Goal: Transaction & Acquisition: Purchase product/service

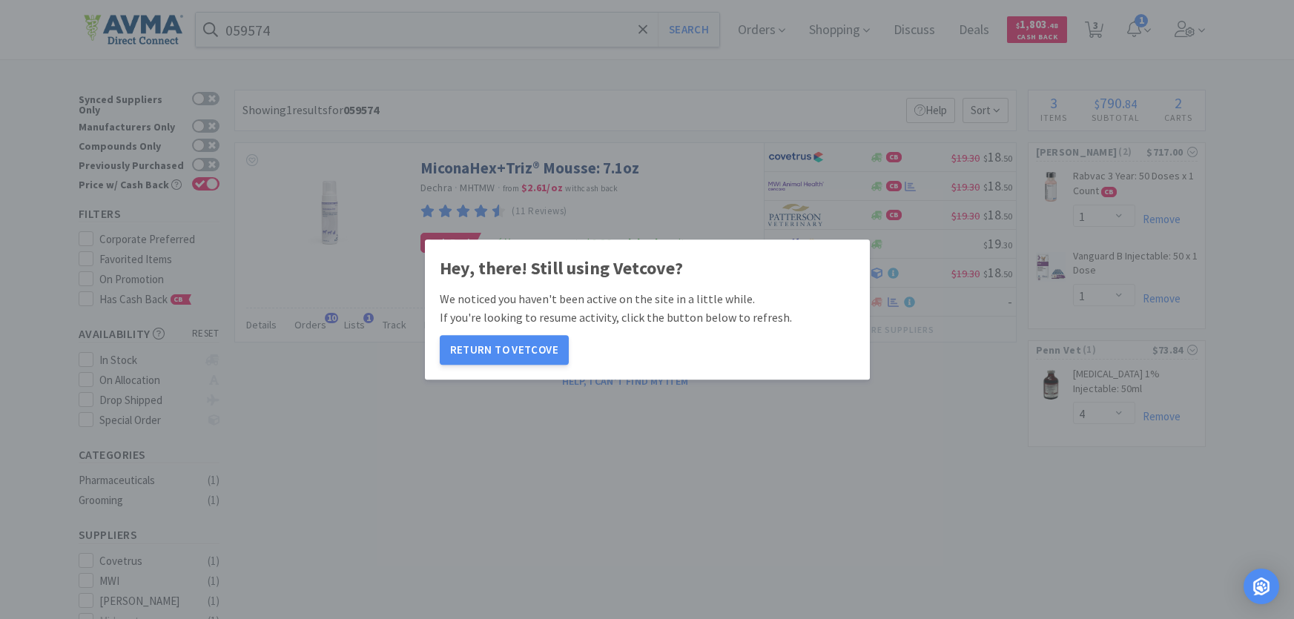
select select "1"
select select "4"
click at [503, 351] on button "Return to Vetcove" at bounding box center [504, 350] width 129 height 30
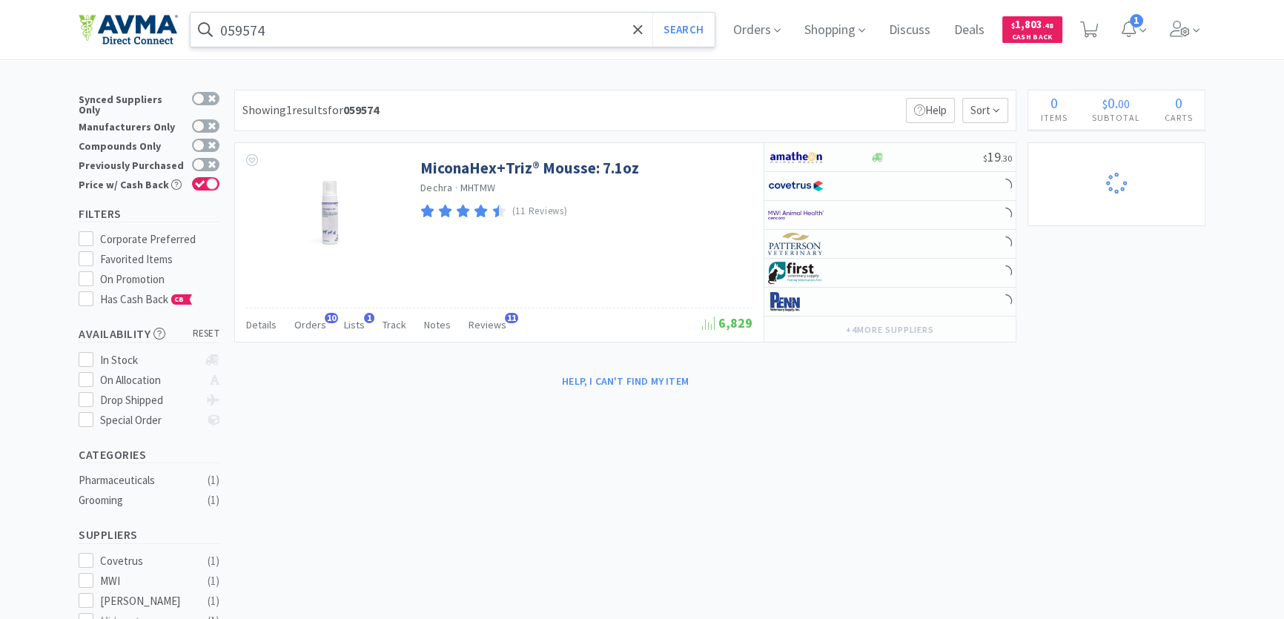
click at [380, 33] on input "059574" at bounding box center [453, 30] width 524 height 34
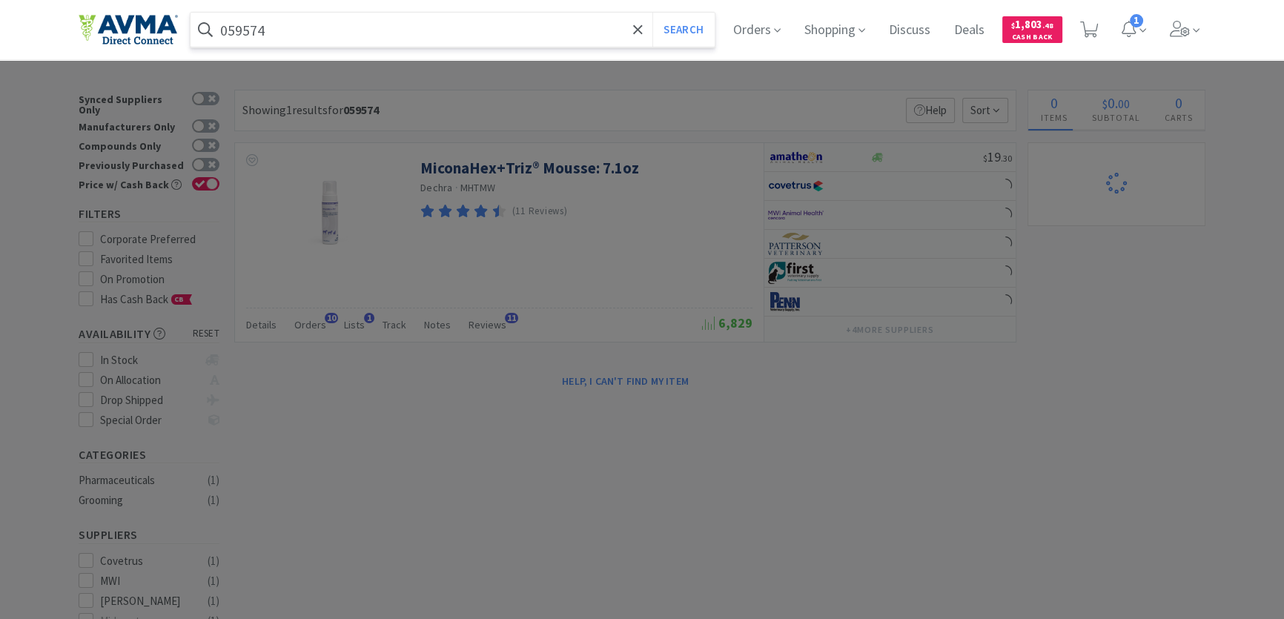
select select "1"
select select "4"
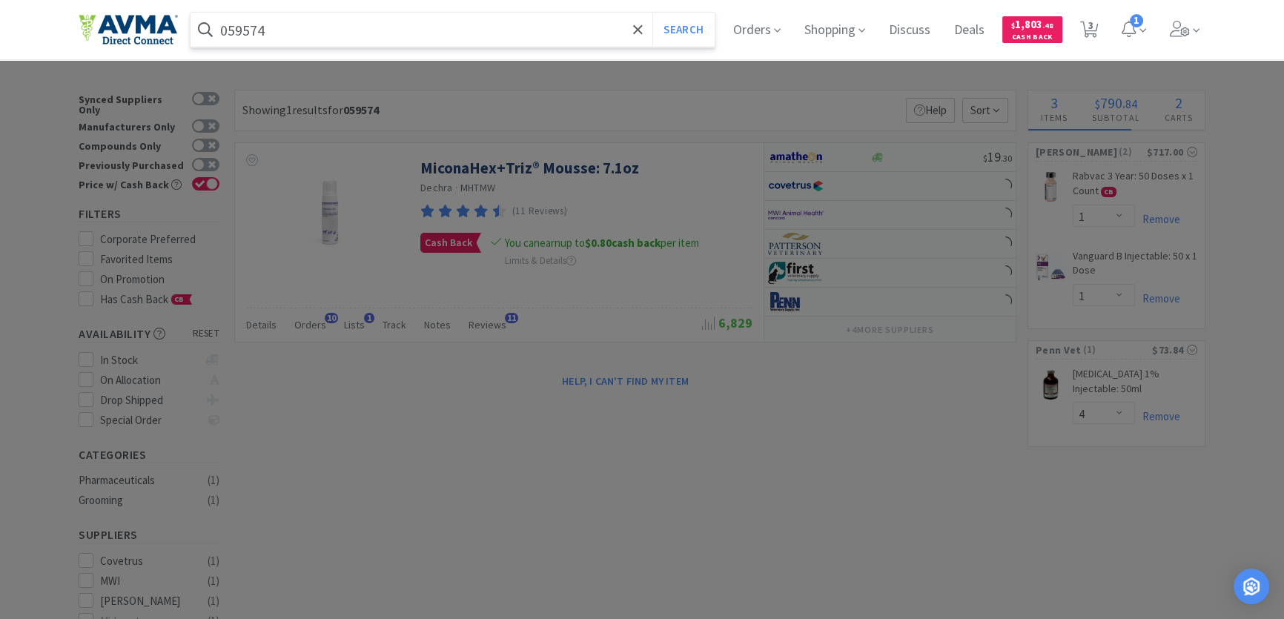
paste input "02447"
click at [680, 27] on button "Search" at bounding box center [684, 30] width 62 height 34
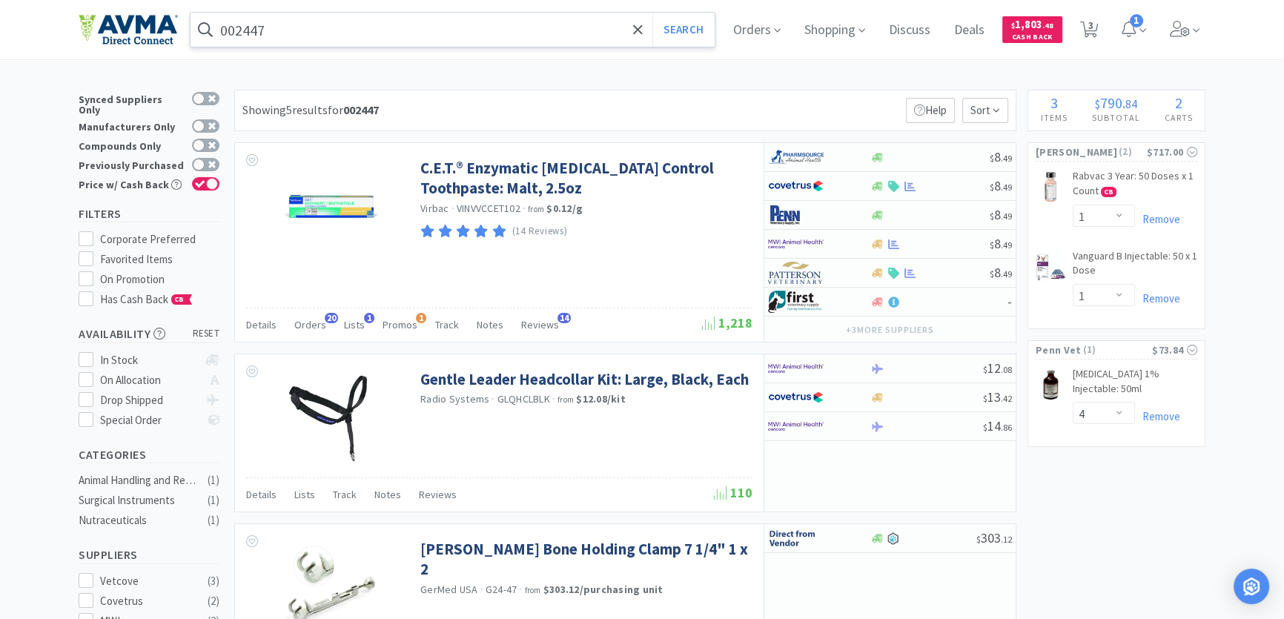
click at [281, 30] on input "002447" at bounding box center [453, 30] width 524 height 34
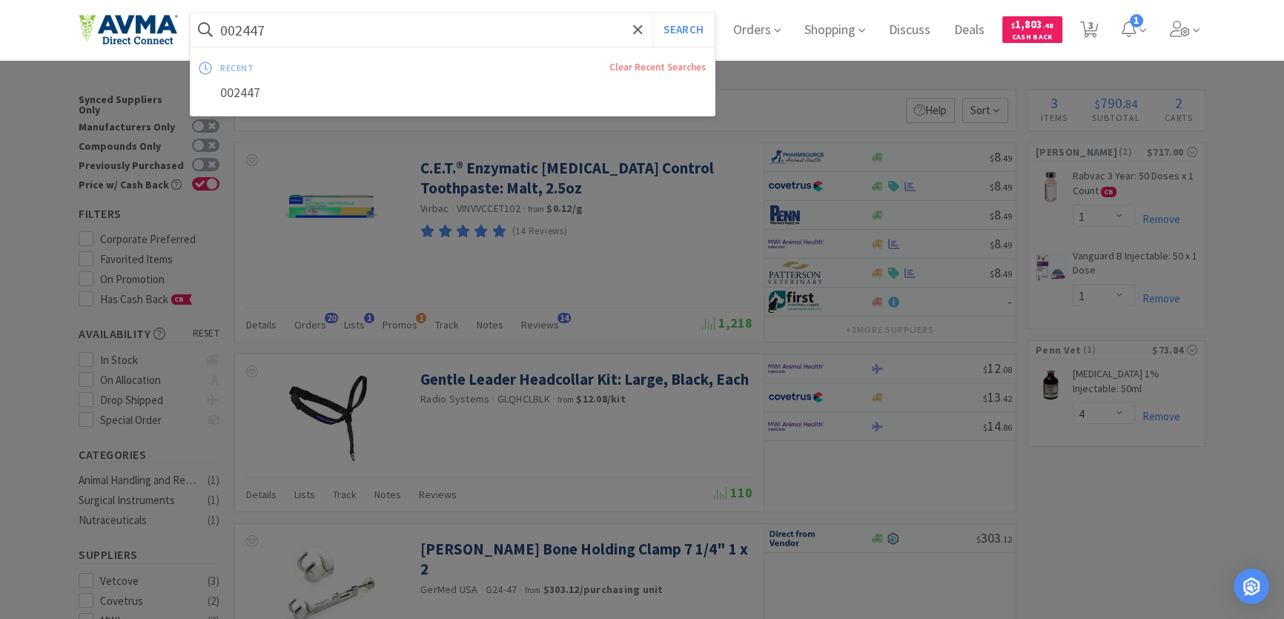
paste input "32758"
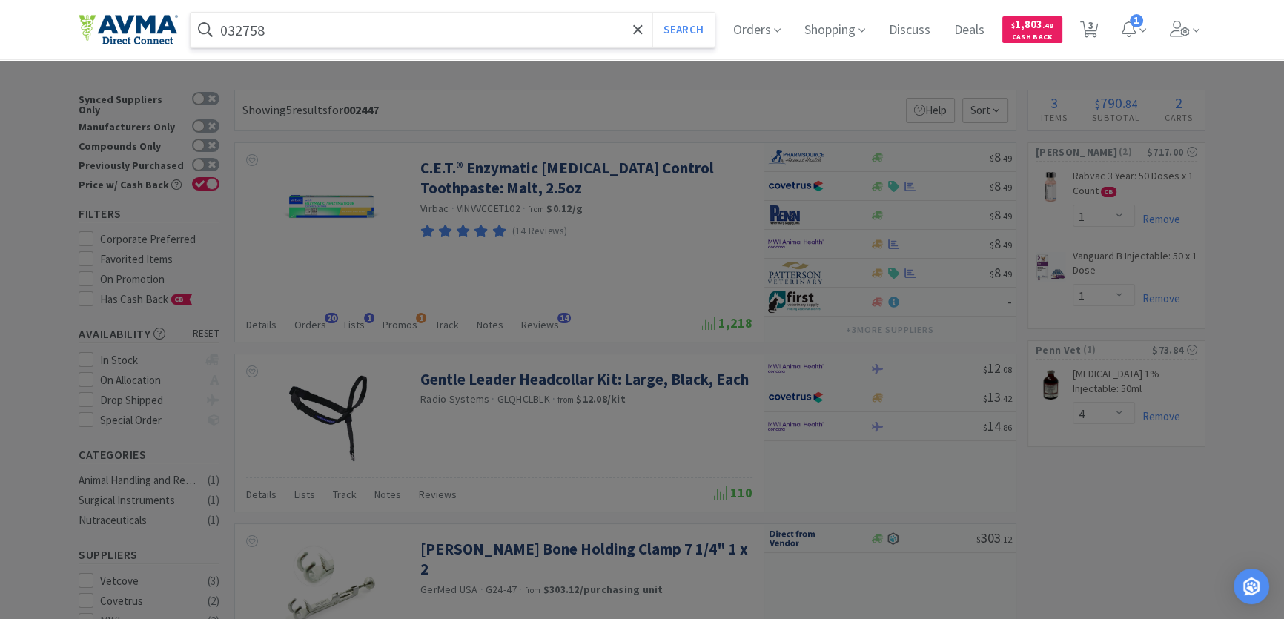
click at [653, 13] on button "Search" at bounding box center [684, 30] width 62 height 34
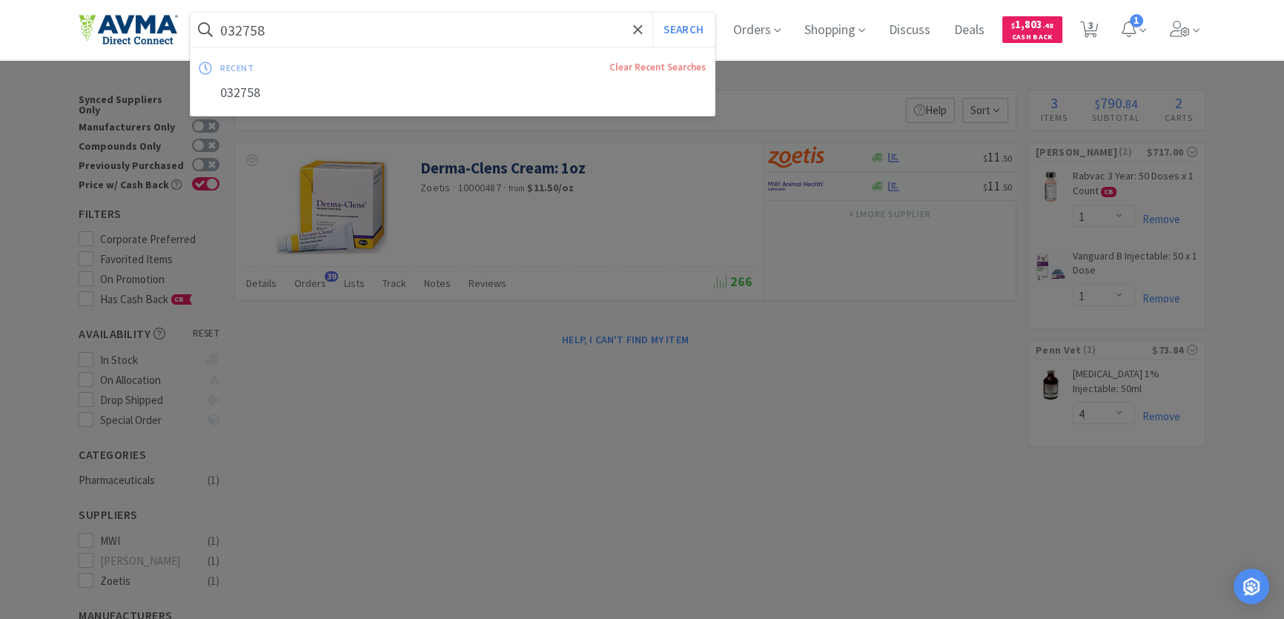
click at [319, 24] on input "032758" at bounding box center [453, 30] width 524 height 34
paste input "07745"
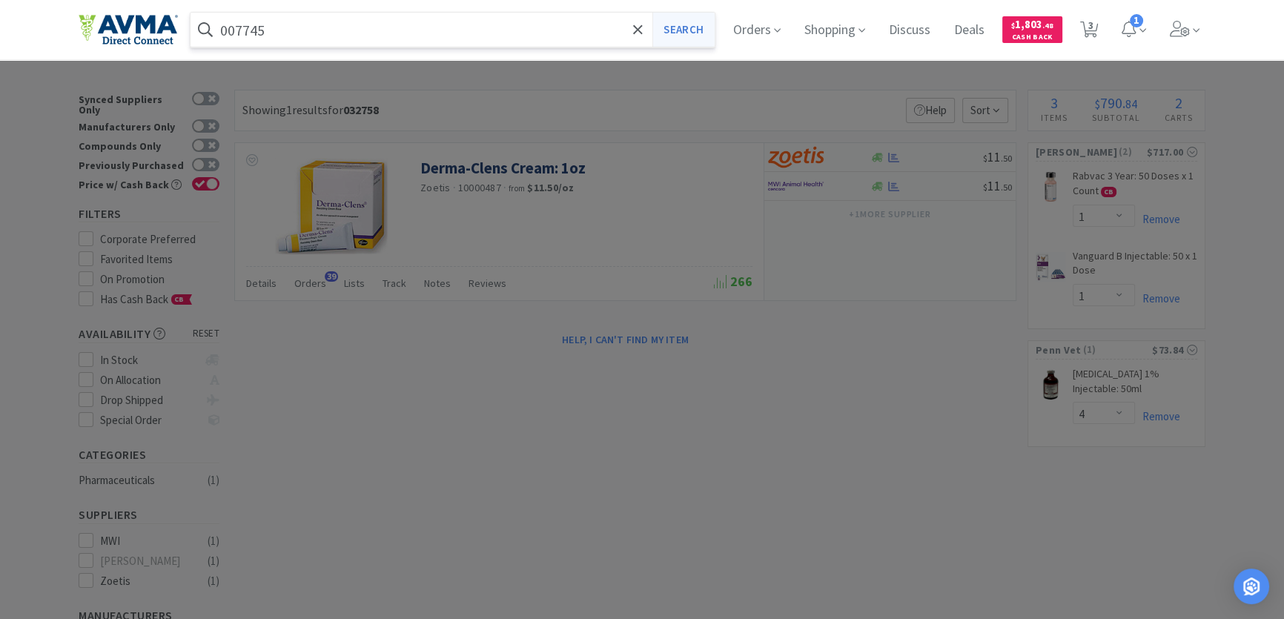
click at [709, 24] on button "Search" at bounding box center [684, 30] width 62 height 34
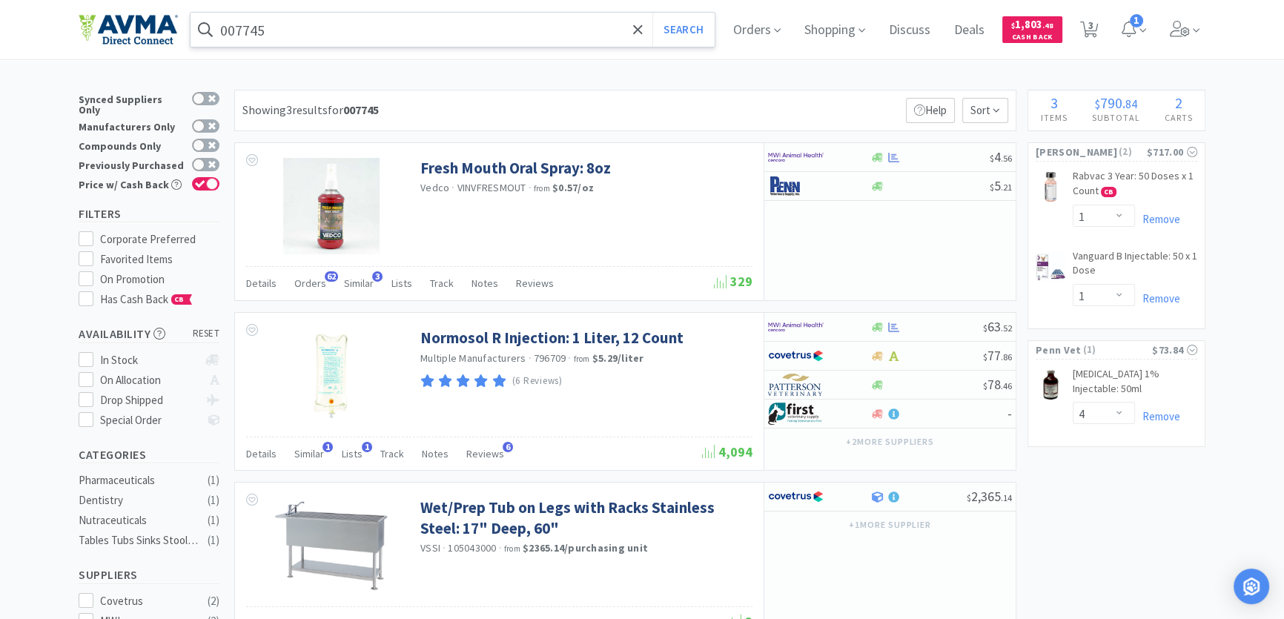
click at [317, 26] on input "007745" at bounding box center [453, 30] width 524 height 34
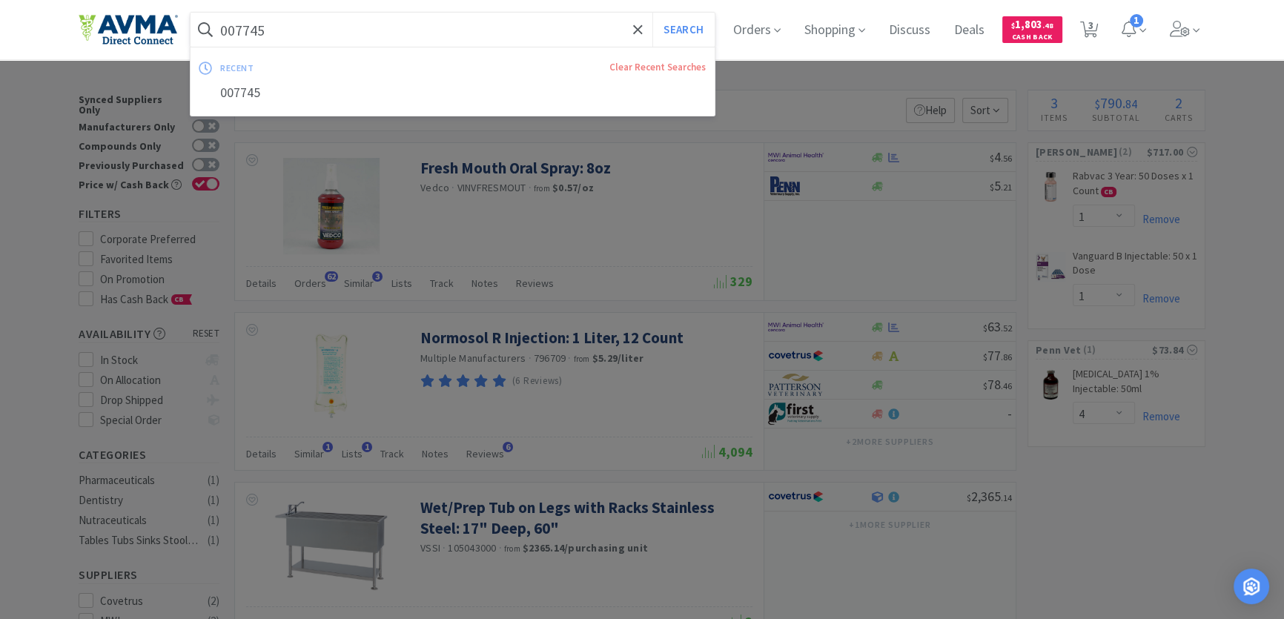
paste input "78013316"
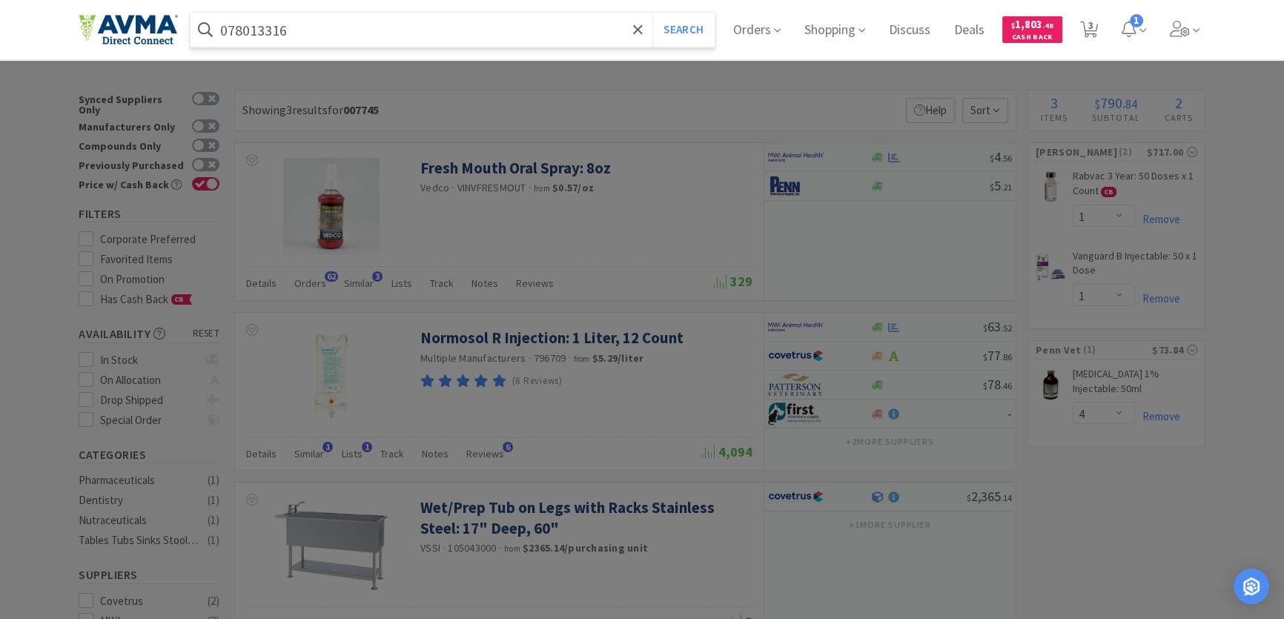
click at [653, 13] on button "Search" at bounding box center [684, 30] width 62 height 34
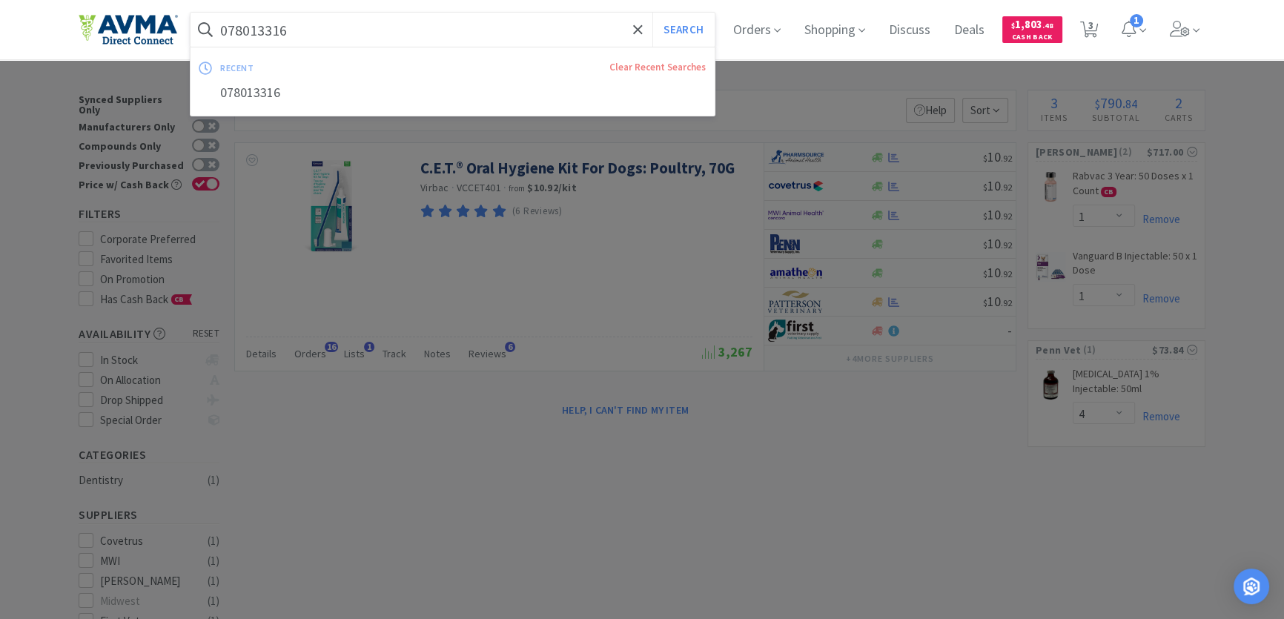
click at [358, 30] on input "078013316" at bounding box center [453, 30] width 524 height 34
paste input "94084"
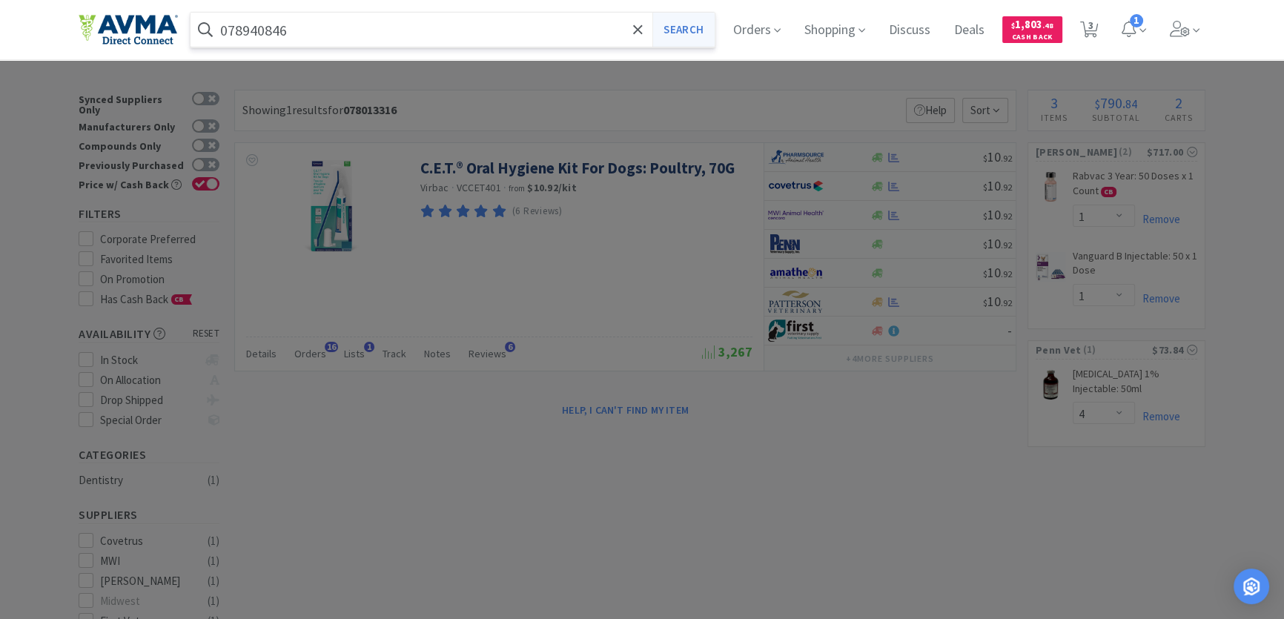
click at [685, 30] on button "Search" at bounding box center [684, 30] width 62 height 34
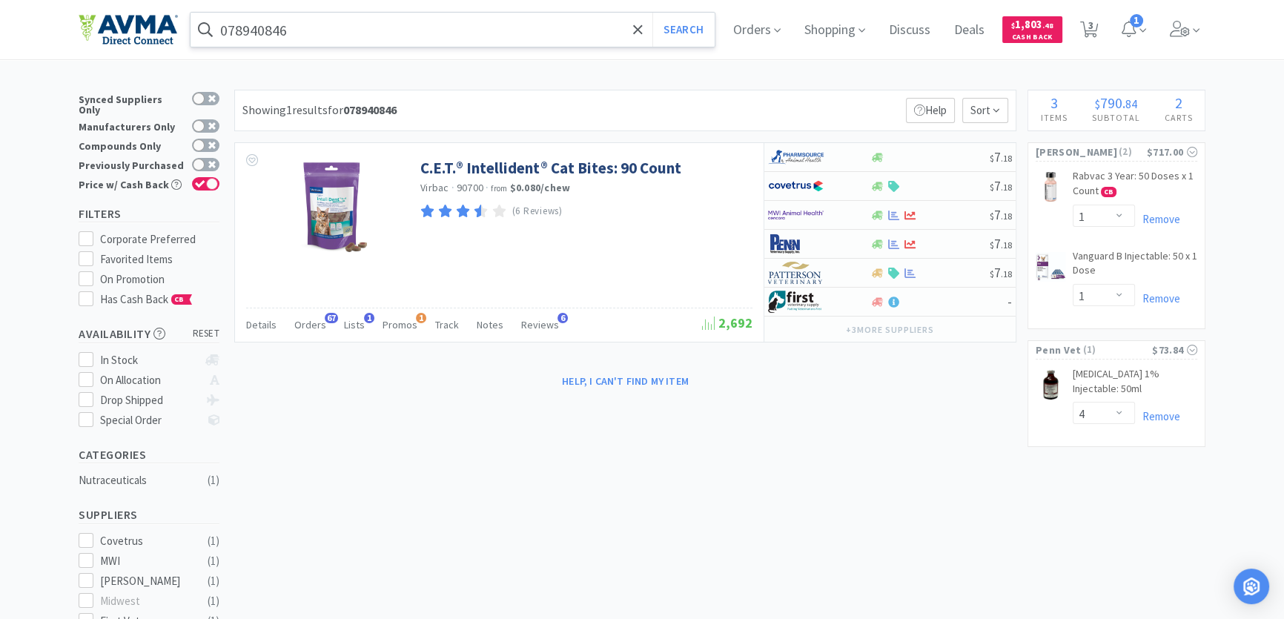
click at [311, 33] on input "078940846" at bounding box center [453, 30] width 524 height 34
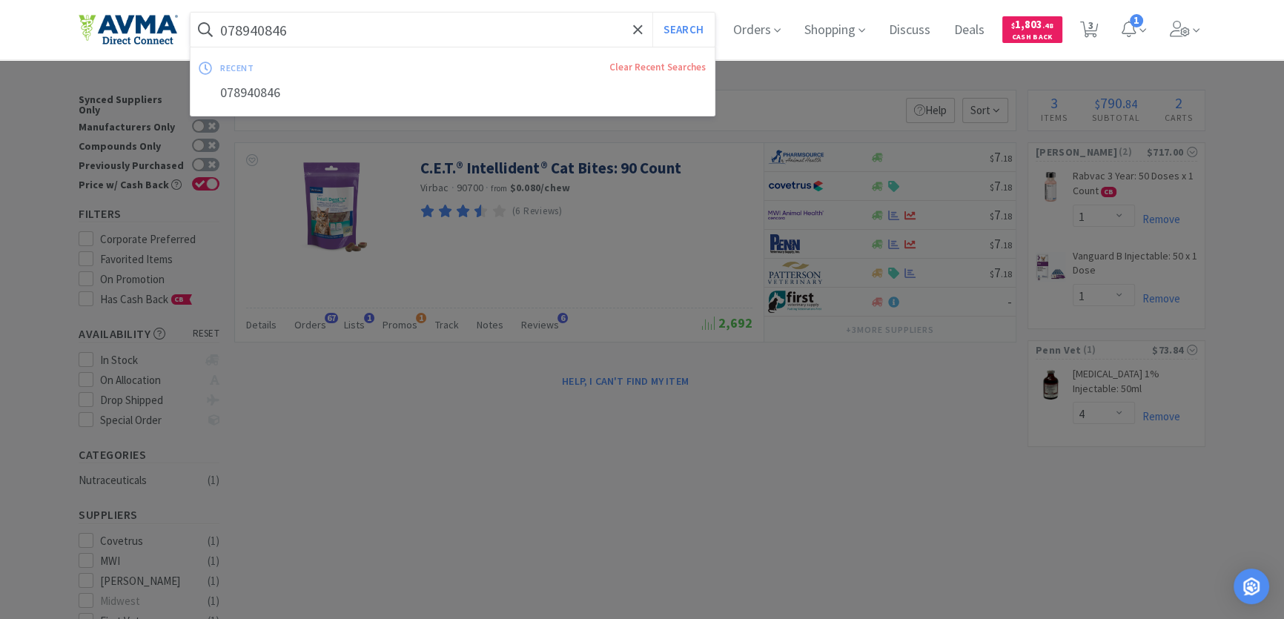
paste input "65938"
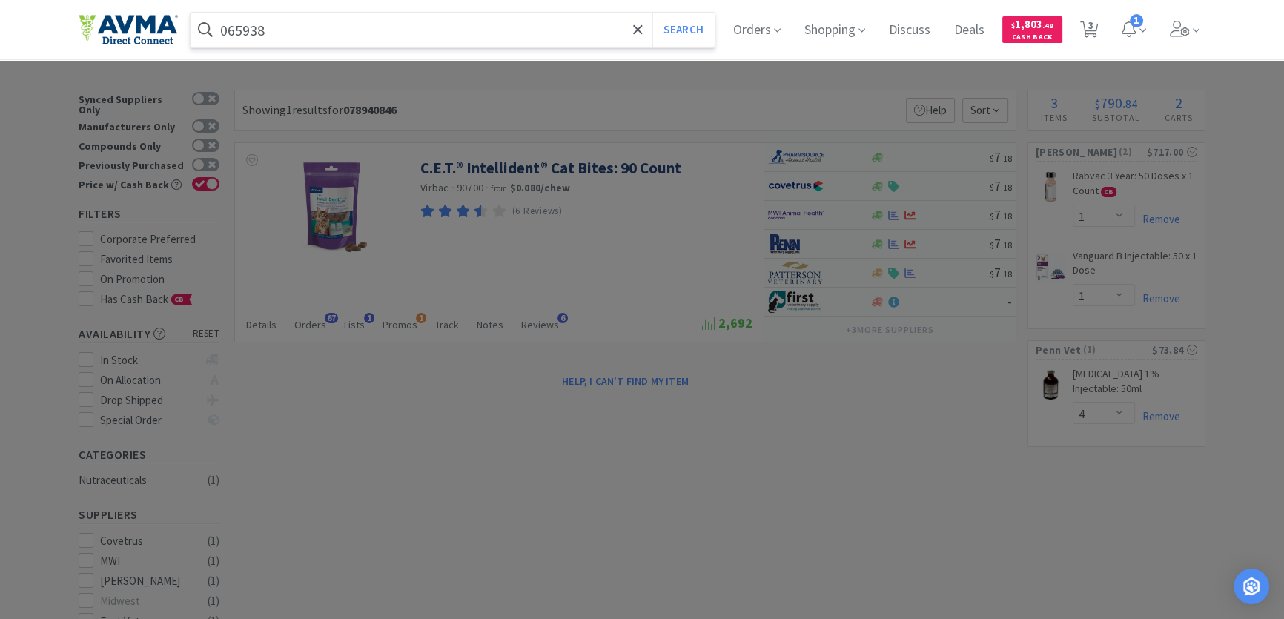
click at [653, 13] on button "Search" at bounding box center [684, 30] width 62 height 34
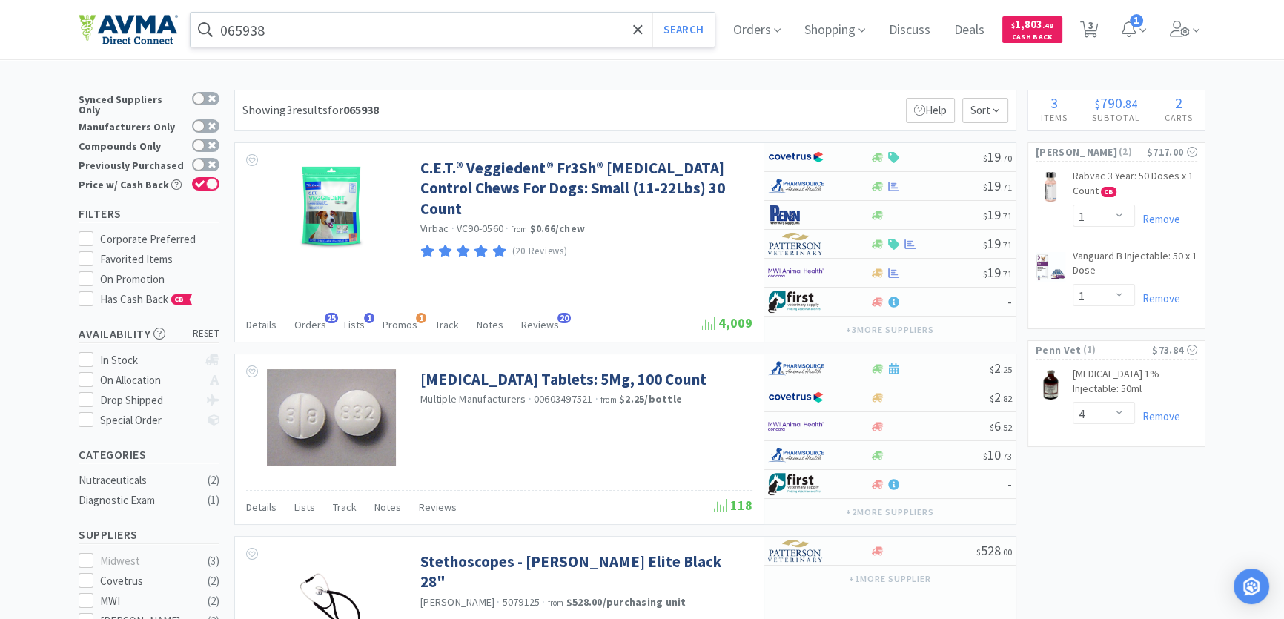
click at [286, 34] on input "065938" at bounding box center [453, 30] width 524 height 34
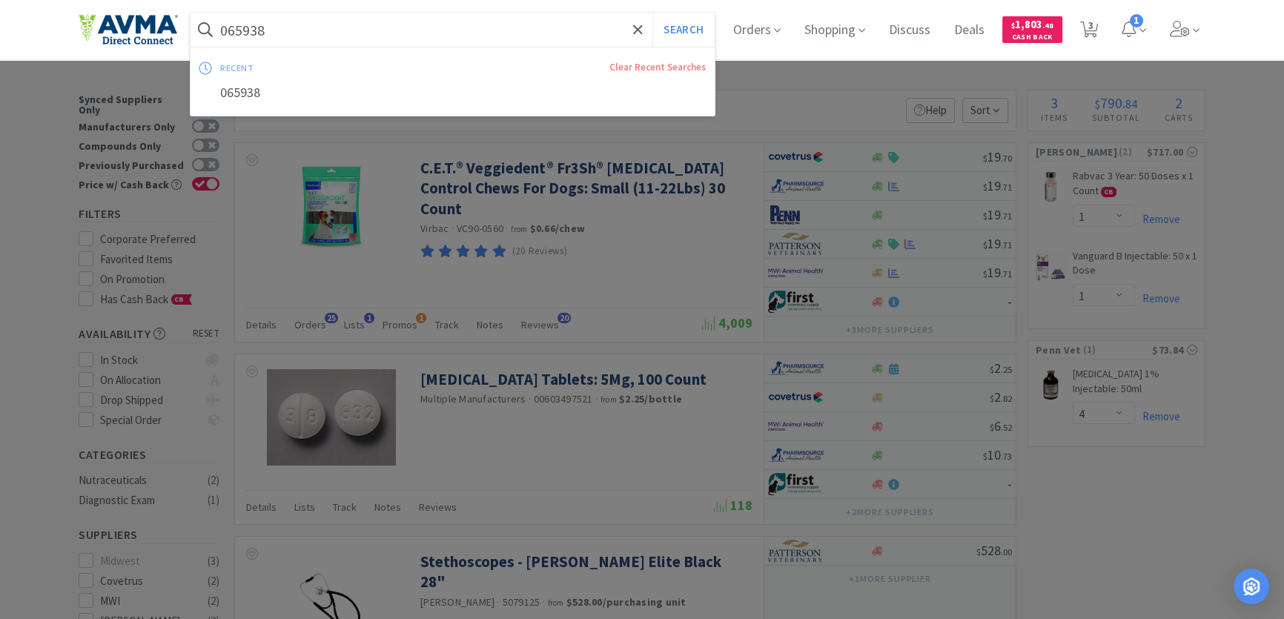
paste input "9"
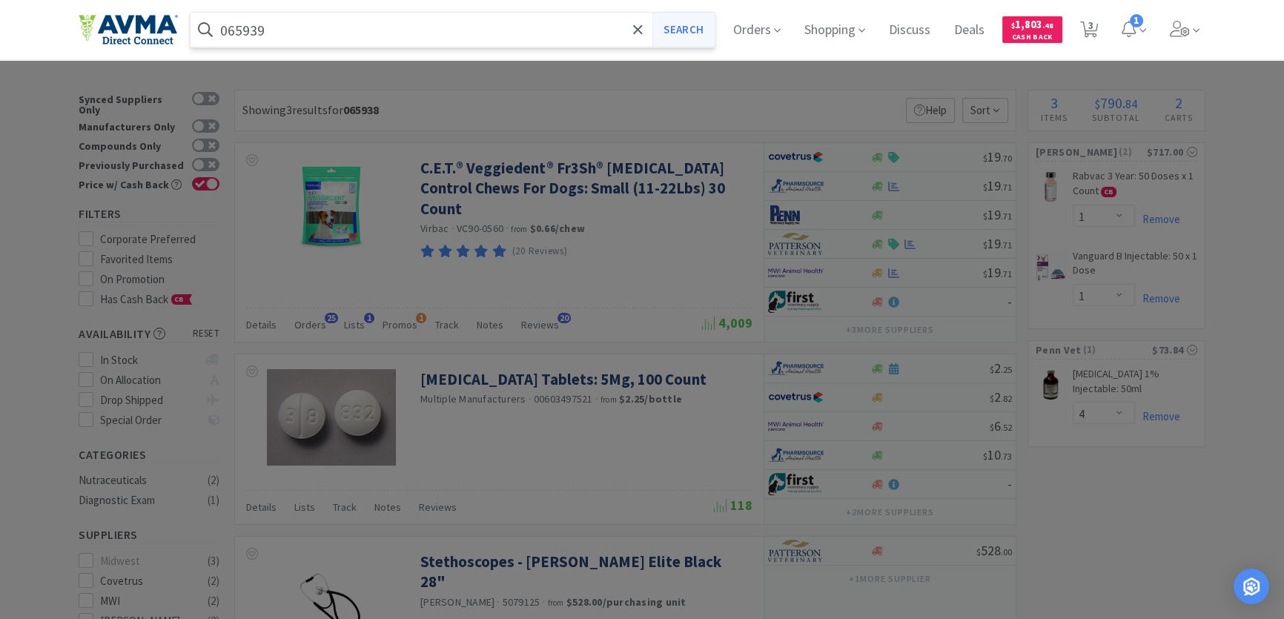
click at [683, 23] on button "Search" at bounding box center [684, 30] width 62 height 34
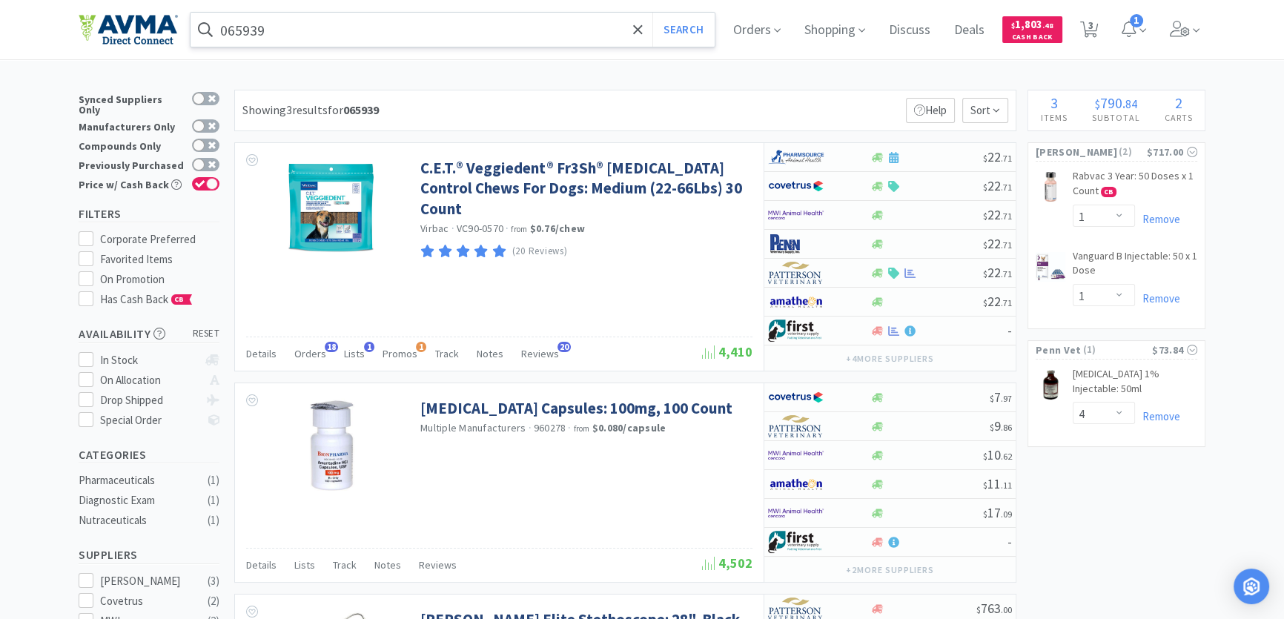
click at [314, 37] on input "065939" at bounding box center [453, 30] width 524 height 34
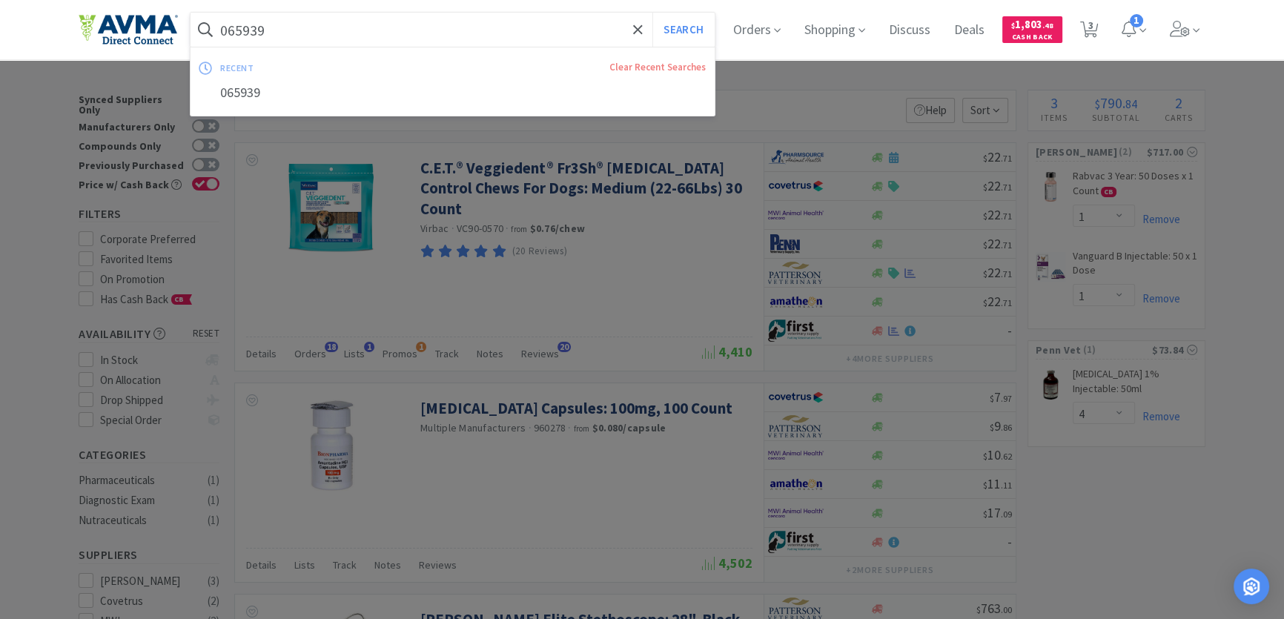
paste input "78013316"
click at [691, 32] on button "Search" at bounding box center [684, 30] width 62 height 34
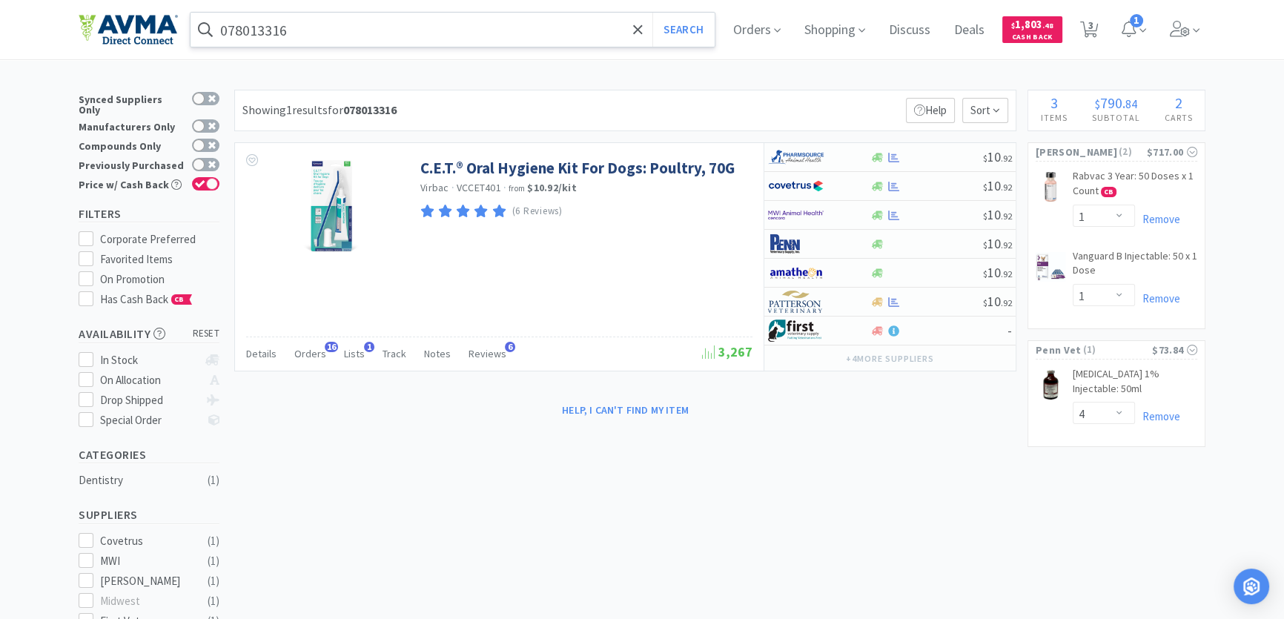
click at [340, 29] on input "078013316" at bounding box center [453, 30] width 524 height 34
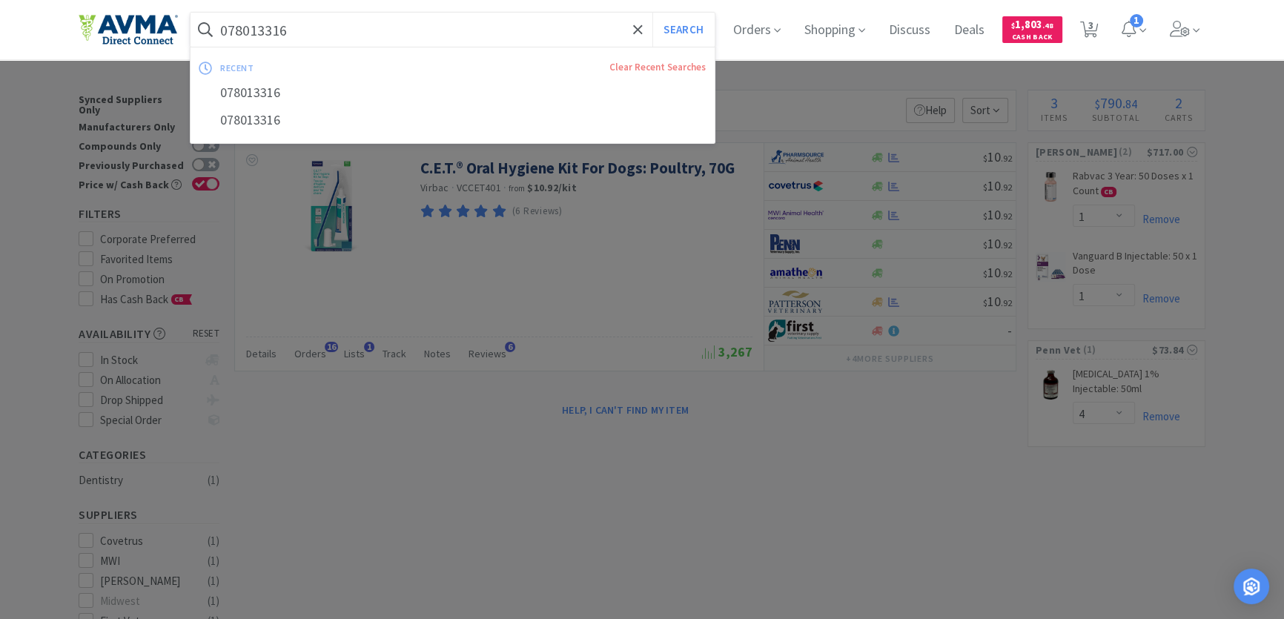
paste input "092"
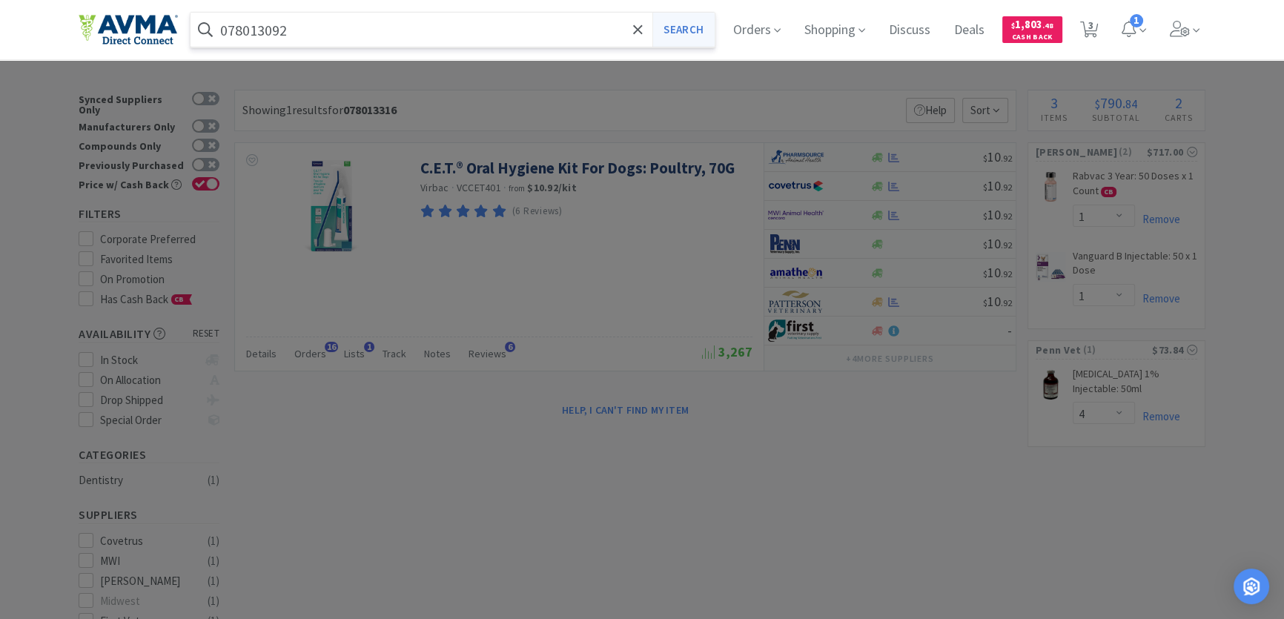
click at [677, 34] on button "Search" at bounding box center [684, 30] width 62 height 34
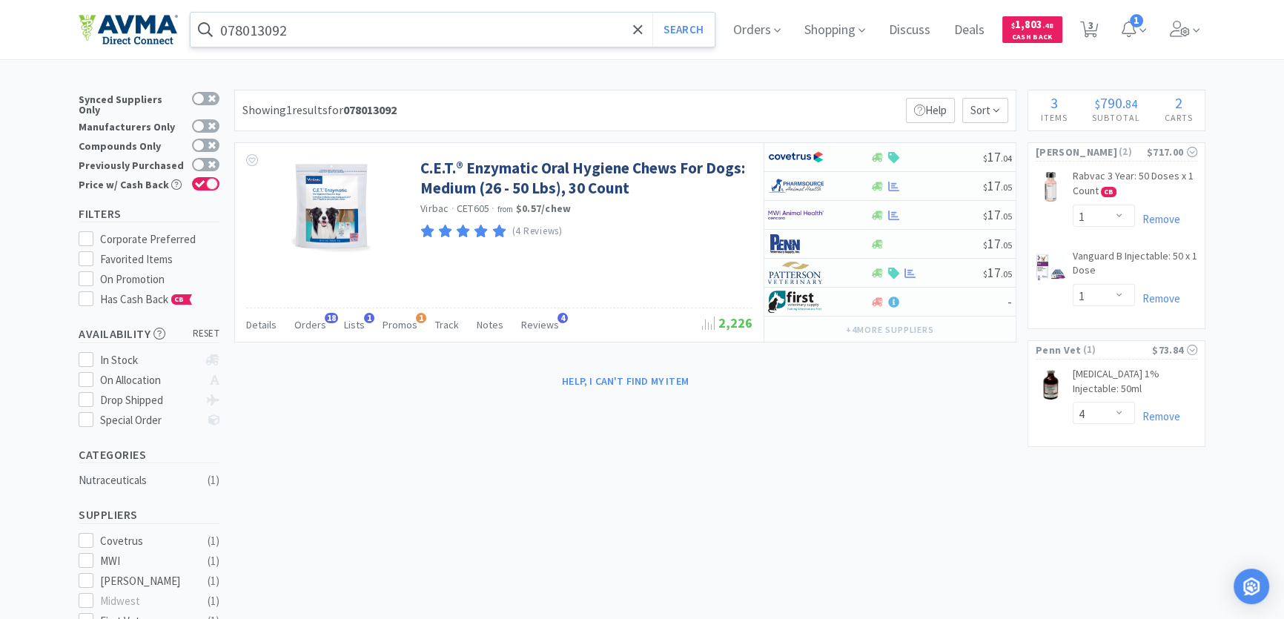
click at [323, 33] on input "078013092" at bounding box center [453, 30] width 524 height 34
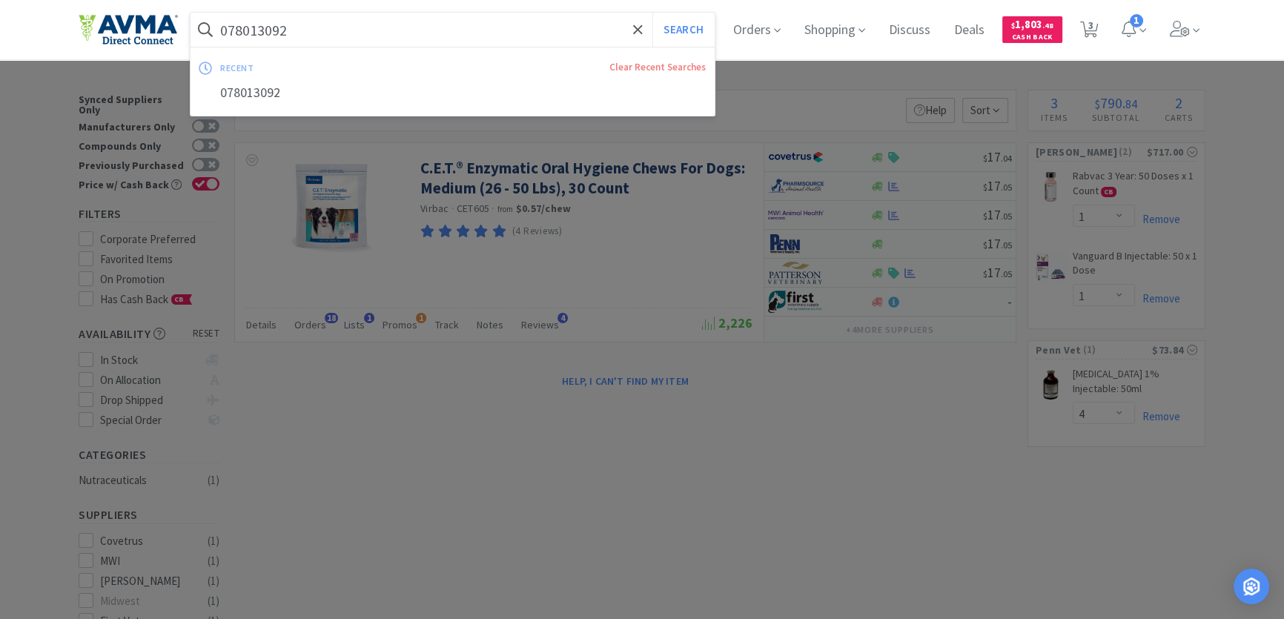
paste input "53466"
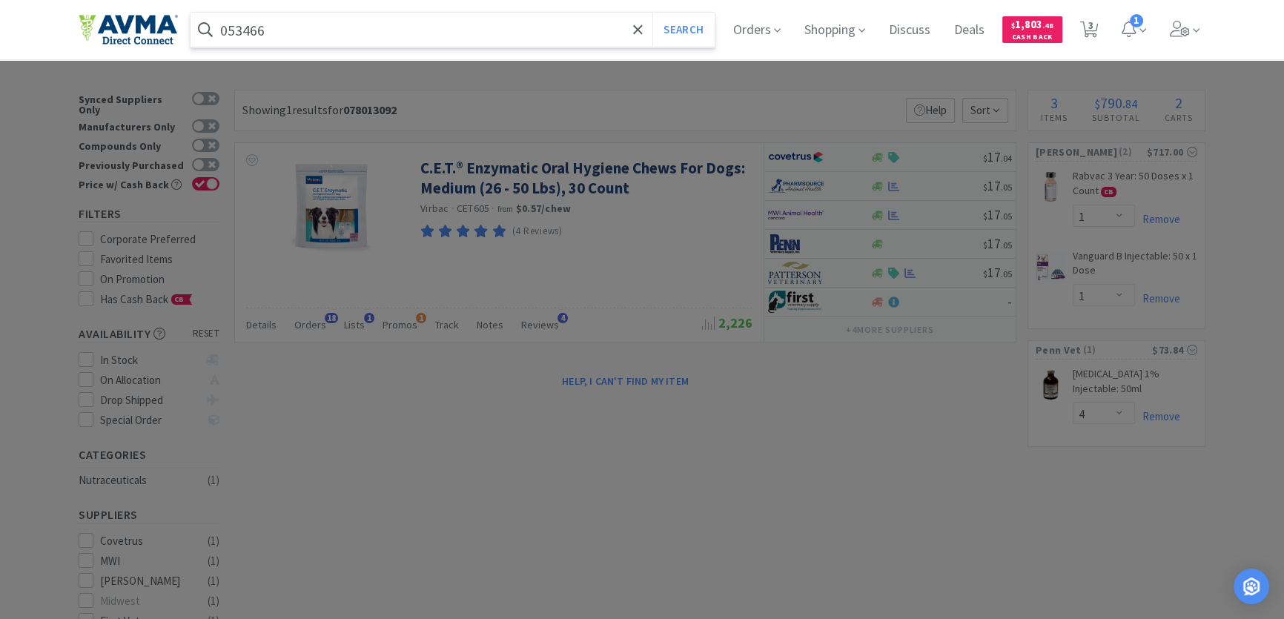
type input "053466"
click at [653, 13] on button "Search" at bounding box center [684, 30] width 62 height 34
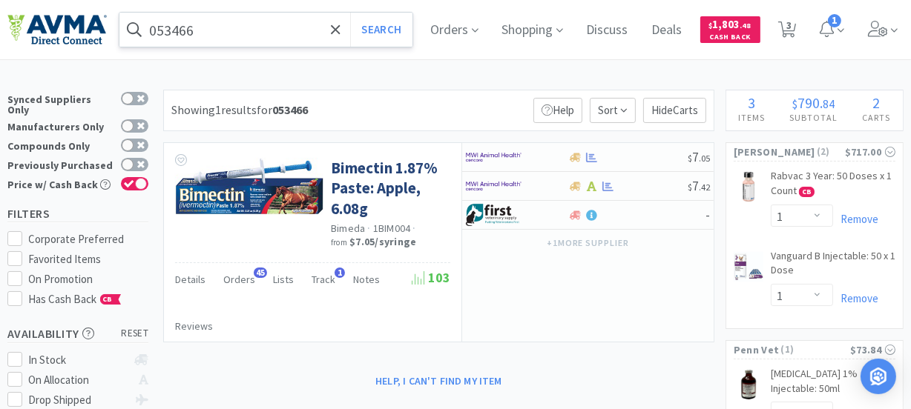
click at [265, 41] on input "053466" at bounding box center [265, 30] width 293 height 34
click at [636, 81] on div at bounding box center [455, 204] width 911 height 409
click at [791, 26] on span "3" at bounding box center [788, 25] width 5 height 59
select select "1"
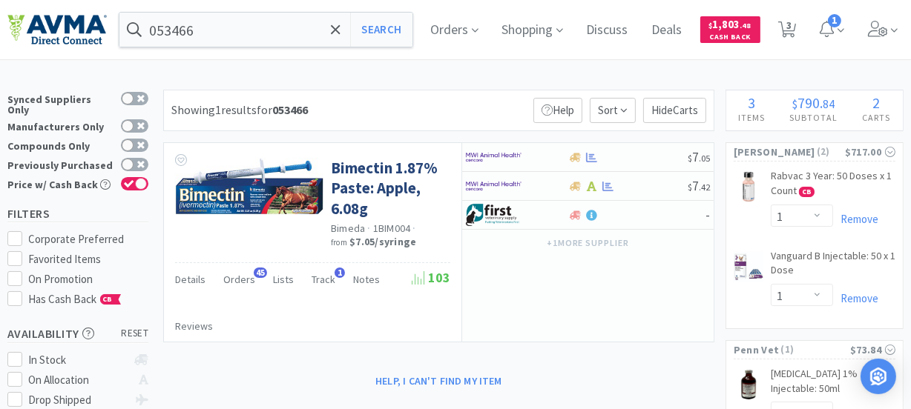
select select "4"
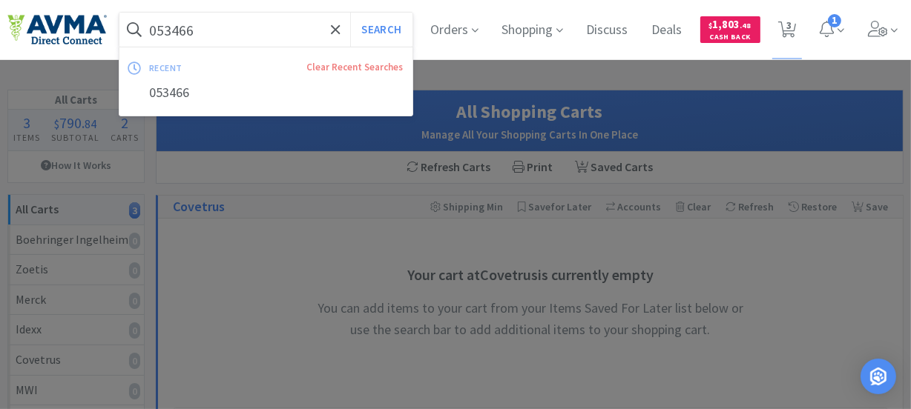
click at [258, 33] on input "053466" at bounding box center [265, 30] width 293 height 34
paste input "PT900760"
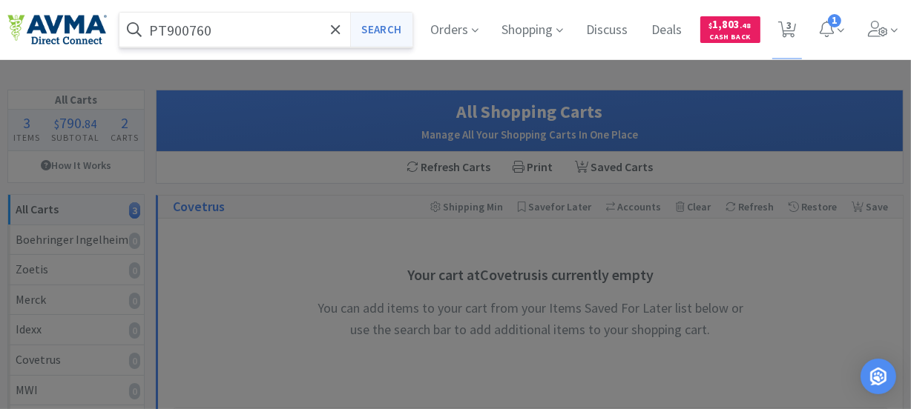
type input "PT900760"
click at [395, 27] on button "Search" at bounding box center [381, 30] width 62 height 34
select select "1"
select select "4"
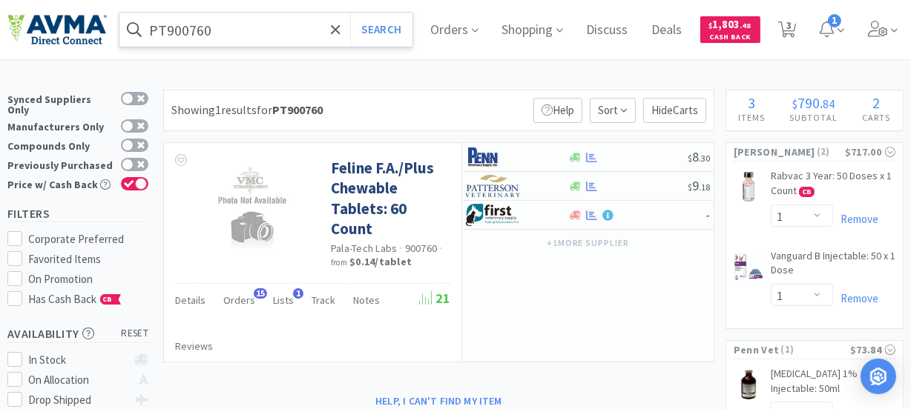
click at [222, 38] on input "PT900760" at bounding box center [265, 30] width 293 height 34
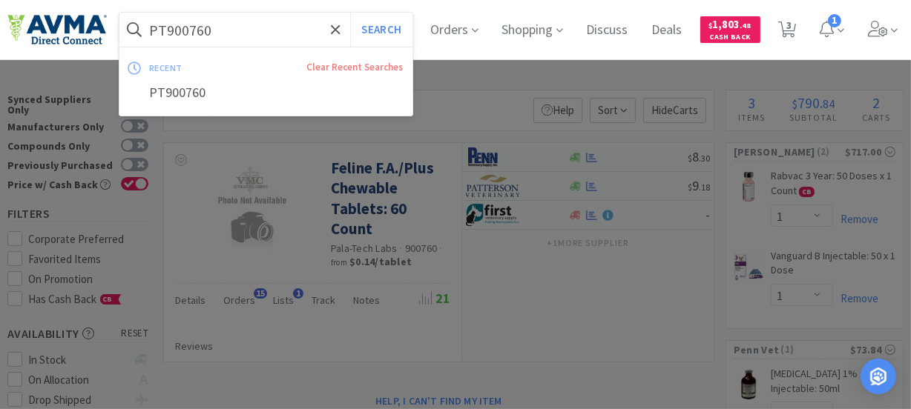
paste input "VED1081"
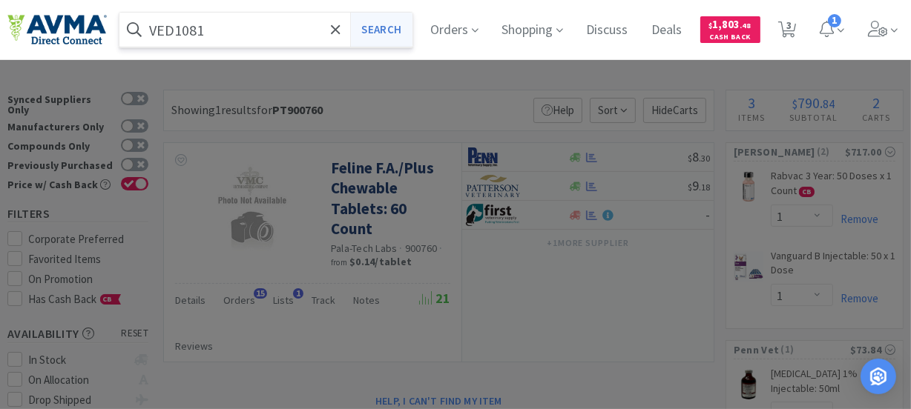
click at [376, 30] on button "Search" at bounding box center [381, 30] width 62 height 34
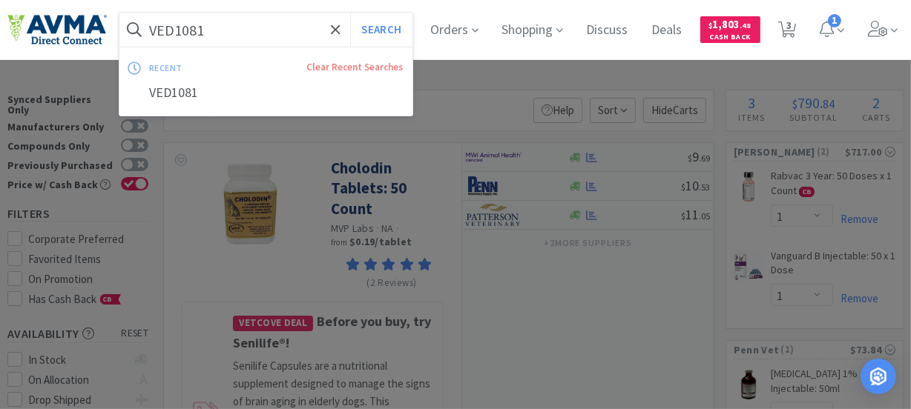
click at [240, 33] on input "VED1081" at bounding box center [265, 30] width 293 height 34
paste input "57517"
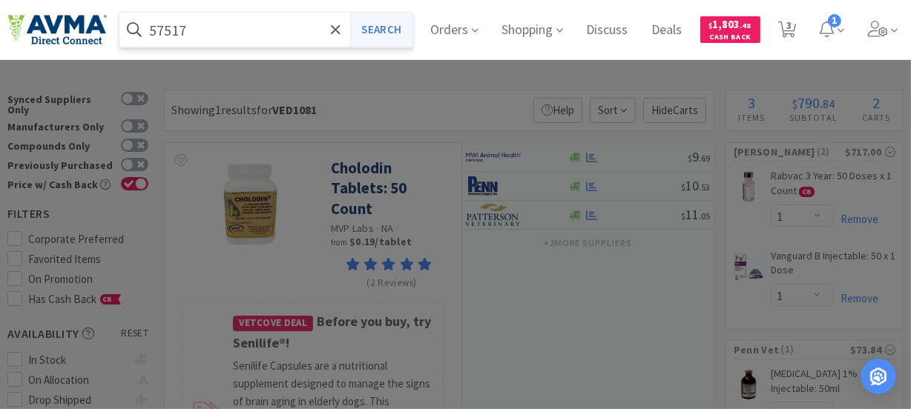
click at [377, 25] on button "Search" at bounding box center [381, 30] width 62 height 34
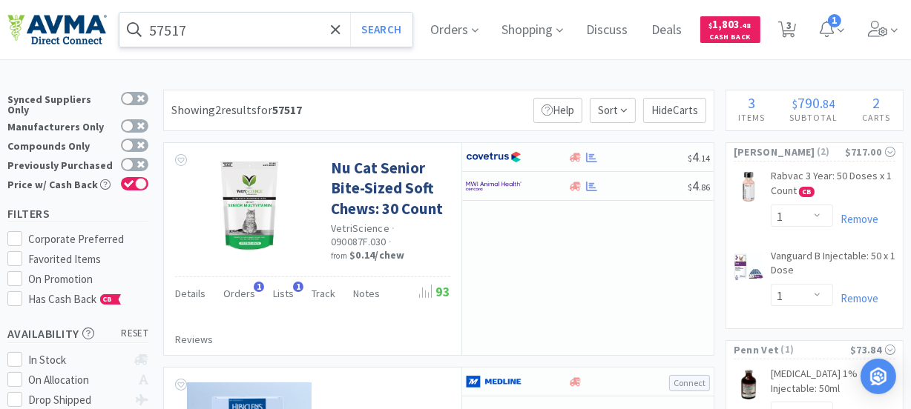
click at [210, 22] on input "57517" at bounding box center [265, 30] width 293 height 34
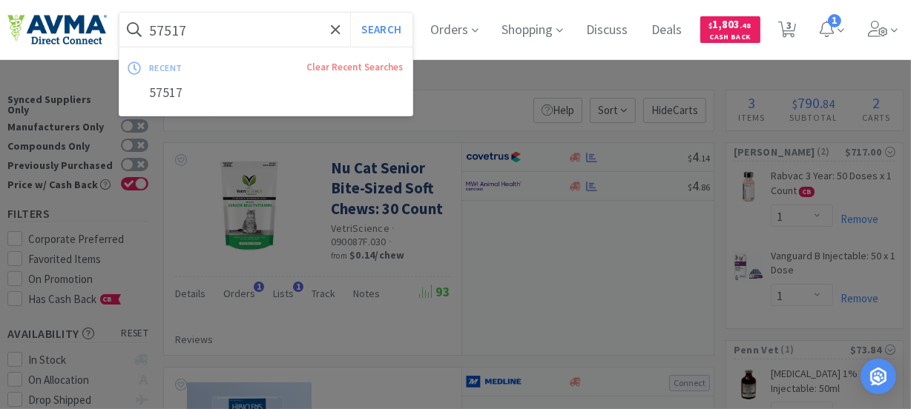
paste input "078929495"
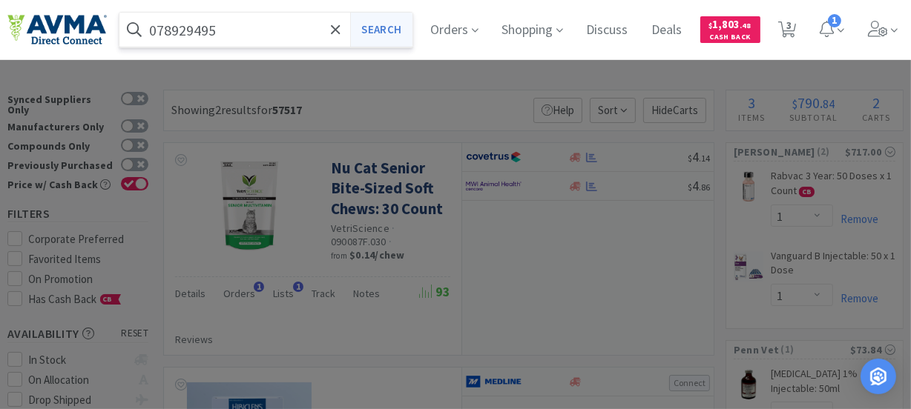
click at [399, 28] on button "Search" at bounding box center [381, 30] width 62 height 34
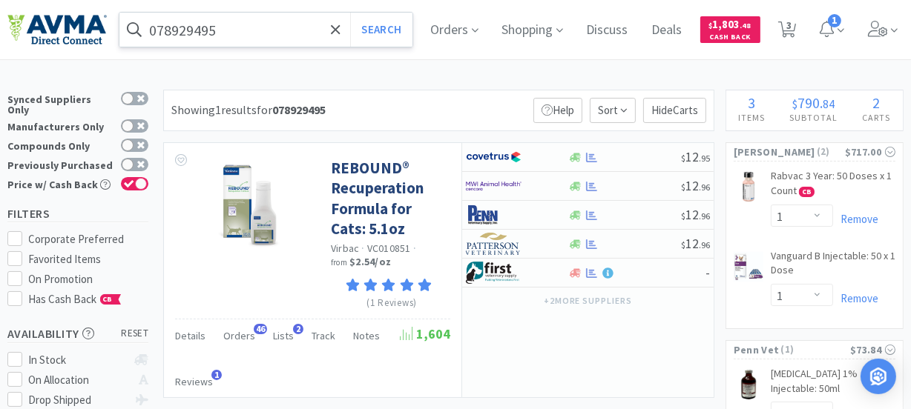
click at [288, 35] on input "078929495" at bounding box center [265, 30] width 293 height 34
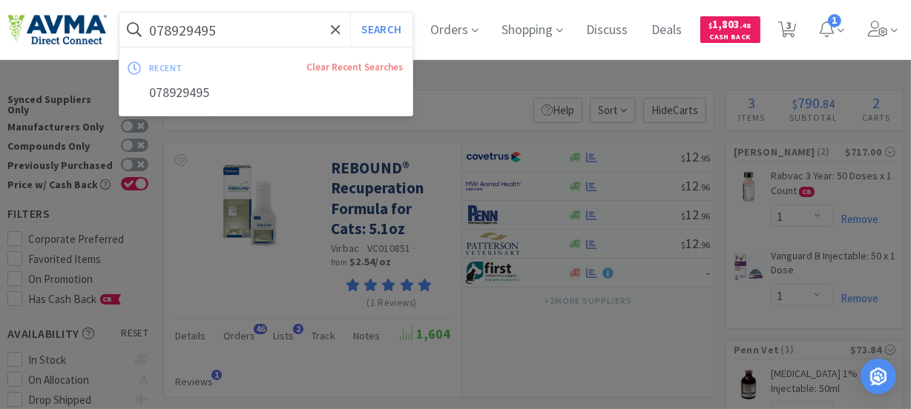
paste input "19280"
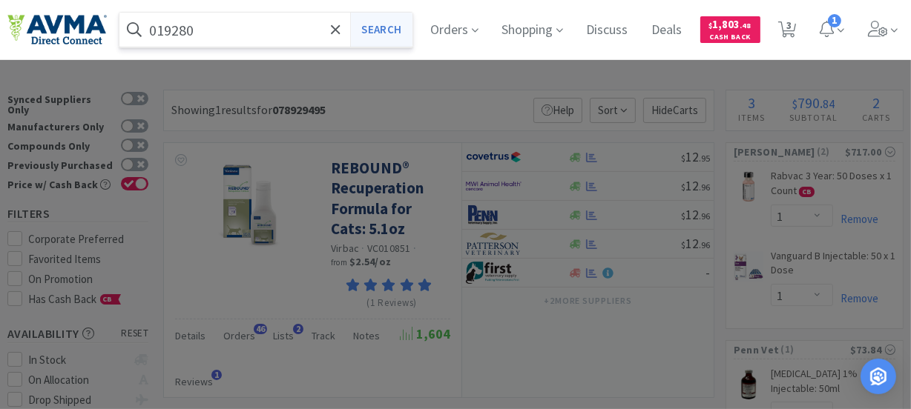
click at [396, 27] on button "Search" at bounding box center [381, 30] width 62 height 34
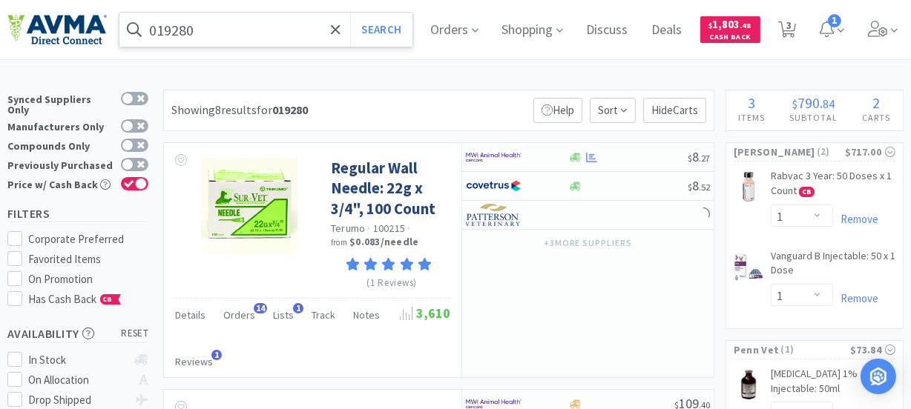
click at [234, 29] on input "019280" at bounding box center [265, 30] width 293 height 34
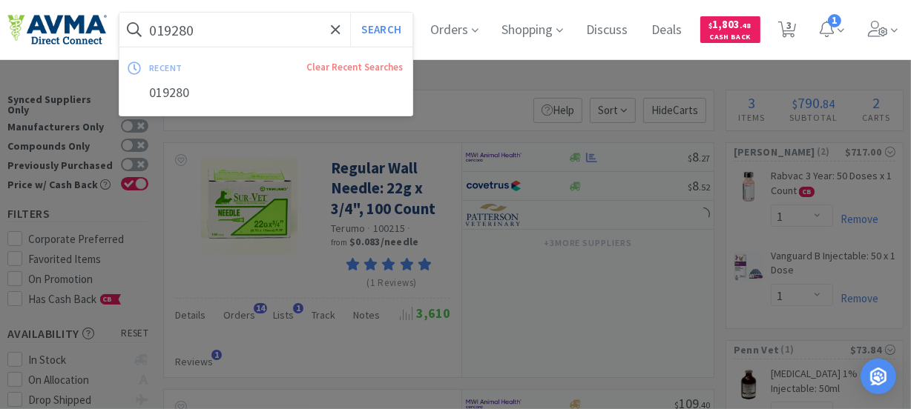
paste input "20857"
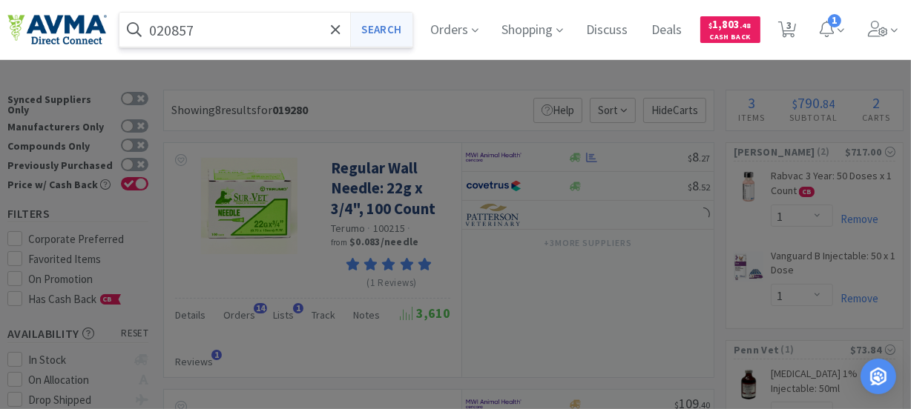
click at [392, 32] on button "Search" at bounding box center [381, 30] width 62 height 34
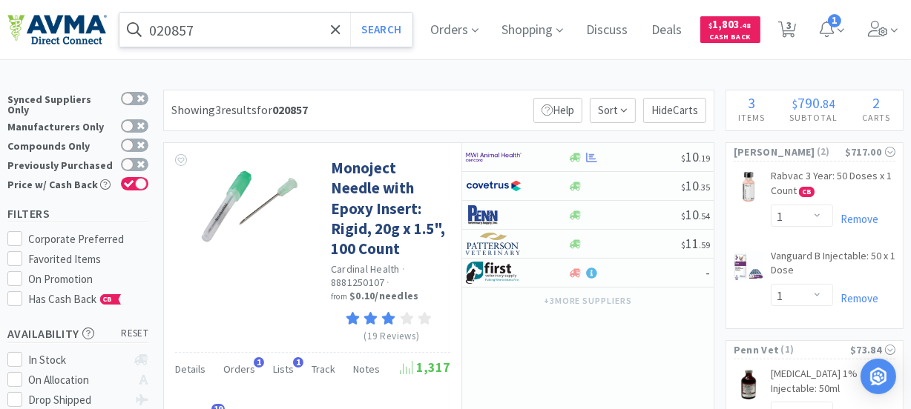
click at [222, 28] on input "020857" at bounding box center [265, 30] width 293 height 34
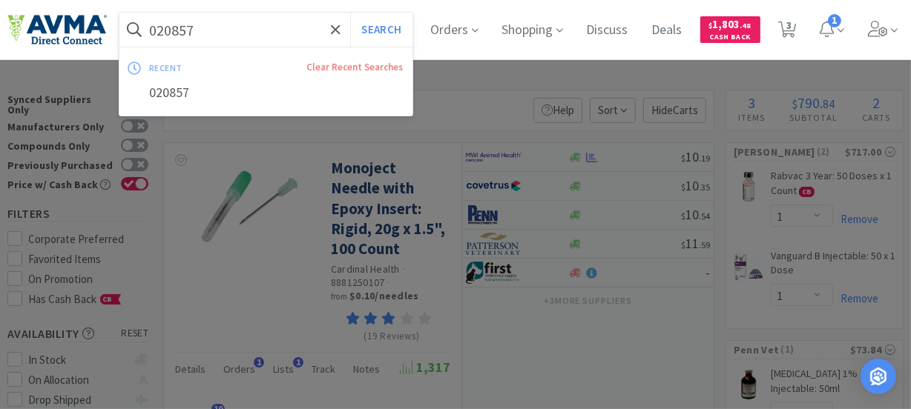
paste input "510256"
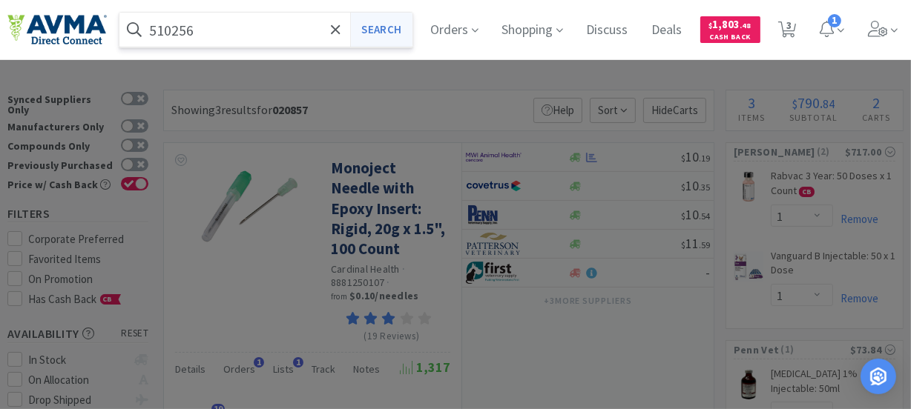
click at [369, 27] on button "Search" at bounding box center [381, 30] width 62 height 34
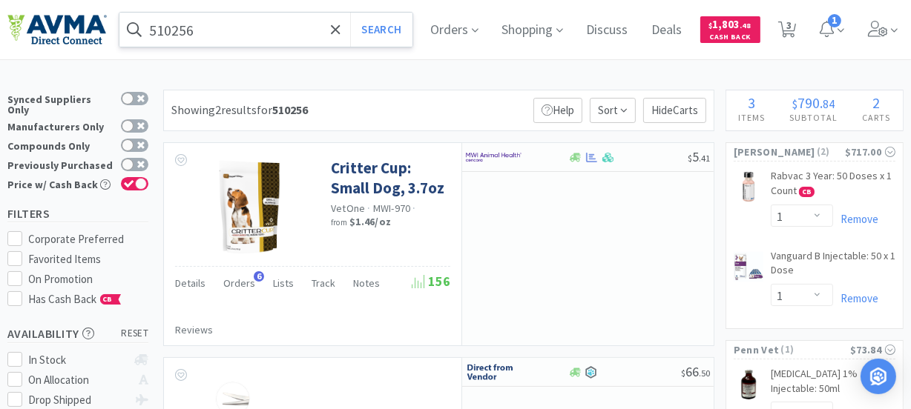
click at [175, 30] on input "510256" at bounding box center [265, 30] width 293 height 34
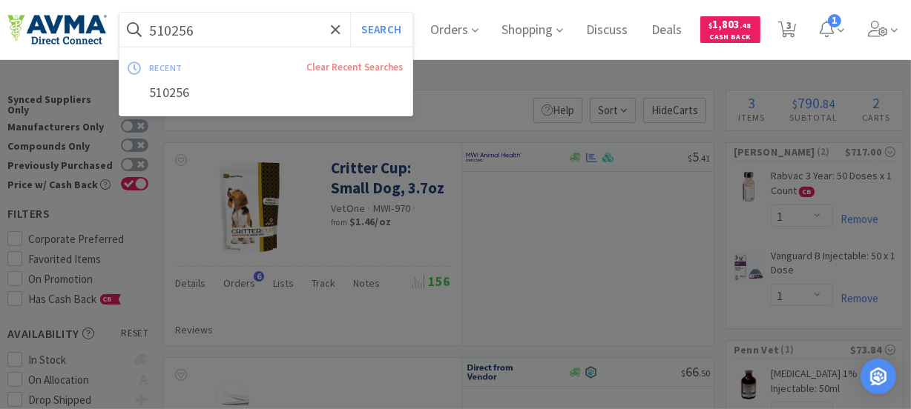
paste input "028557"
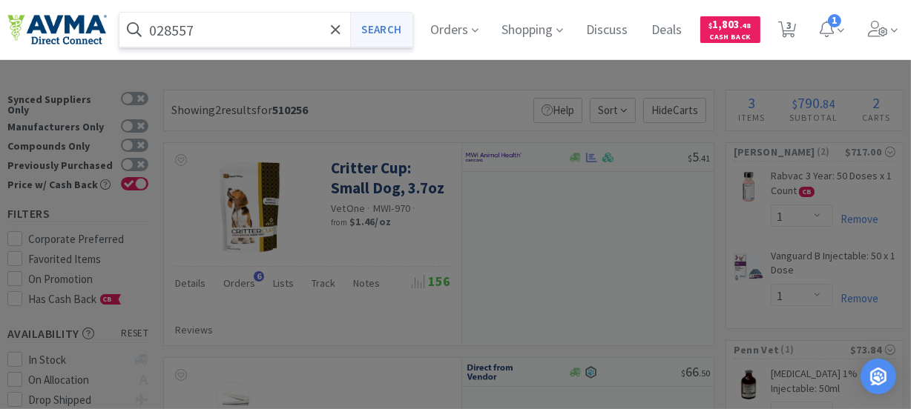
click at [394, 33] on button "Search" at bounding box center [381, 30] width 62 height 34
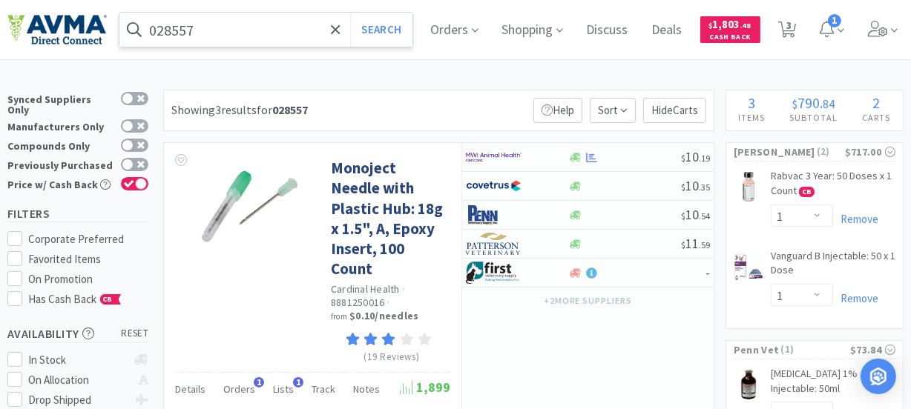
click at [164, 27] on input "028557" at bounding box center [265, 30] width 293 height 34
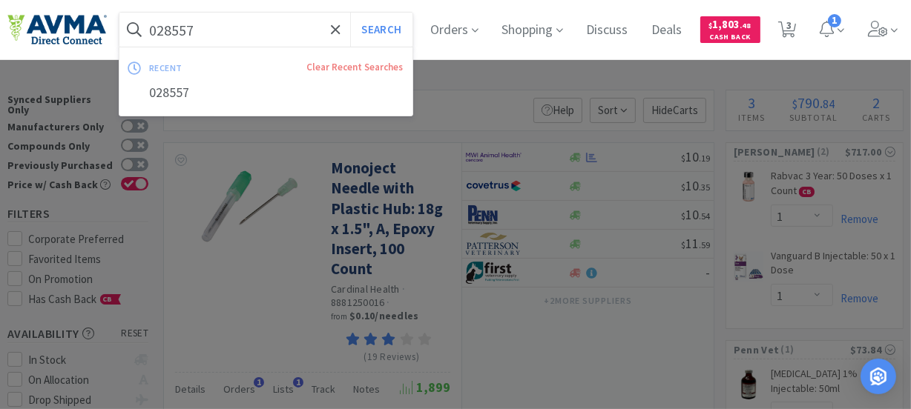
paste input "35862"
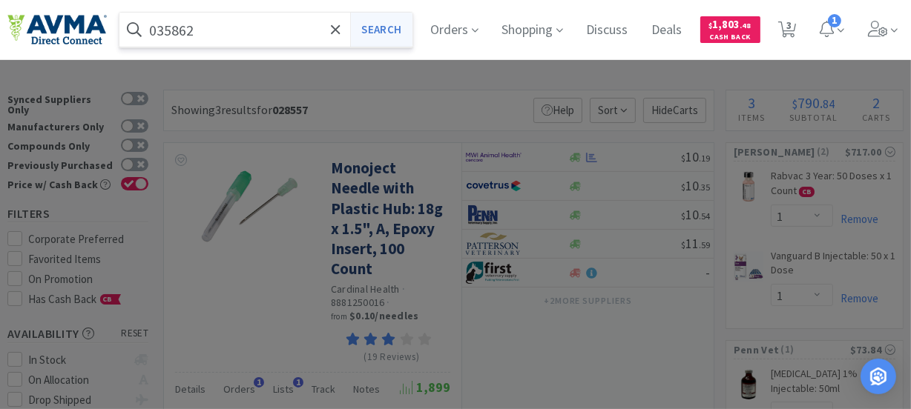
click at [381, 31] on button "Search" at bounding box center [381, 30] width 62 height 34
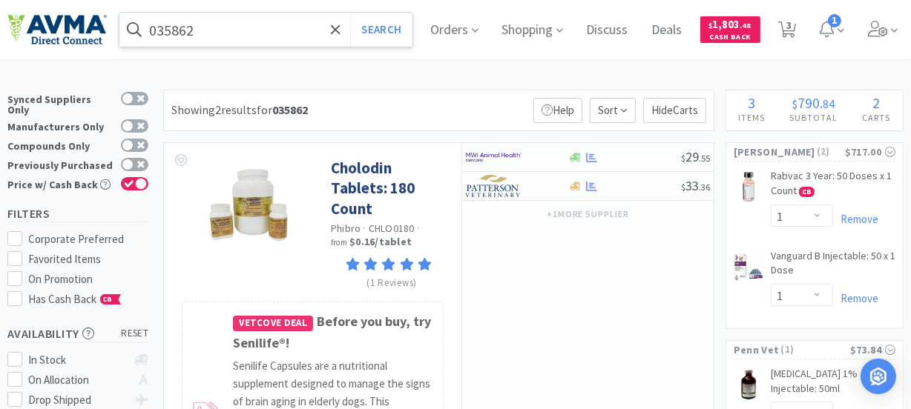
click at [189, 30] on input "035862" at bounding box center [265, 30] width 293 height 34
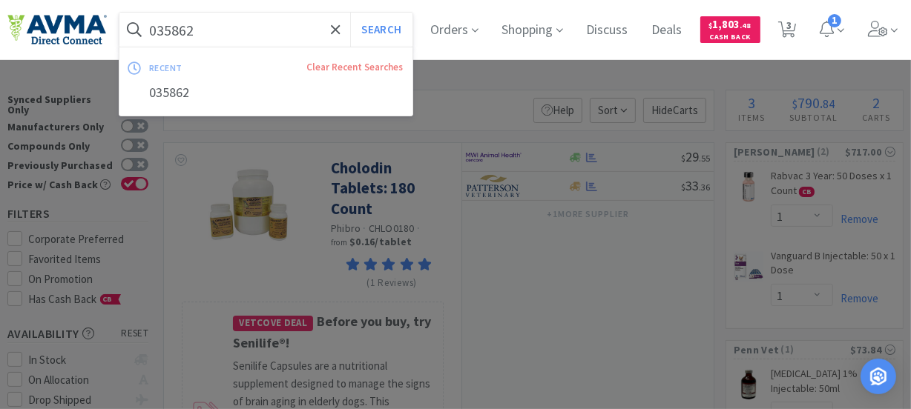
paste input "2758"
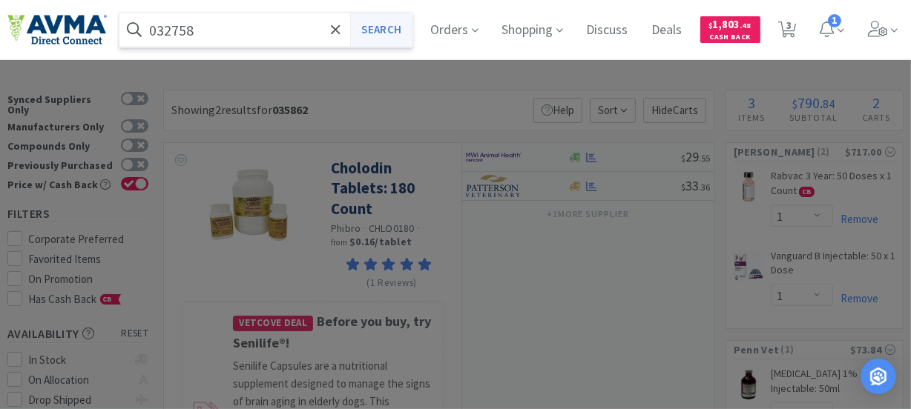
click at [386, 30] on button "Search" at bounding box center [381, 30] width 62 height 34
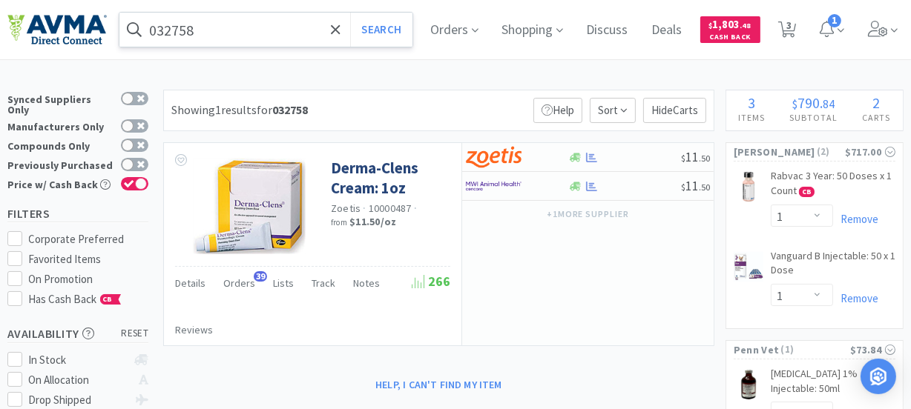
click at [189, 28] on input "032758" at bounding box center [265, 30] width 293 height 34
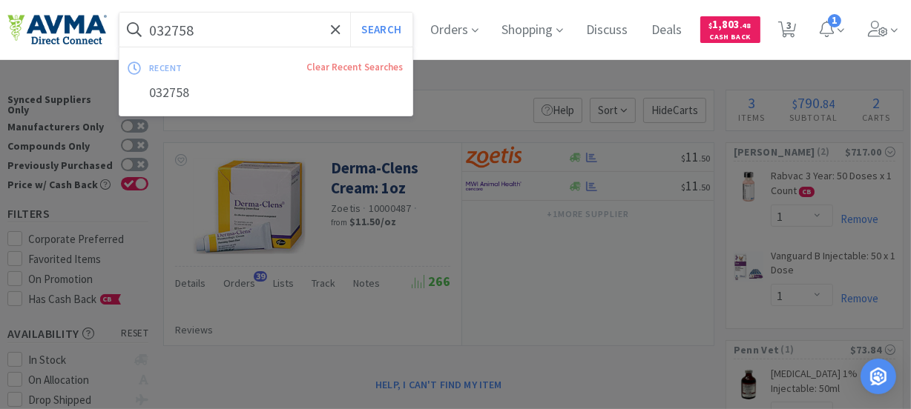
paste input "07745"
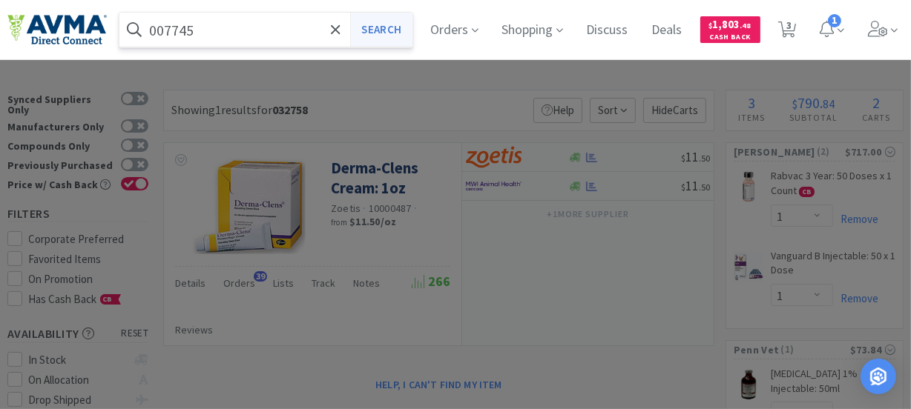
click at [396, 29] on button "Search" at bounding box center [381, 30] width 62 height 34
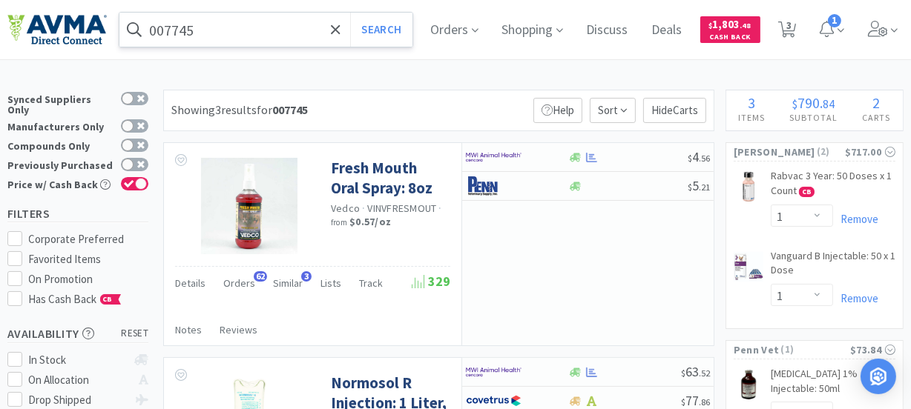
click at [173, 22] on input "007745" at bounding box center [265, 30] width 293 height 34
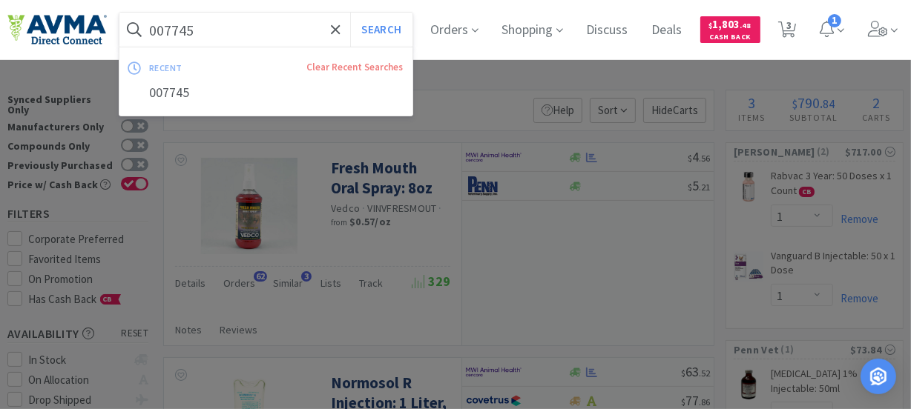
paste input "510217"
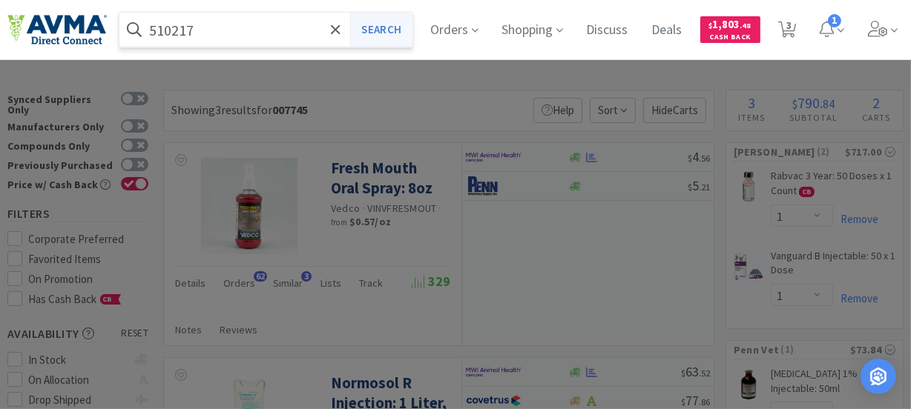
click at [378, 32] on button "Search" at bounding box center [381, 30] width 62 height 34
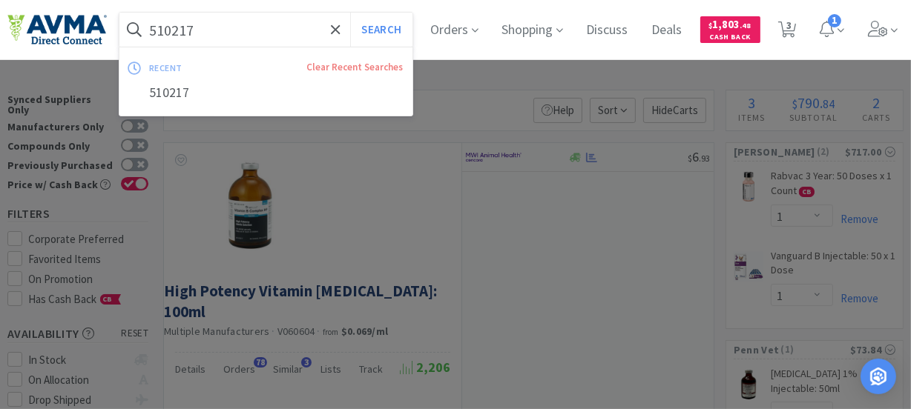
click at [169, 24] on input "510217" at bounding box center [265, 30] width 293 height 34
paste input "050123"
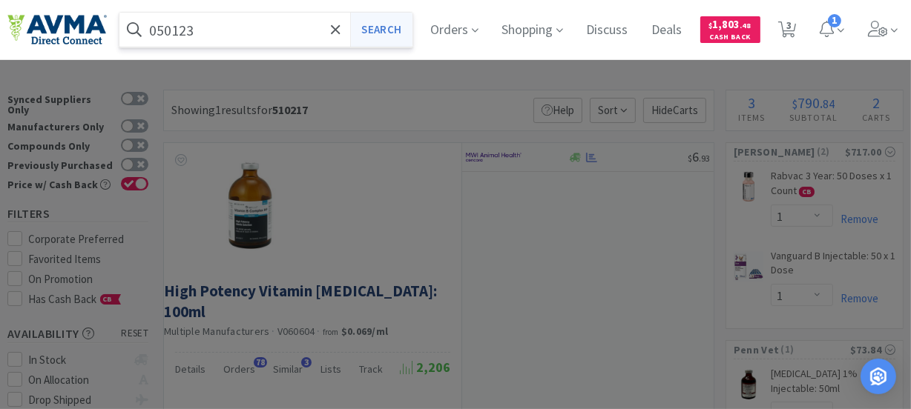
click at [395, 28] on button "Search" at bounding box center [381, 30] width 62 height 34
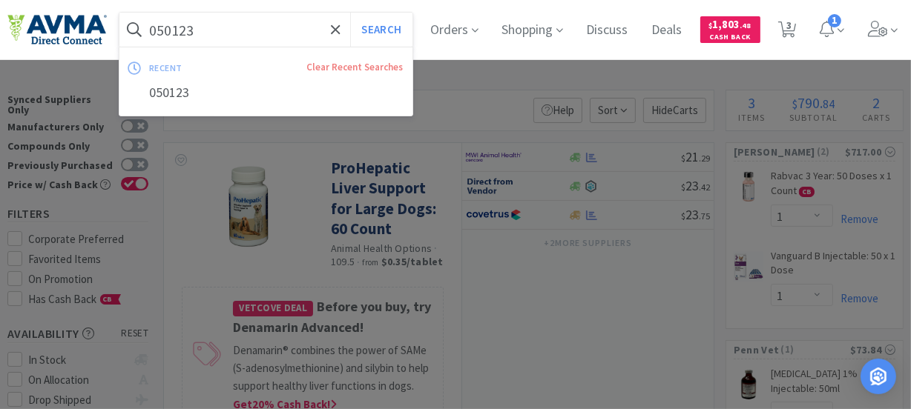
click at [202, 30] on input "050123" at bounding box center [265, 30] width 293 height 34
paste input "124307"
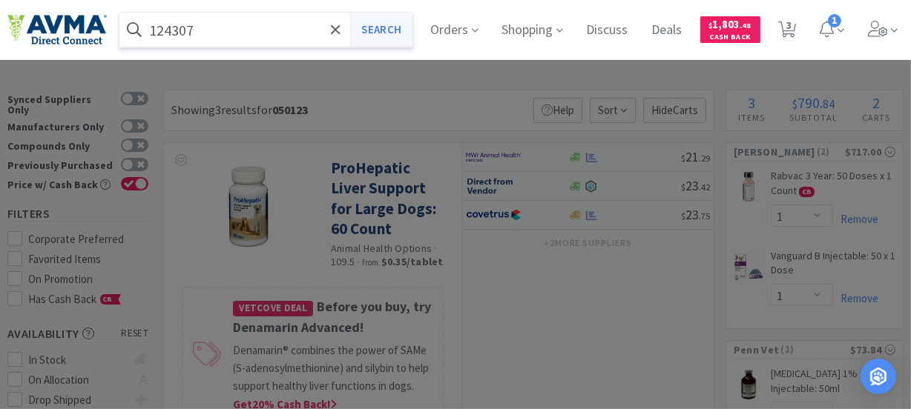
click at [395, 30] on button "Search" at bounding box center [381, 30] width 62 height 34
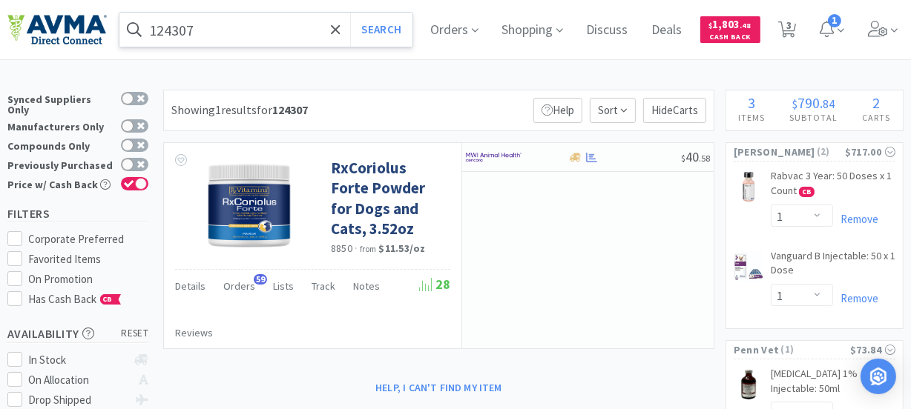
click at [256, 39] on input "124307" at bounding box center [265, 30] width 293 height 34
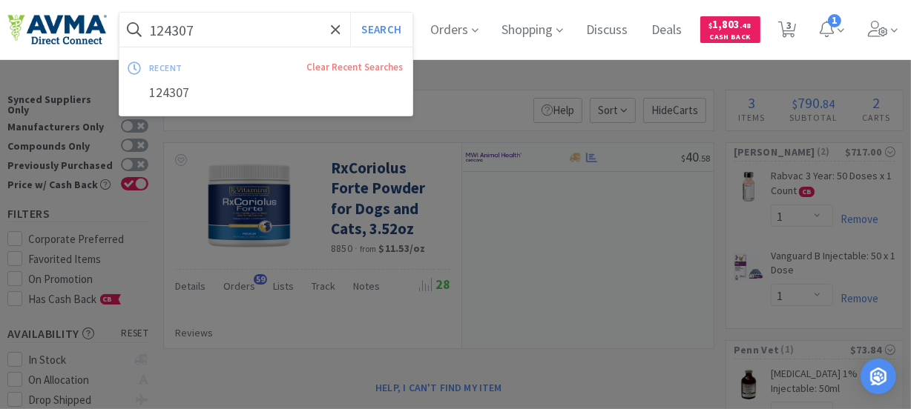
paste input "061031"
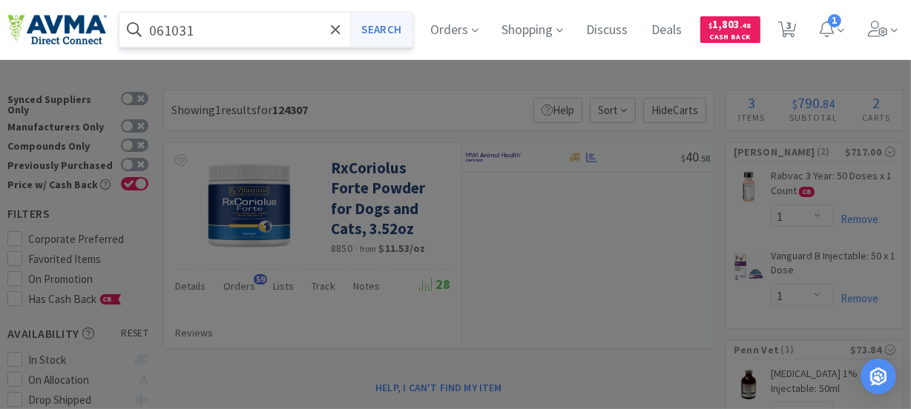
click at [401, 26] on button "Search" at bounding box center [381, 30] width 62 height 34
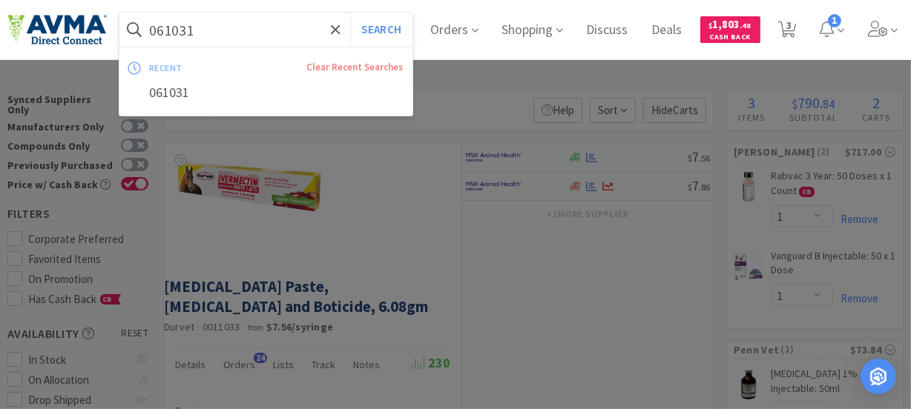
click at [283, 33] on input "061031" at bounding box center [265, 30] width 293 height 34
paste input "5366"
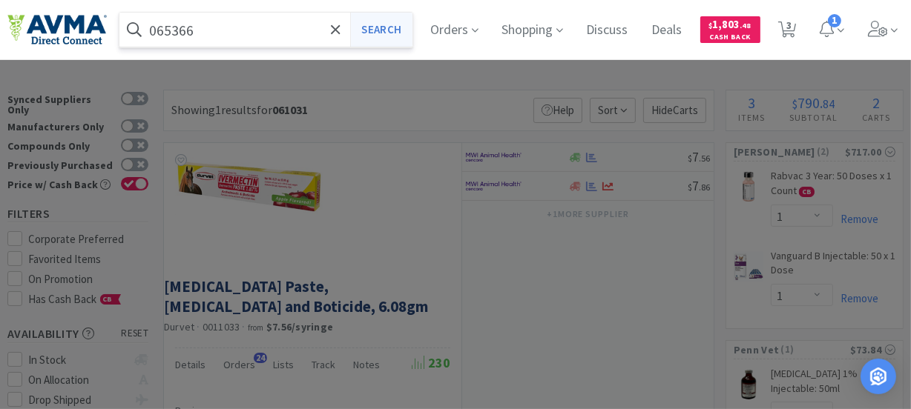
click at [380, 30] on button "Search" at bounding box center [381, 30] width 62 height 34
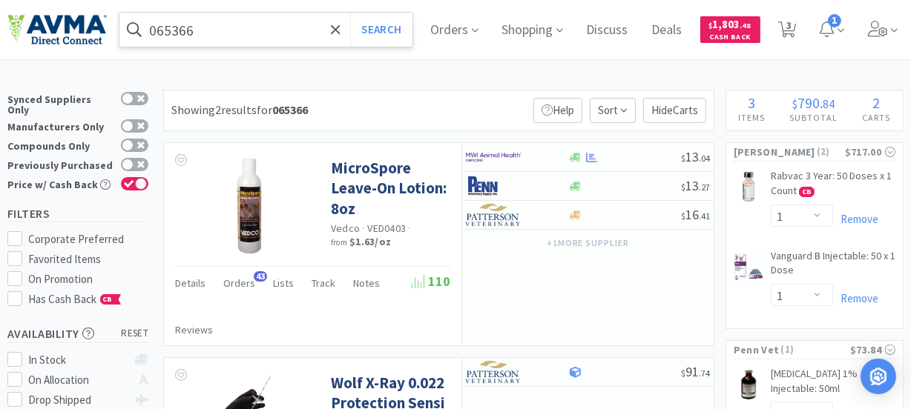
click at [253, 44] on input "065366" at bounding box center [265, 30] width 293 height 34
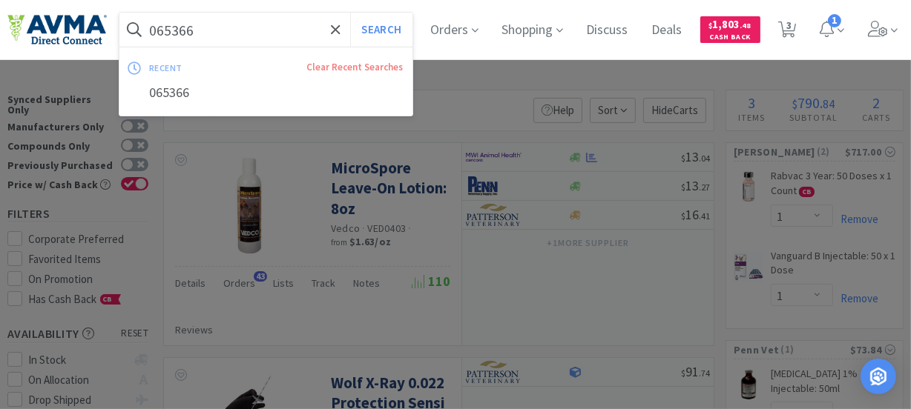
paste input "05592"
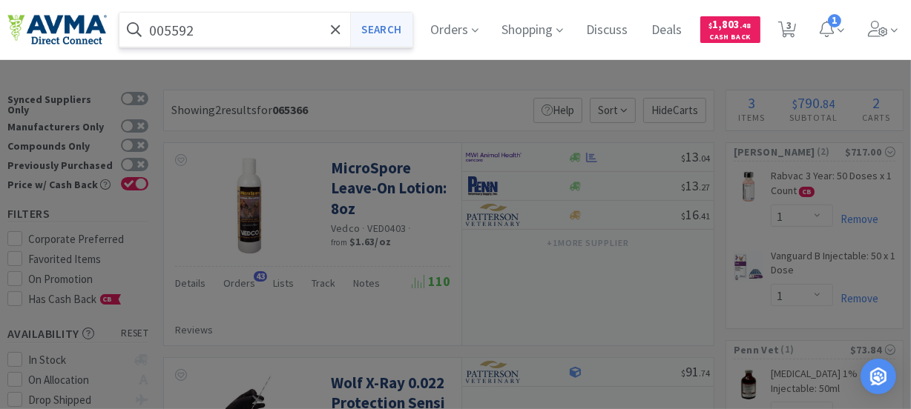
click at [395, 33] on button "Search" at bounding box center [381, 30] width 62 height 34
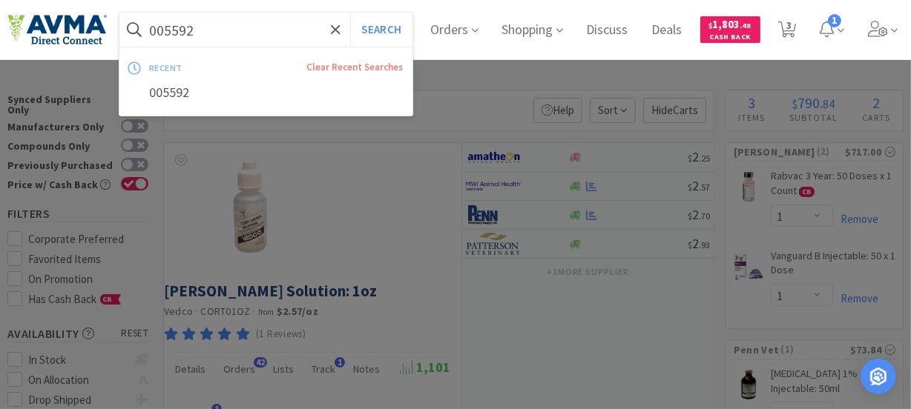
click at [281, 42] on input "005592" at bounding box center [265, 30] width 293 height 34
paste input "78932368"
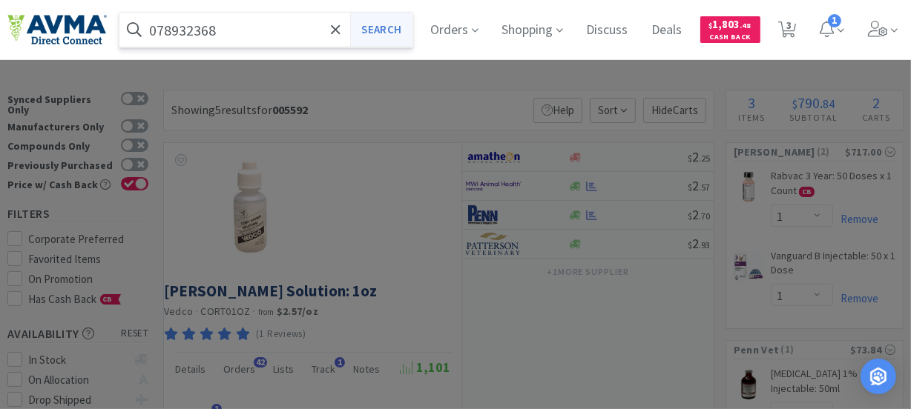
type input "078932368"
click at [397, 33] on button "Search" at bounding box center [381, 30] width 62 height 34
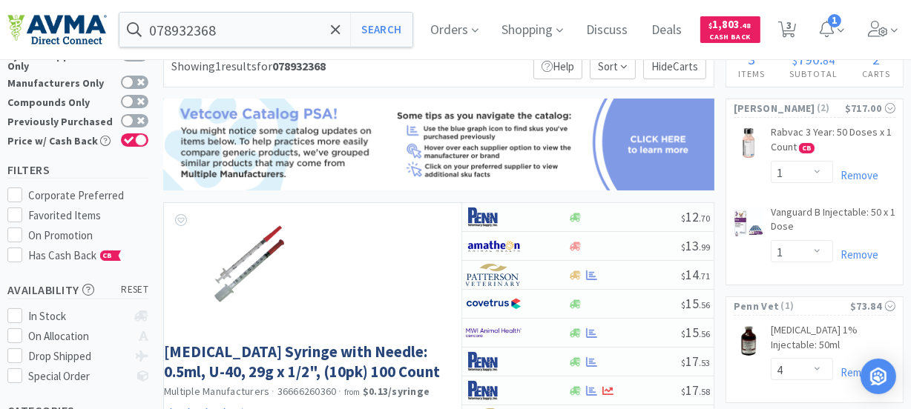
scroll to position [67, 0]
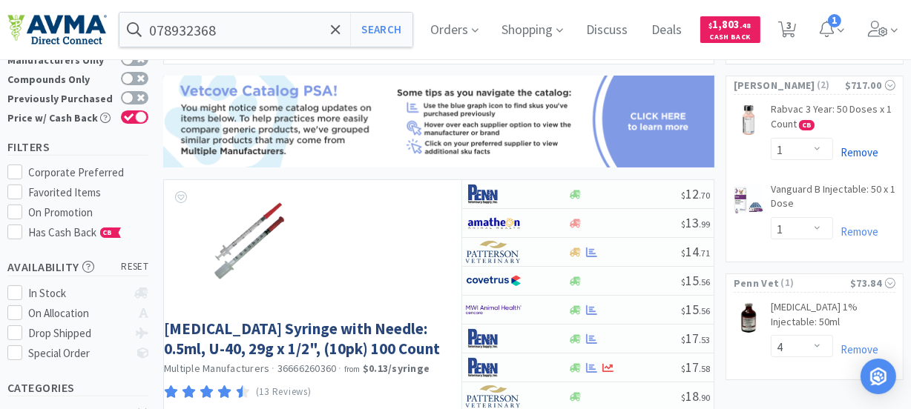
click at [857, 150] on link "Remove" at bounding box center [855, 152] width 45 height 14
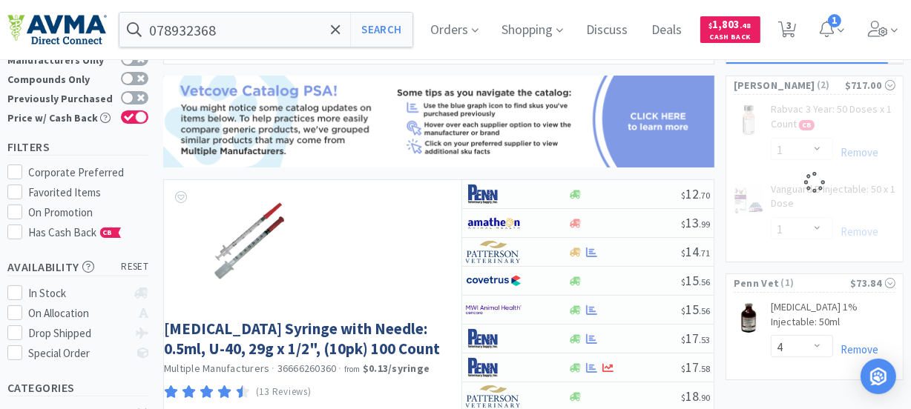
select select "1"
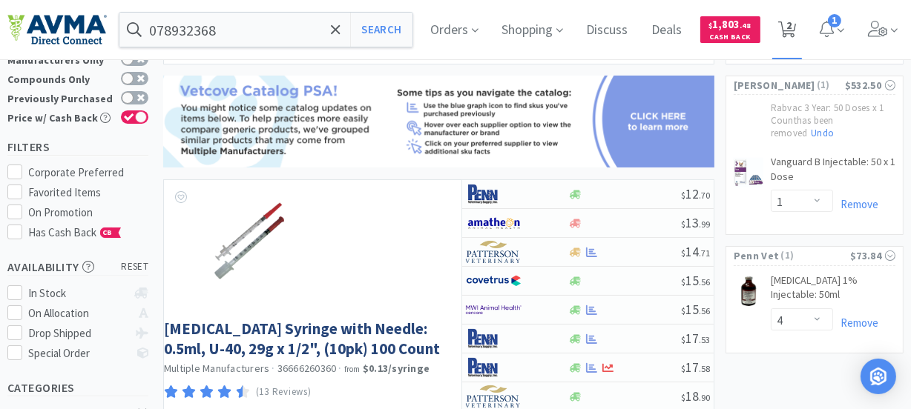
click at [791, 27] on span "2" at bounding box center [788, 25] width 5 height 59
select select "1"
select select "4"
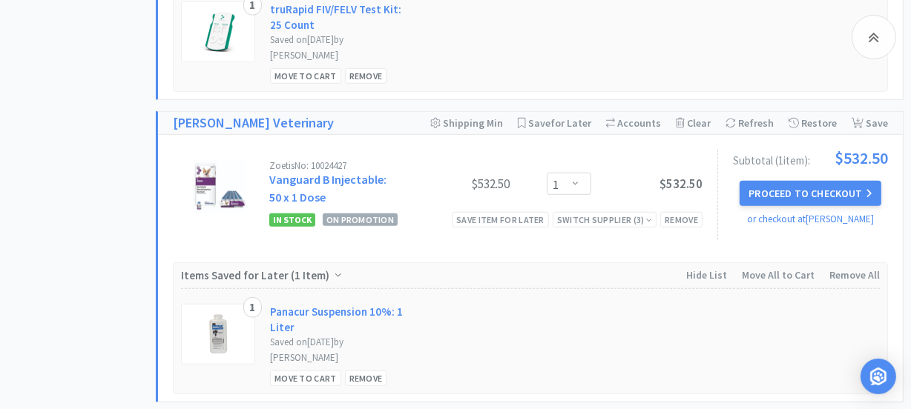
scroll to position [943, 0]
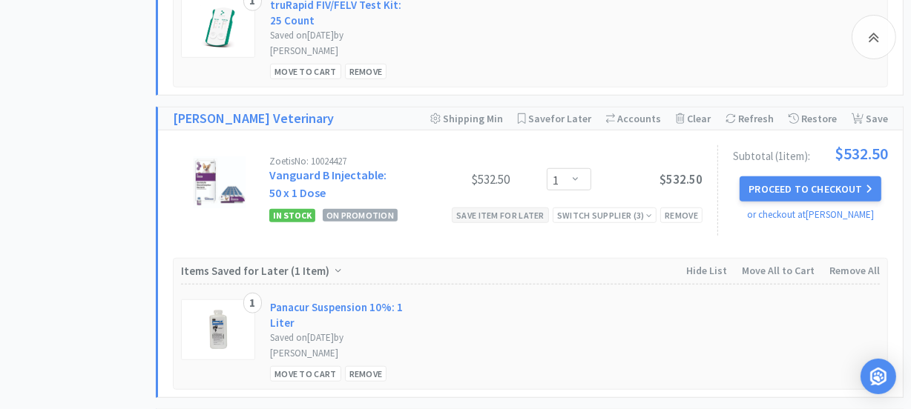
click at [511, 215] on div "Save item for later" at bounding box center [500, 216] width 97 height 16
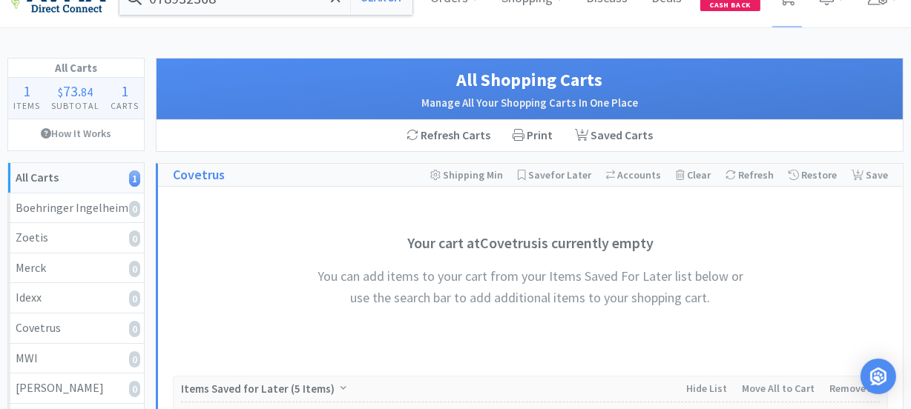
scroll to position [0, 0]
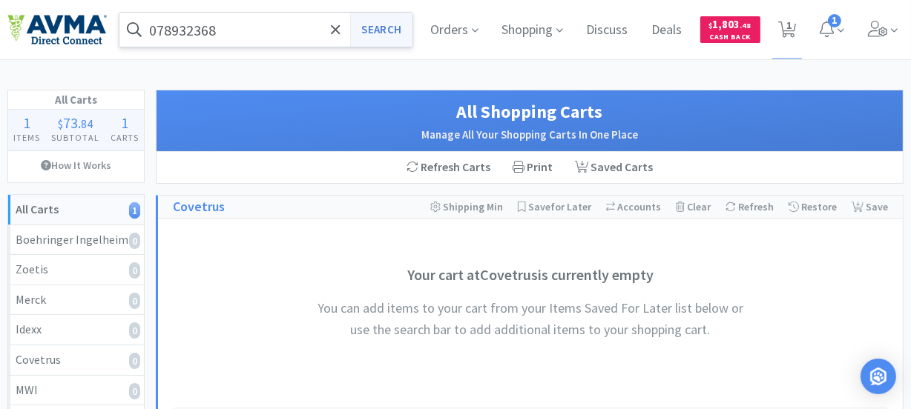
click at [377, 30] on button "Search" at bounding box center [381, 30] width 62 height 34
select select "4"
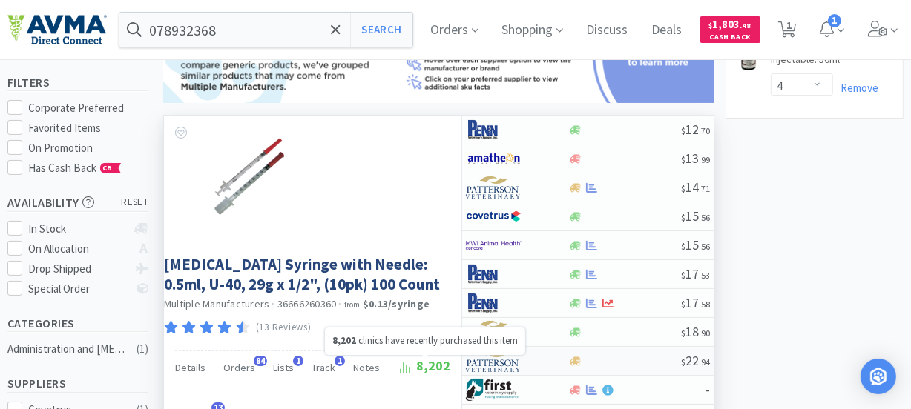
scroll to position [134, 0]
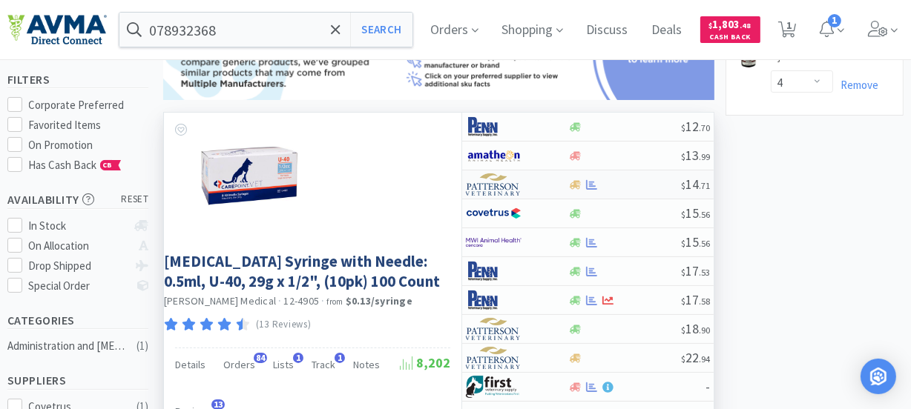
click at [499, 185] on img at bounding box center [494, 185] width 56 height 22
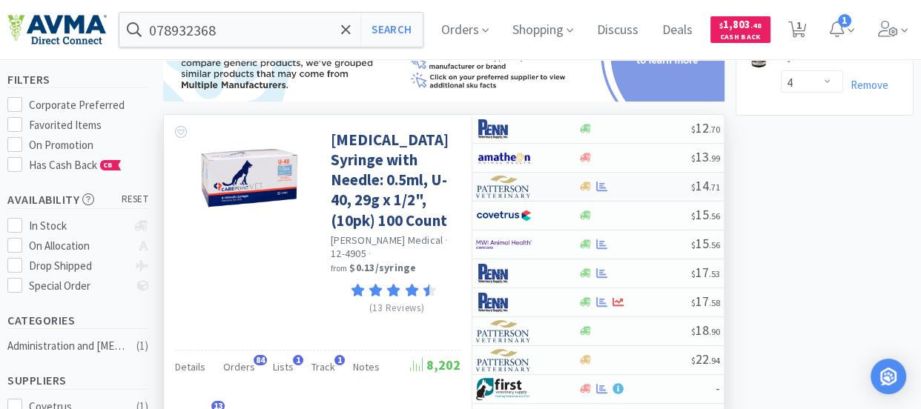
select select "1"
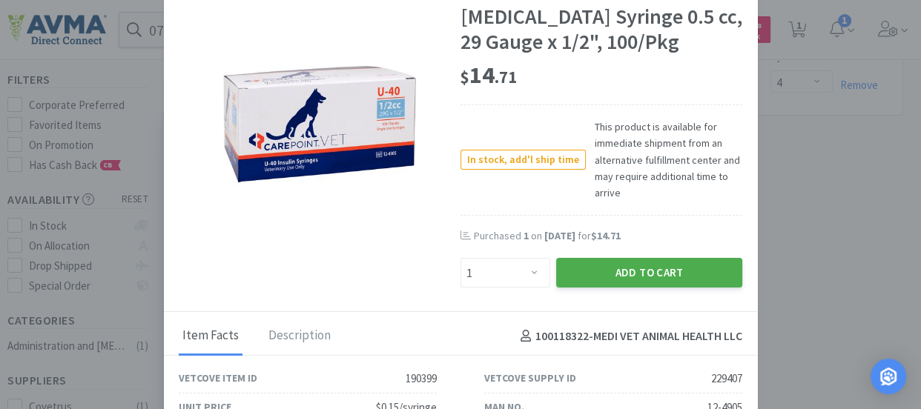
click at [614, 274] on button "Add to Cart" at bounding box center [649, 273] width 186 height 30
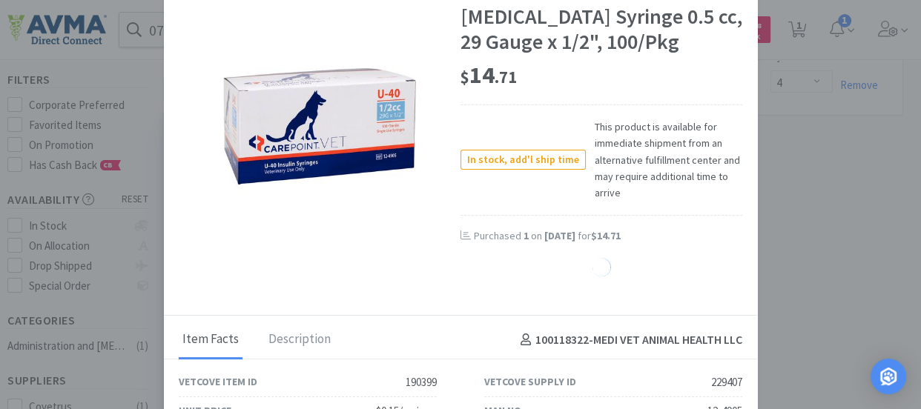
select select "1"
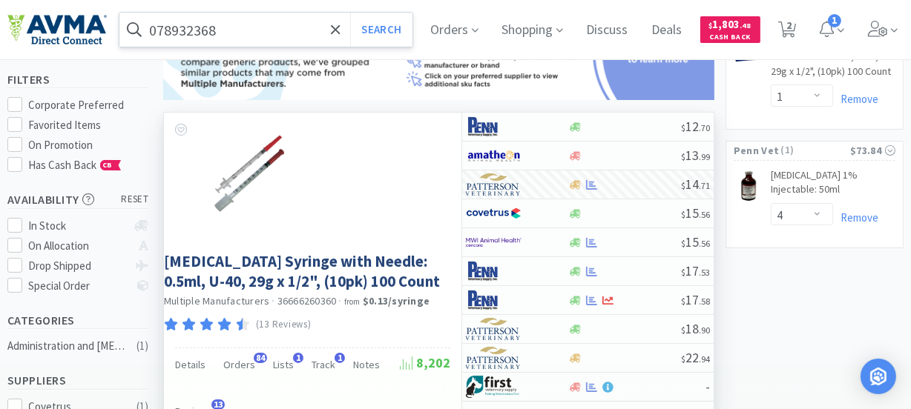
click at [239, 35] on input "078932368" at bounding box center [265, 30] width 293 height 34
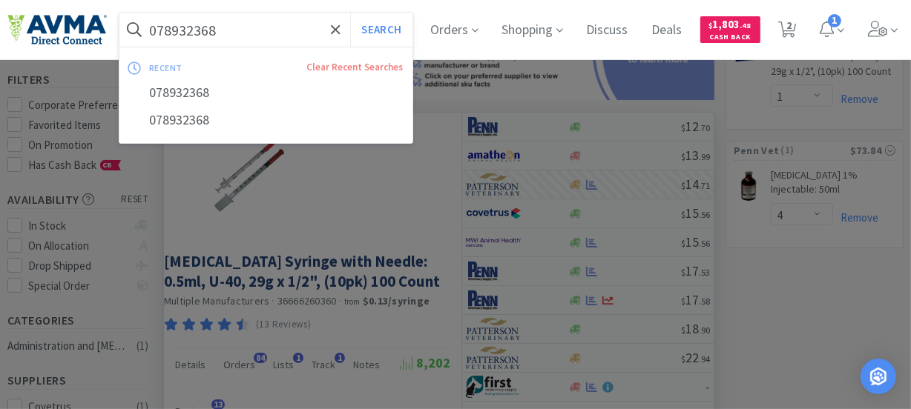
paste input "47236"
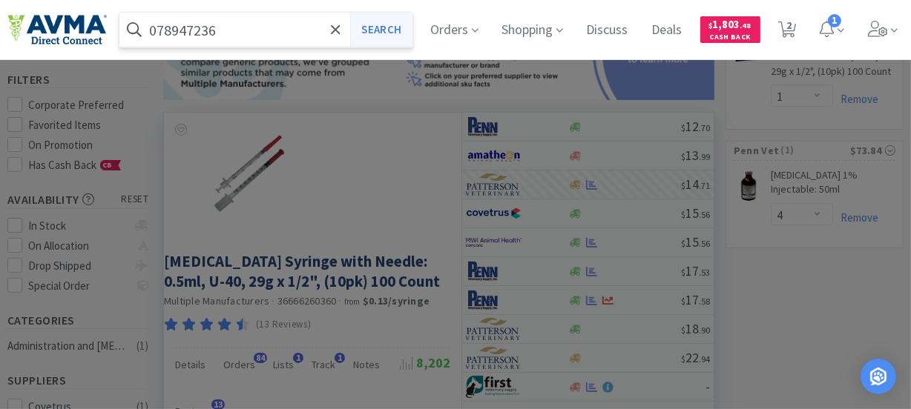
type input "078947236"
click at [402, 34] on button "Search" at bounding box center [381, 30] width 62 height 34
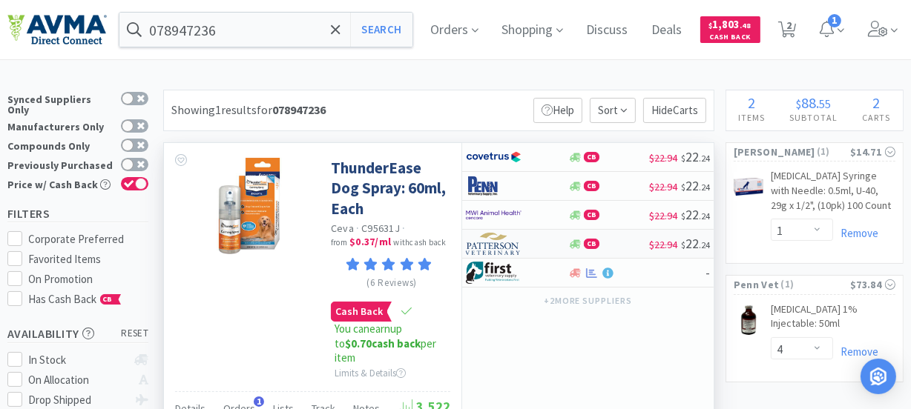
click at [504, 246] on img at bounding box center [494, 244] width 56 height 22
select select "1"
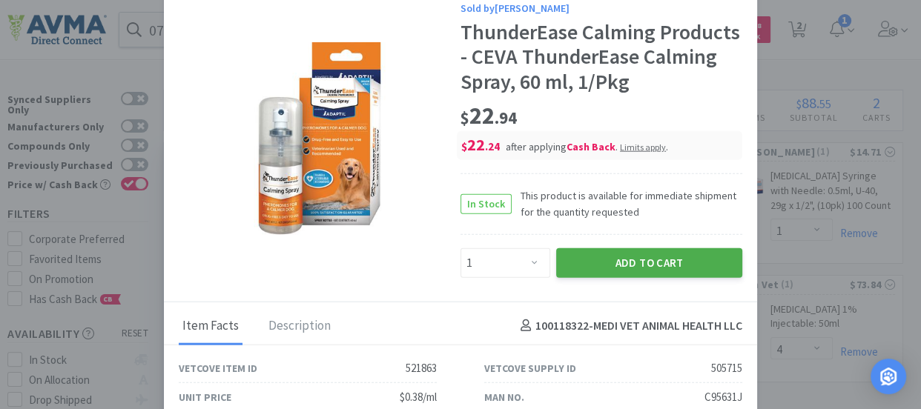
click at [641, 259] on button "Add to Cart" at bounding box center [649, 263] width 186 height 30
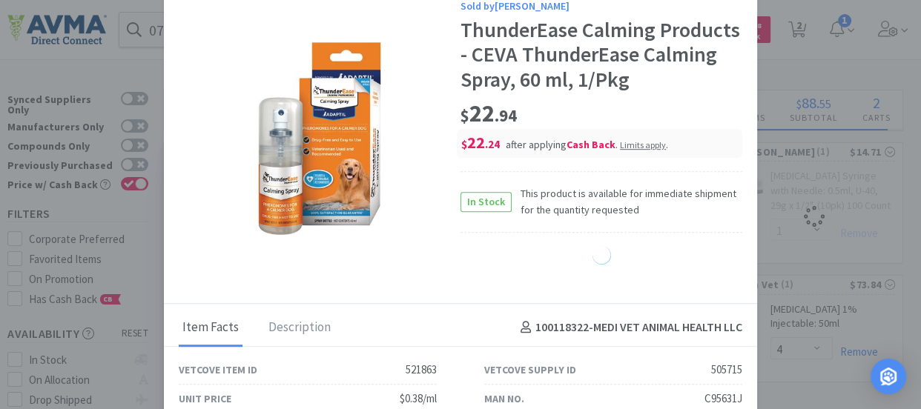
select select "1"
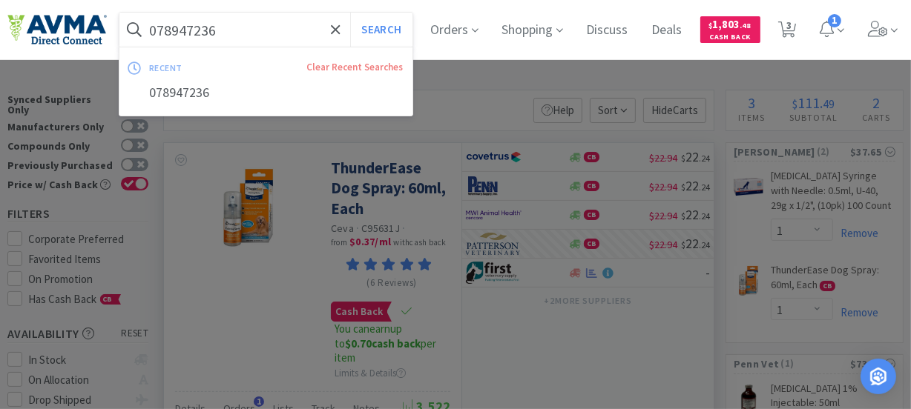
click at [199, 38] on input "078947236" at bounding box center [265, 30] width 293 height 34
paste input "062295"
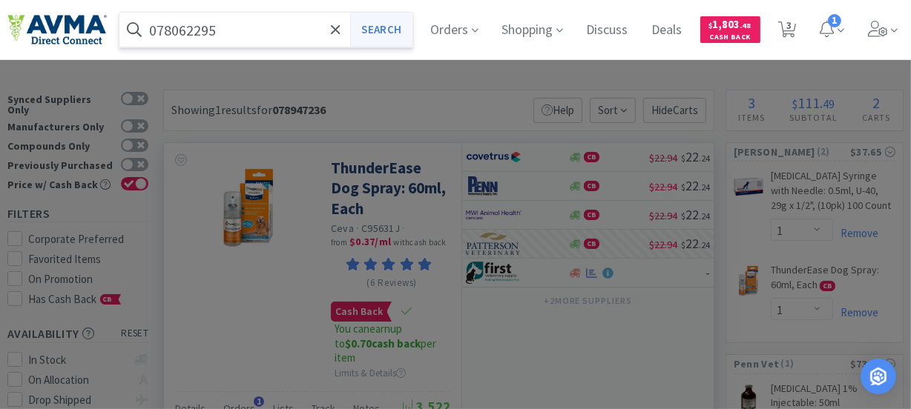
type input "078062295"
click at [399, 33] on button "Search" at bounding box center [381, 30] width 62 height 34
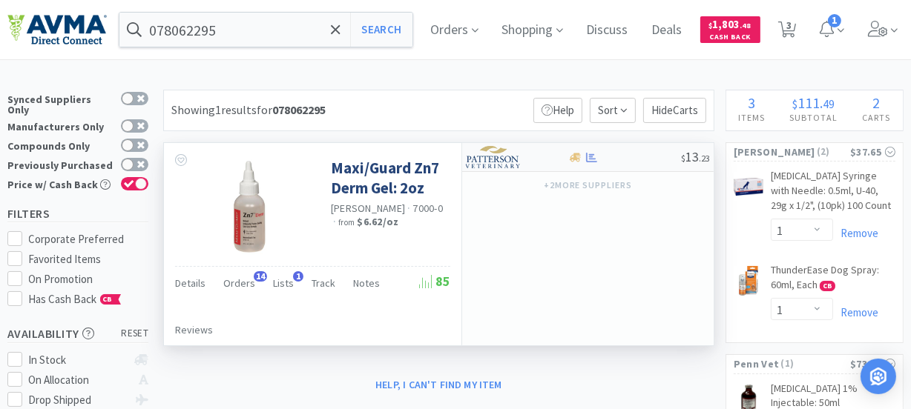
click at [485, 162] on img at bounding box center [494, 157] width 56 height 22
select select "1"
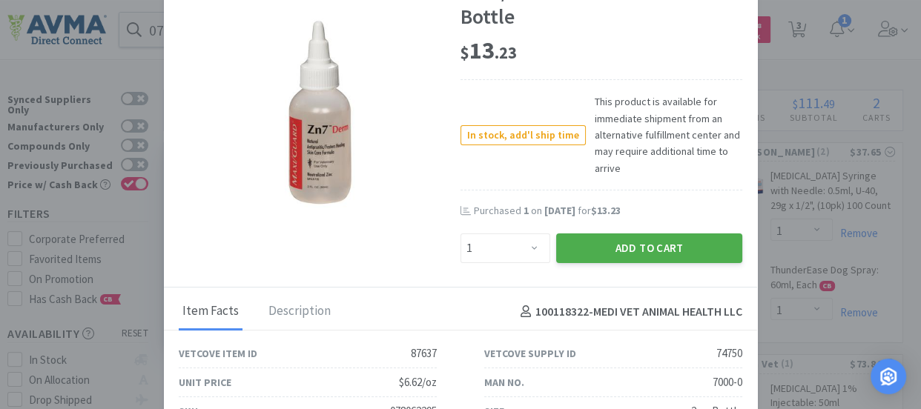
click at [610, 242] on button "Add to Cart" at bounding box center [649, 249] width 186 height 30
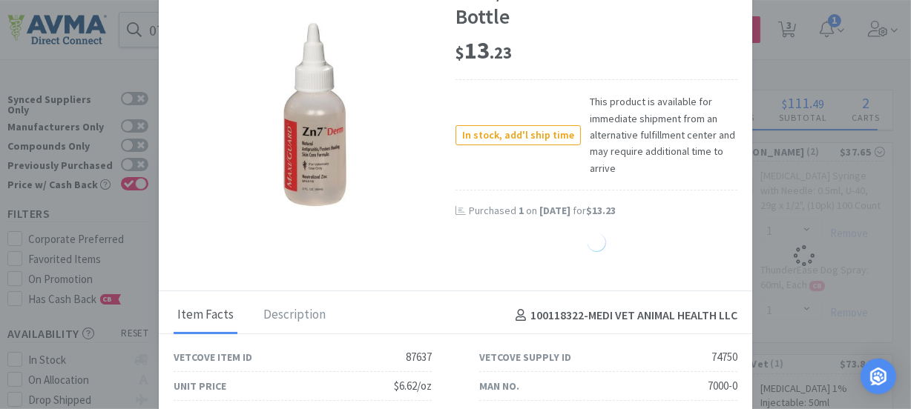
select select "1"
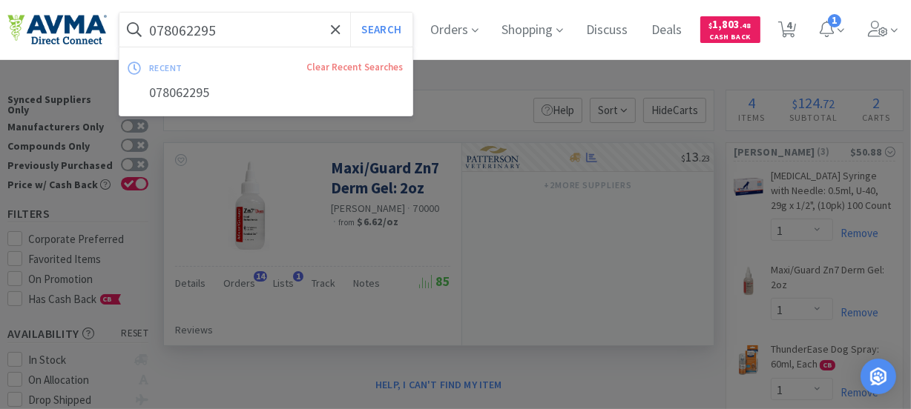
click at [179, 34] on input "078062295" at bounding box center [265, 30] width 293 height 34
paste input "13241"
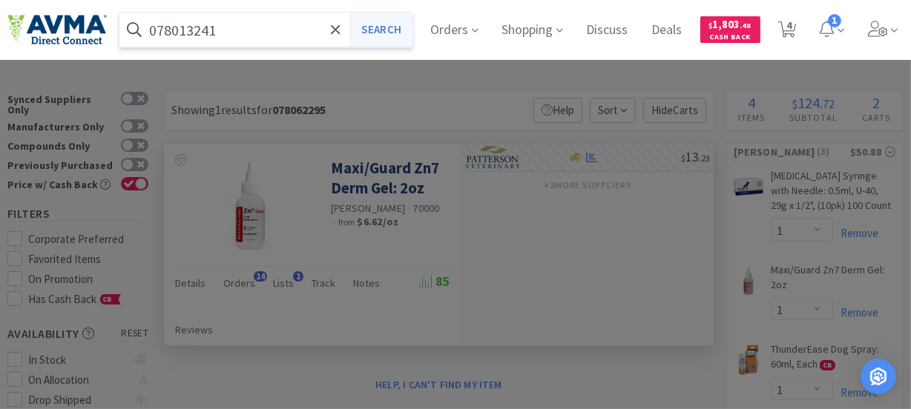
click at [404, 29] on button "Search" at bounding box center [381, 30] width 62 height 34
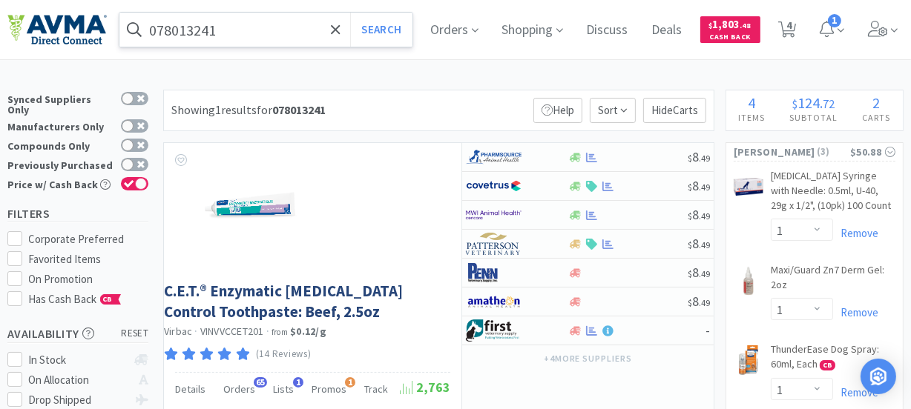
click at [243, 37] on input "078013241" at bounding box center [265, 30] width 293 height 34
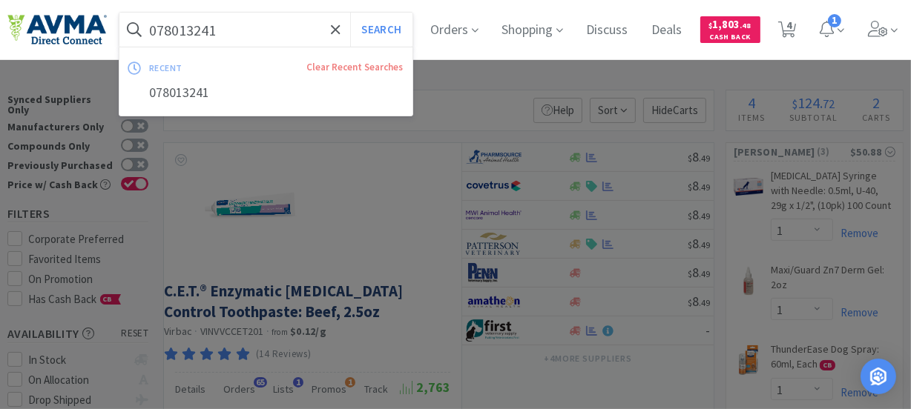
paste input "324"
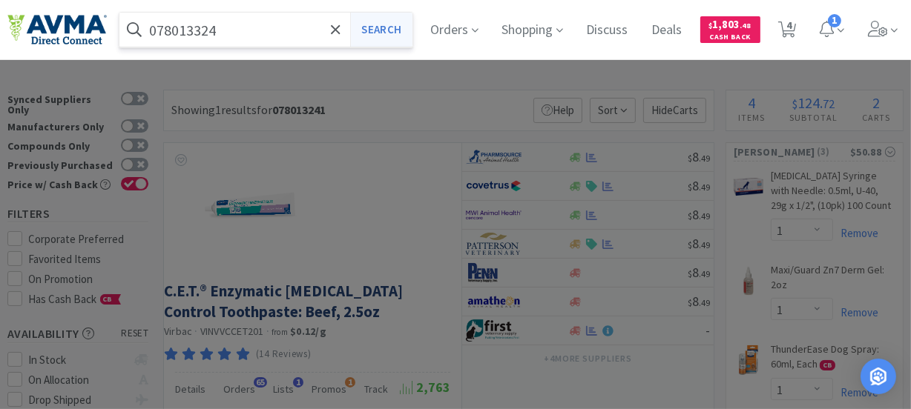
click at [387, 29] on button "Search" at bounding box center [381, 30] width 62 height 34
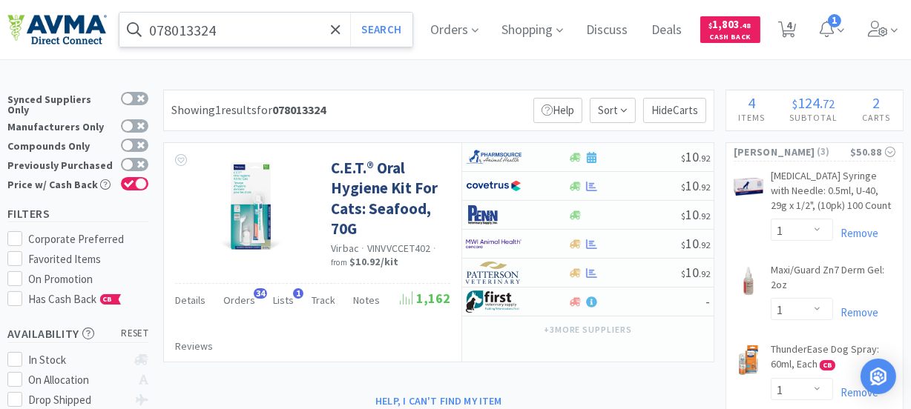
click at [280, 30] on input "078013324" at bounding box center [265, 30] width 293 height 34
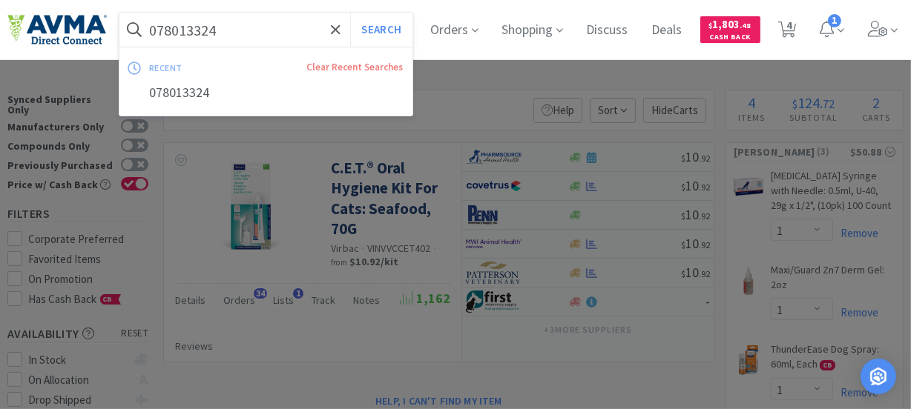
paste input "050"
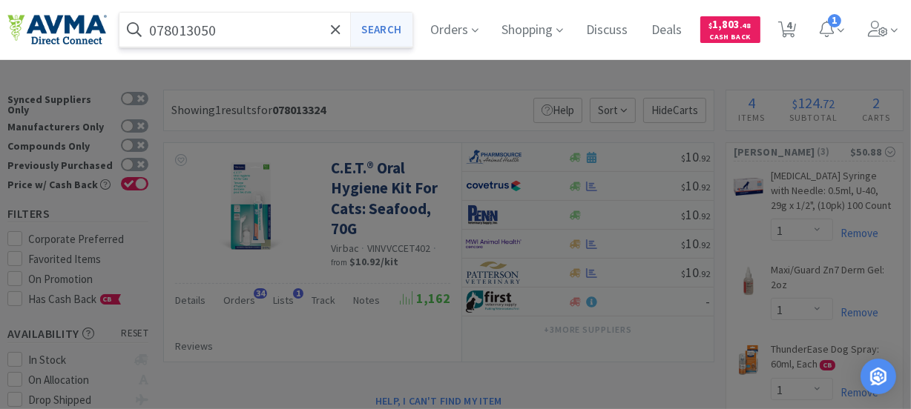
type input "078013050"
click at [394, 26] on button "Search" at bounding box center [381, 30] width 62 height 34
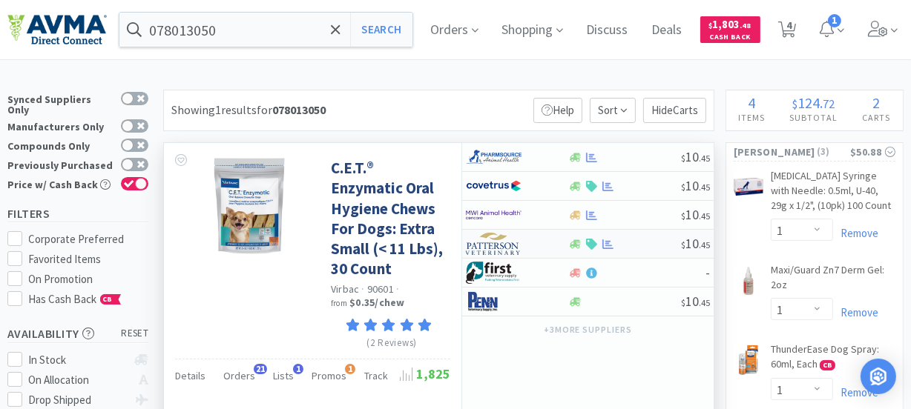
click at [478, 248] on img at bounding box center [494, 244] width 56 height 22
select select "1"
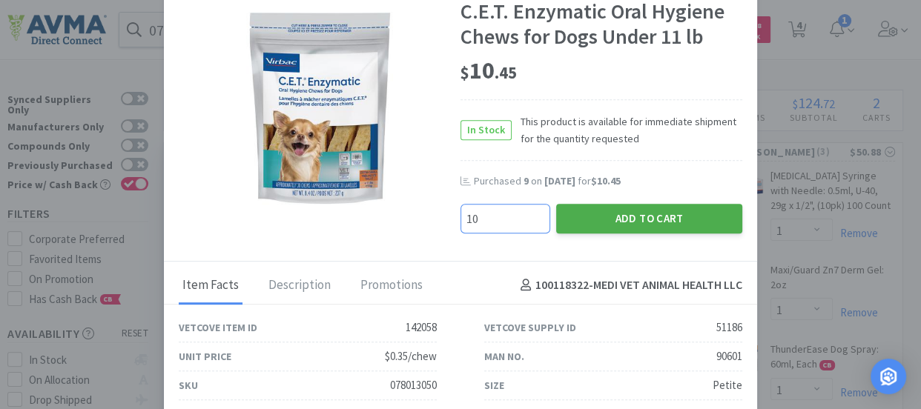
type input "10"
click at [598, 208] on button "Add to Cart" at bounding box center [649, 219] width 186 height 30
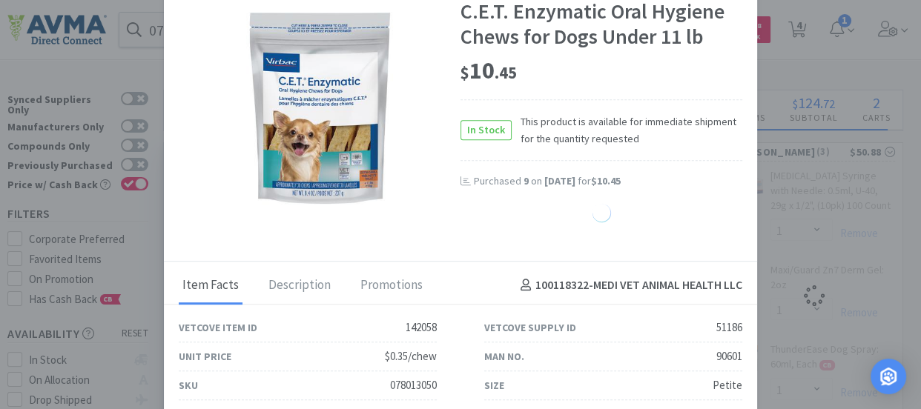
select select "10"
select select "1"
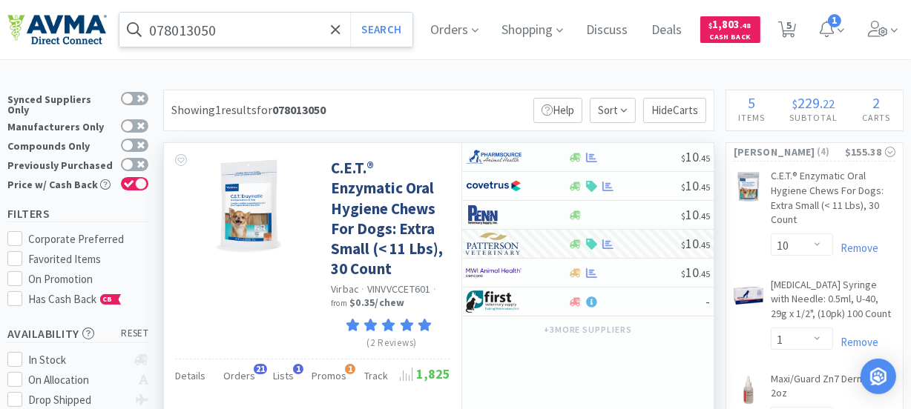
click at [267, 35] on input "078013050" at bounding box center [265, 30] width 293 height 34
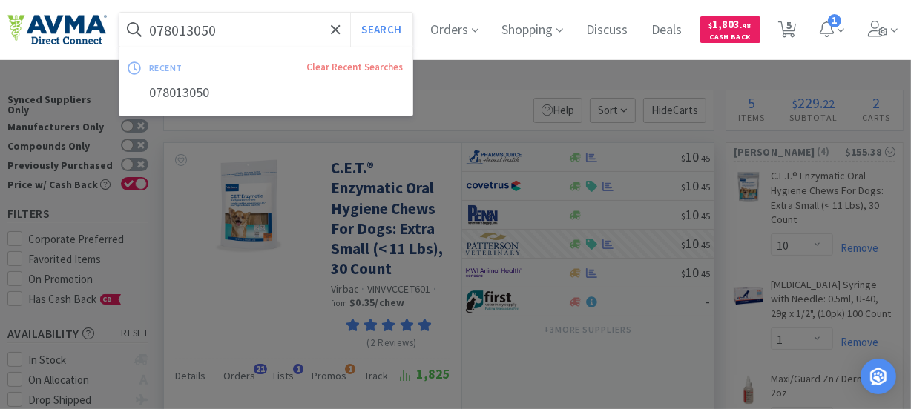
paste input "1878"
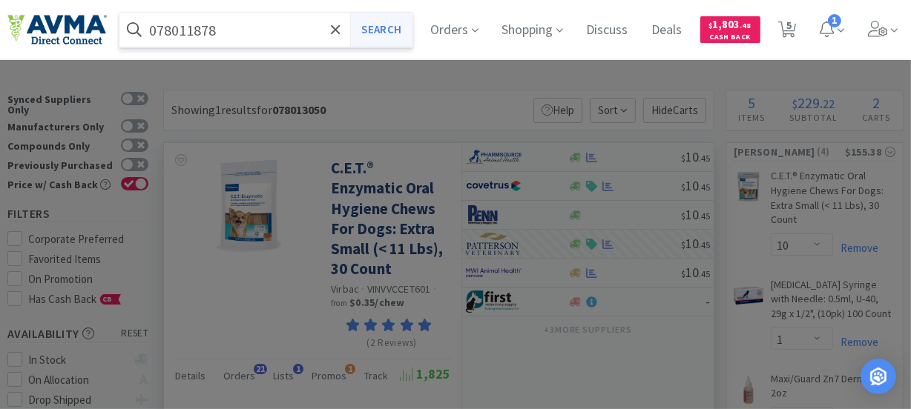
click at [386, 23] on button "Search" at bounding box center [381, 30] width 62 height 34
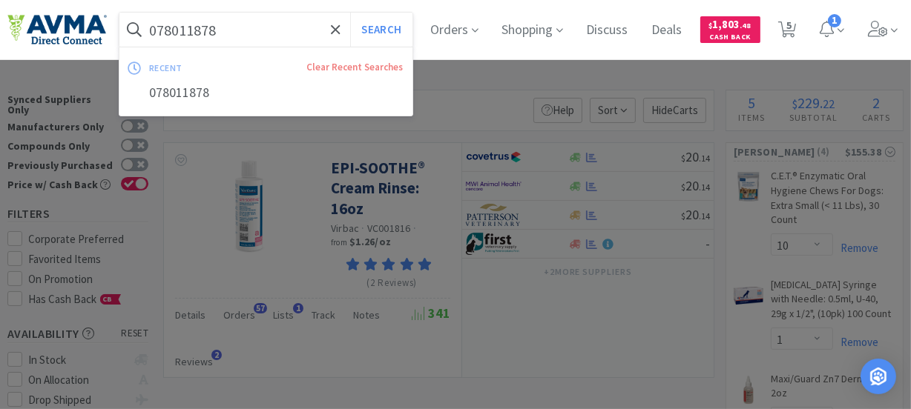
click at [245, 30] on input "078011878" at bounding box center [265, 30] width 293 height 34
paste input "856690"
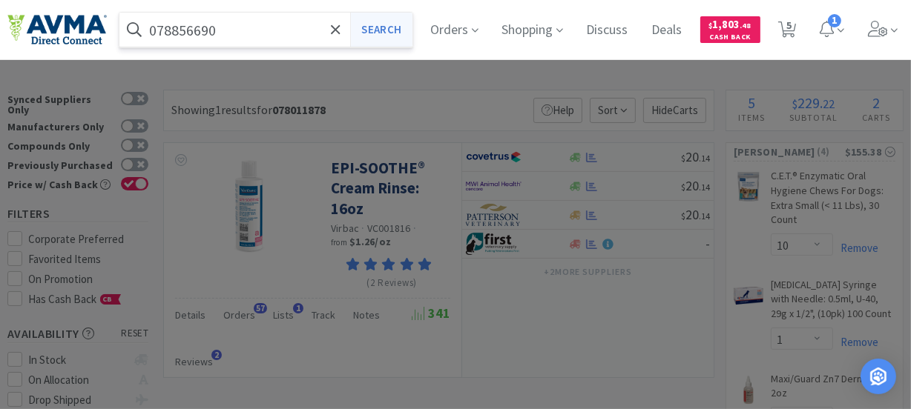
type input "078856690"
click at [379, 31] on button "Search" at bounding box center [381, 30] width 62 height 34
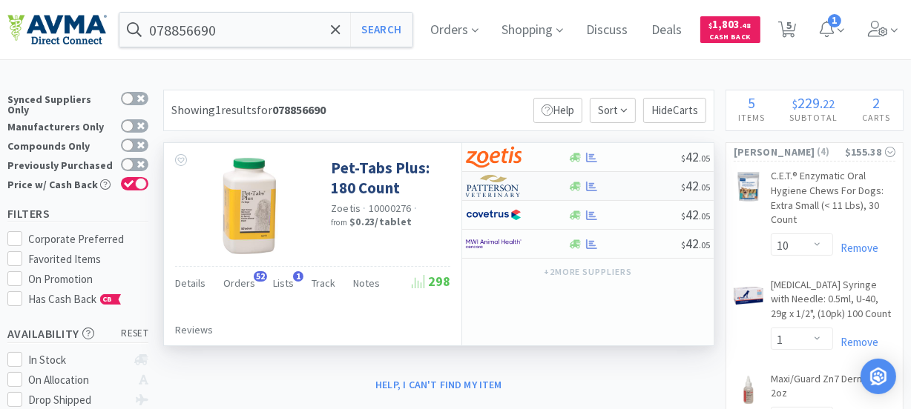
click at [487, 186] on img at bounding box center [494, 186] width 56 height 22
select select "1"
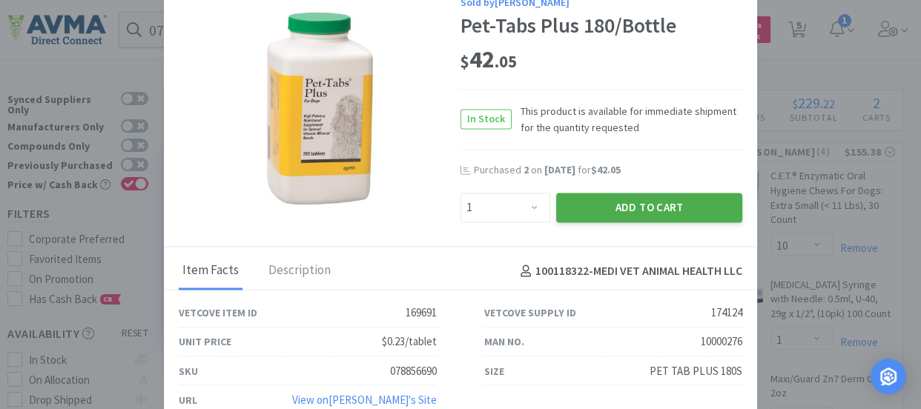
click at [639, 201] on button "Add to Cart" at bounding box center [649, 208] width 186 height 30
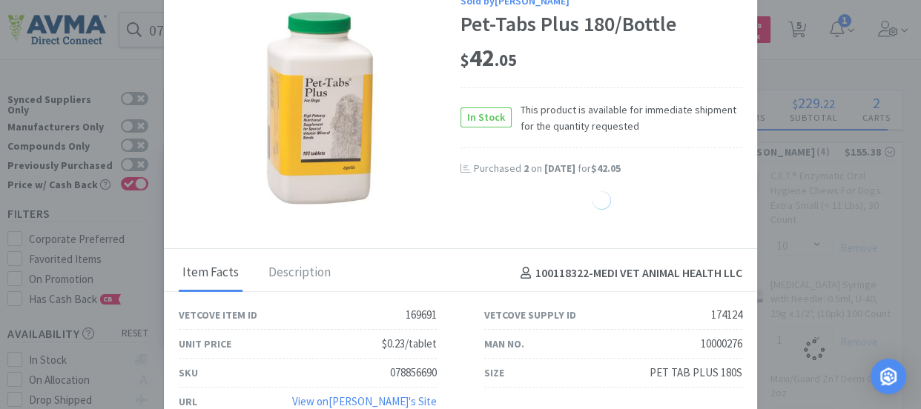
select select "1"
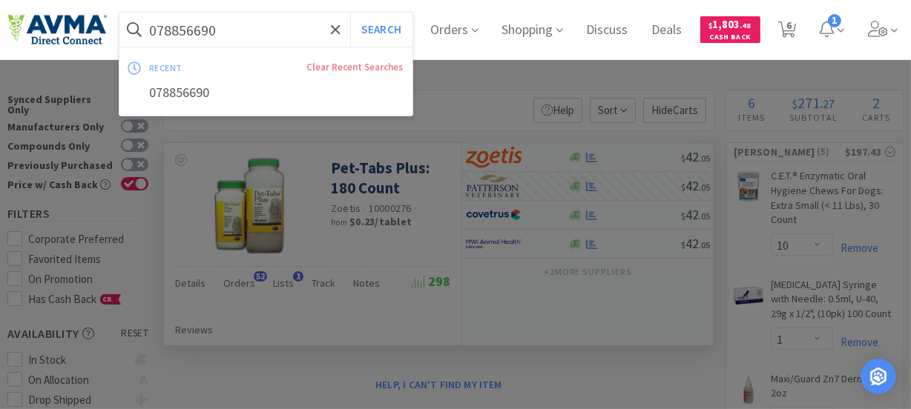
click at [257, 37] on input "078856690" at bounding box center [265, 30] width 293 height 34
paste input "011878"
click at [399, 25] on button "Search" at bounding box center [381, 30] width 62 height 34
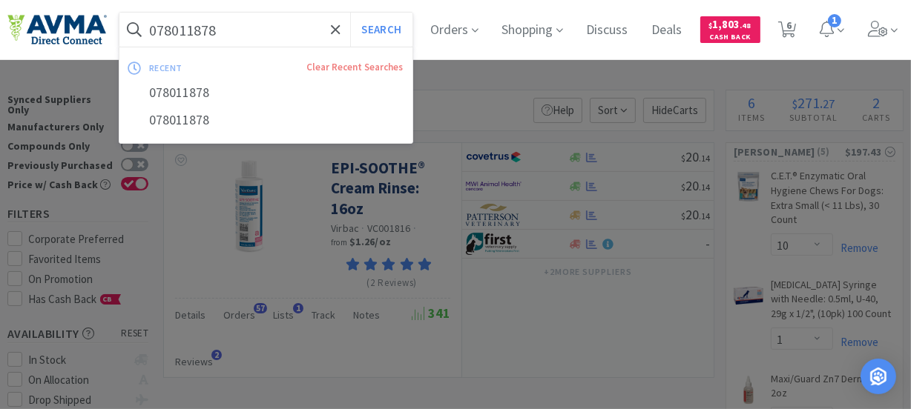
click at [282, 36] on input "078011878" at bounding box center [265, 30] width 293 height 34
paste input "929495"
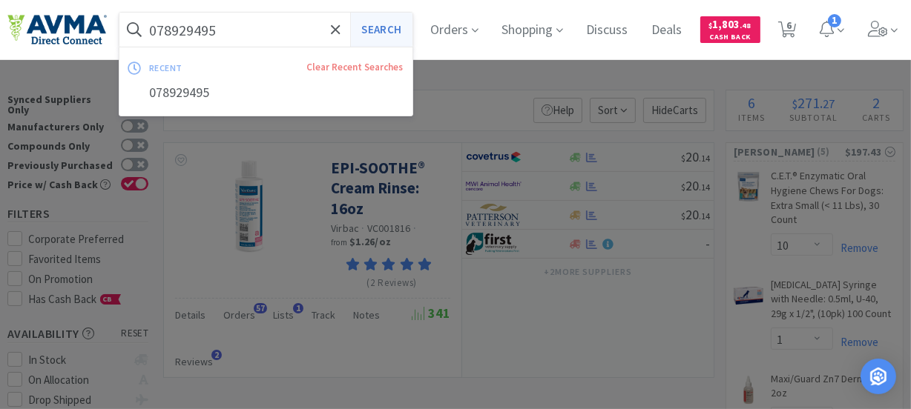
type input "078929495"
click at [377, 32] on button "Search" at bounding box center [381, 30] width 62 height 34
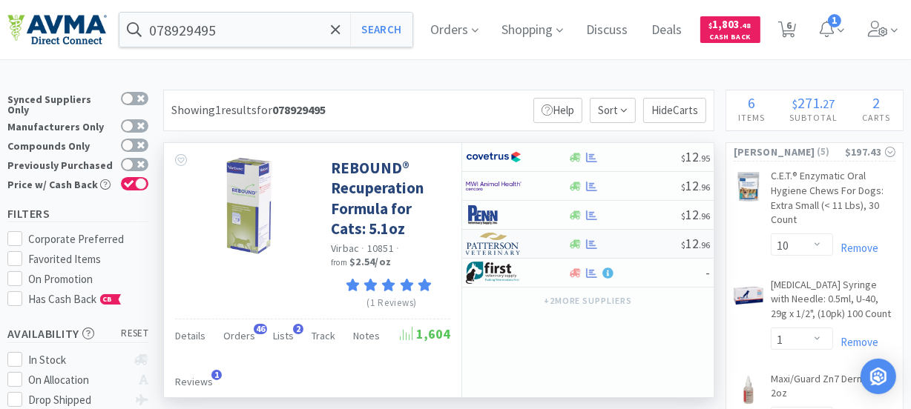
click at [486, 245] on img at bounding box center [494, 244] width 56 height 22
select select "1"
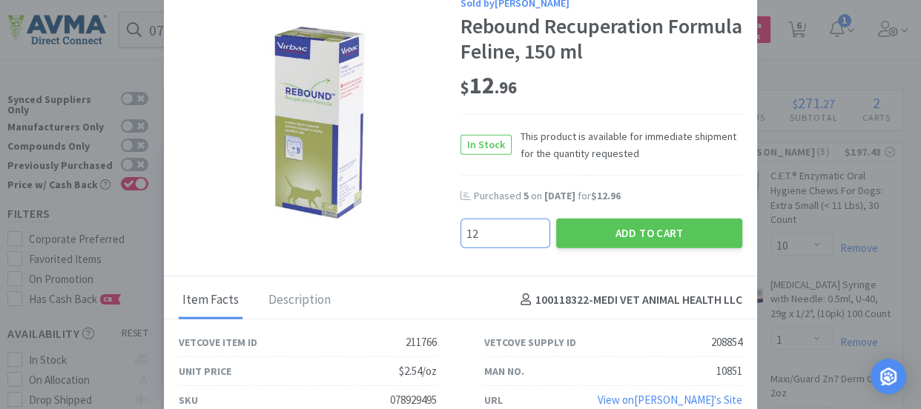
type input "12"
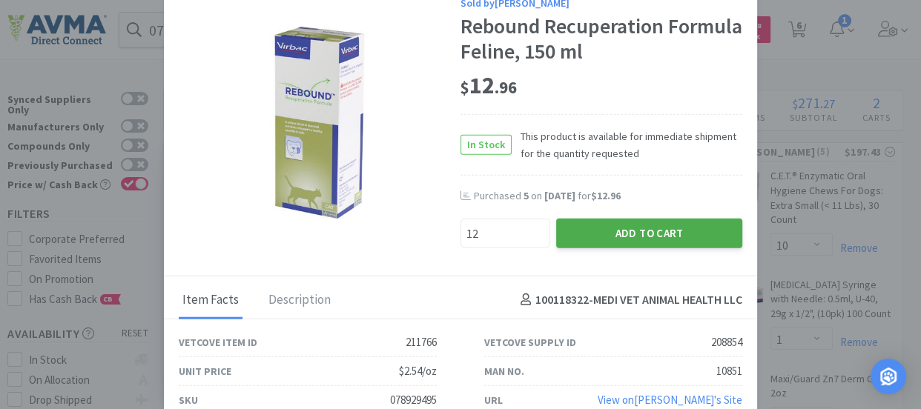
click at [679, 231] on button "Add to Cart" at bounding box center [649, 233] width 186 height 30
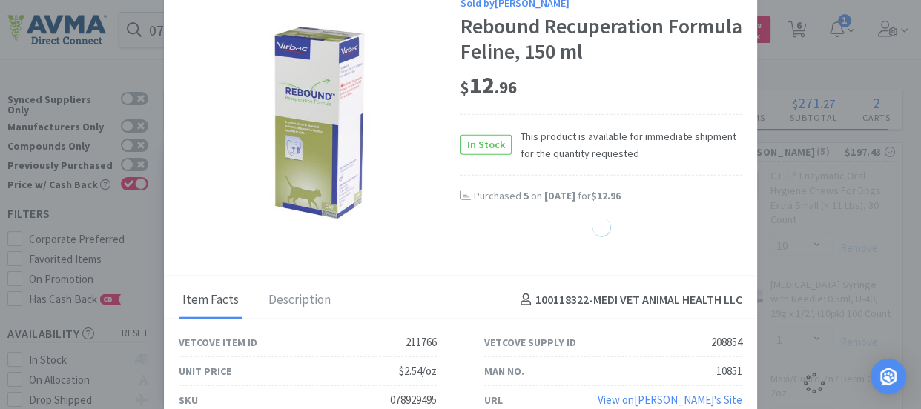
select select "12"
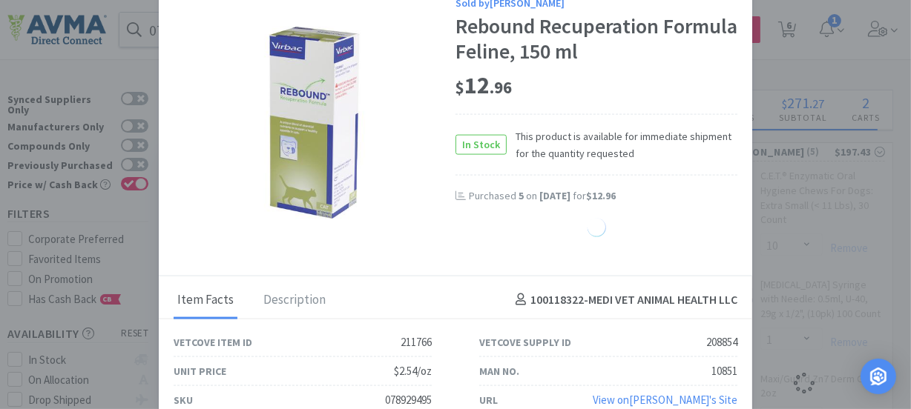
select select "1"
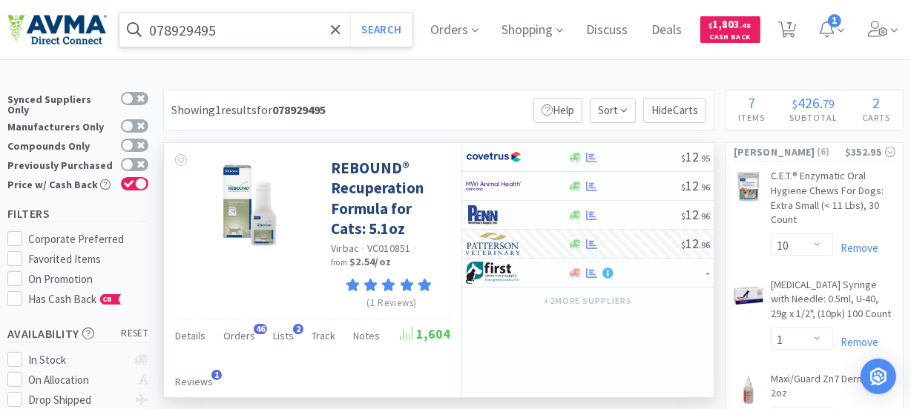
click at [262, 24] on input "078929495" at bounding box center [265, 30] width 293 height 34
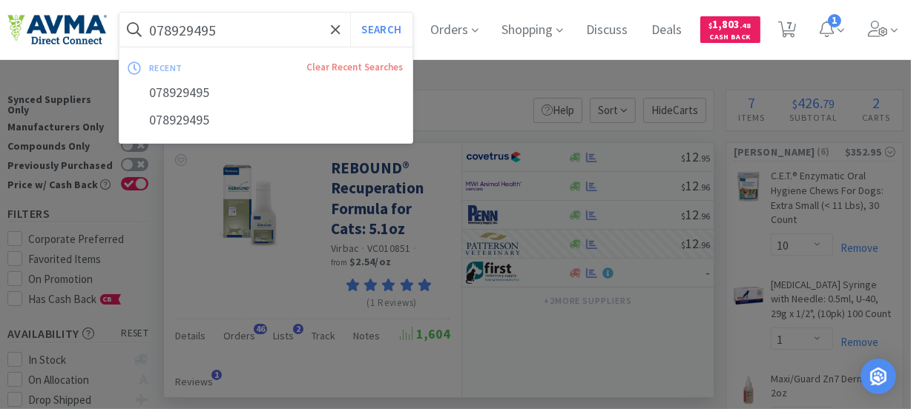
paste input "360742"
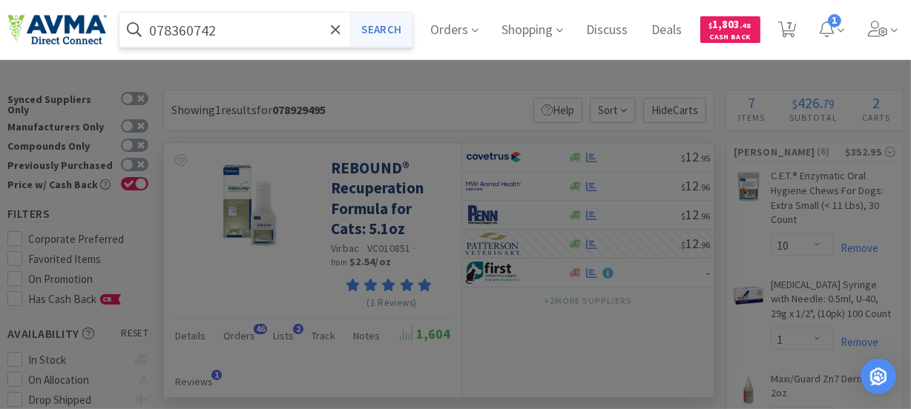
type input "078360742"
click at [402, 26] on button "Search" at bounding box center [381, 30] width 62 height 34
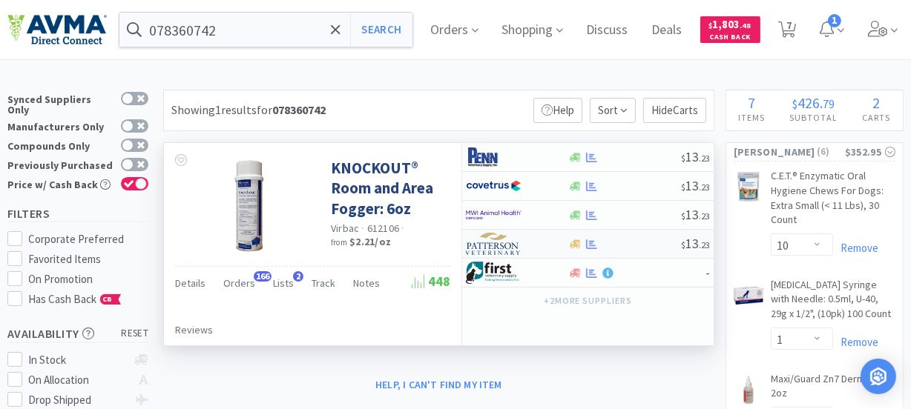
click at [493, 249] on img at bounding box center [494, 244] width 56 height 22
select select "1"
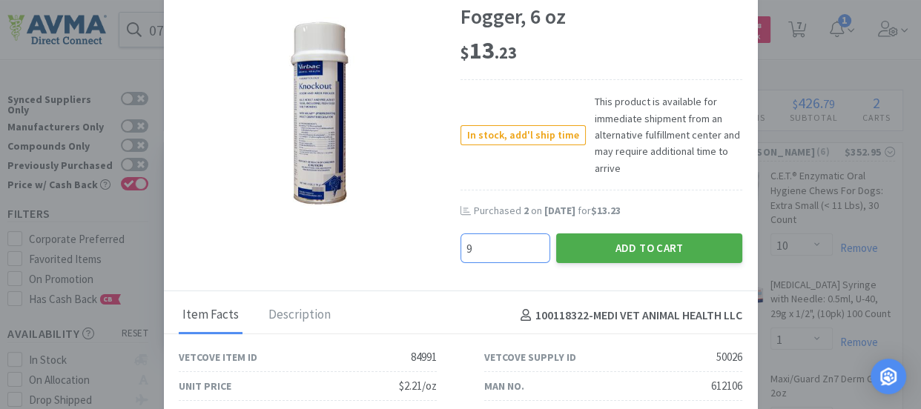
type input "9"
click at [593, 241] on button "Add to Cart" at bounding box center [649, 249] width 186 height 30
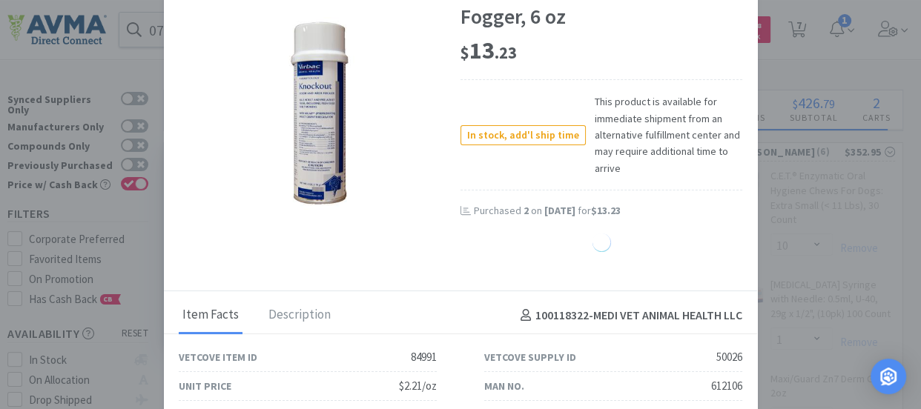
select select "9"
select select "1"
select select "12"
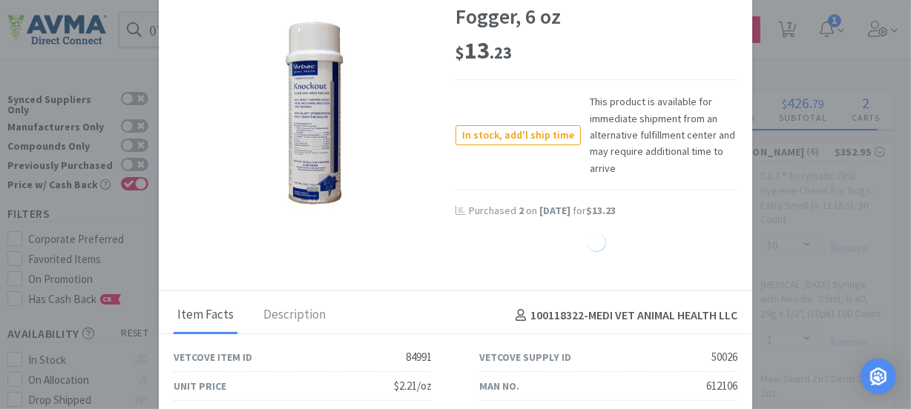
select select "1"
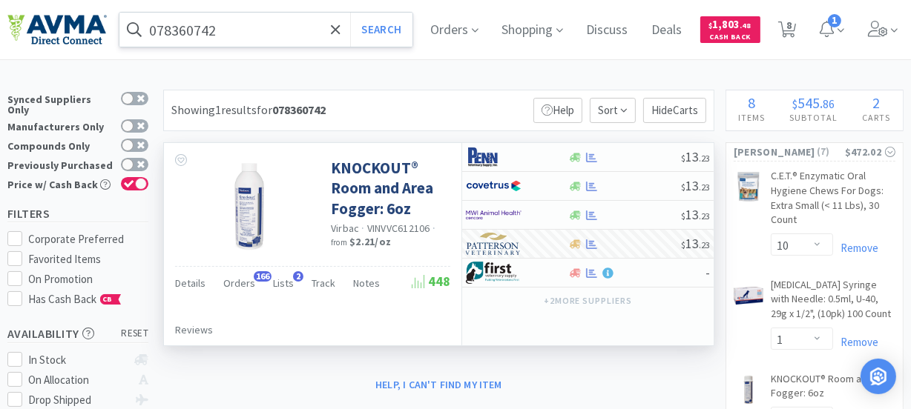
click at [261, 30] on input "078360742" at bounding box center [265, 30] width 293 height 34
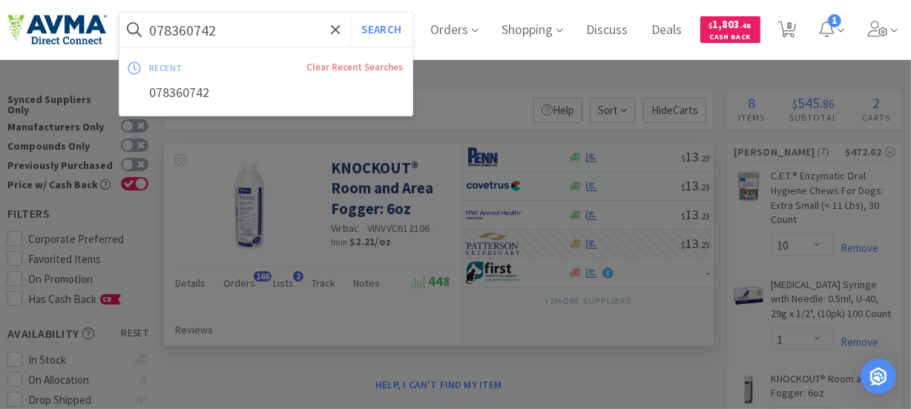
paste input "47157"
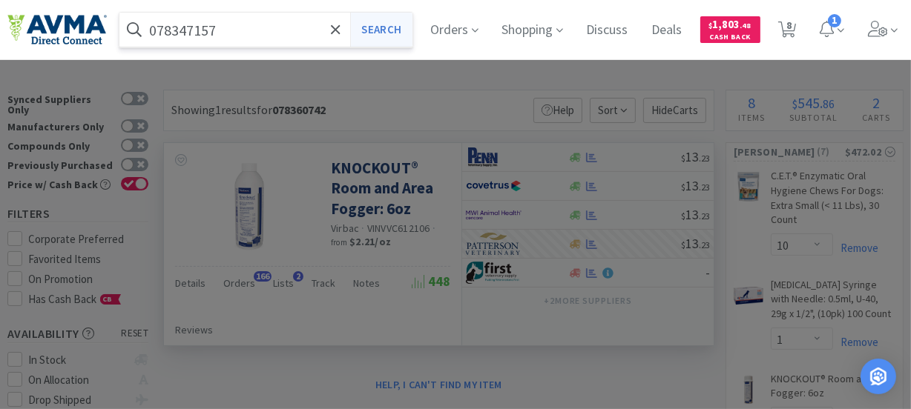
type input "078347157"
click at [393, 24] on button "Search" at bounding box center [381, 30] width 62 height 34
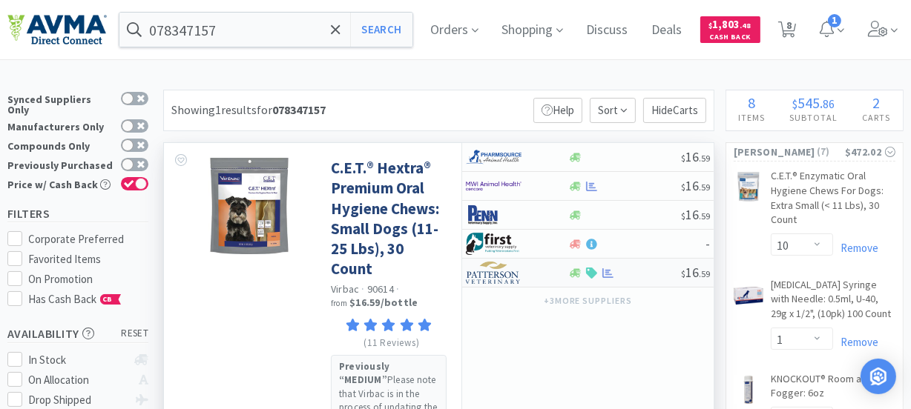
click at [490, 274] on img at bounding box center [494, 273] width 56 height 22
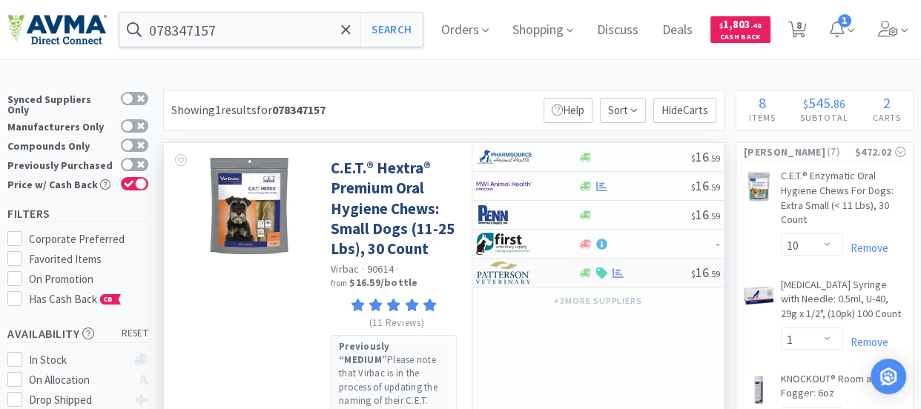
select select "1"
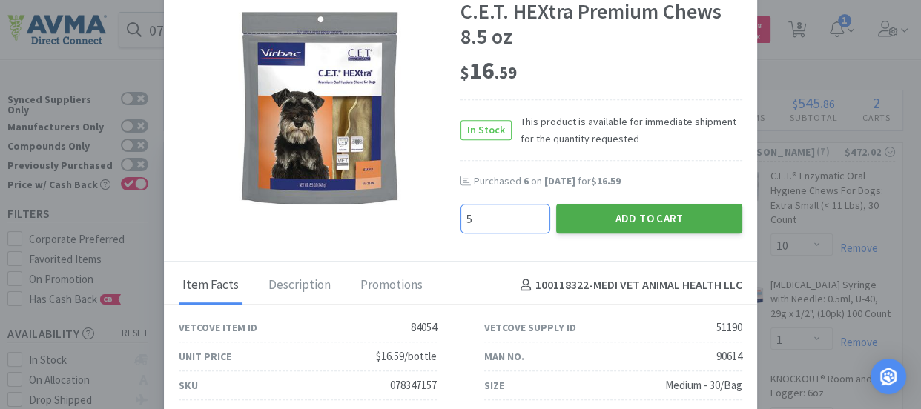
type input "5"
click at [630, 223] on button "Add to Cart" at bounding box center [649, 219] width 186 height 30
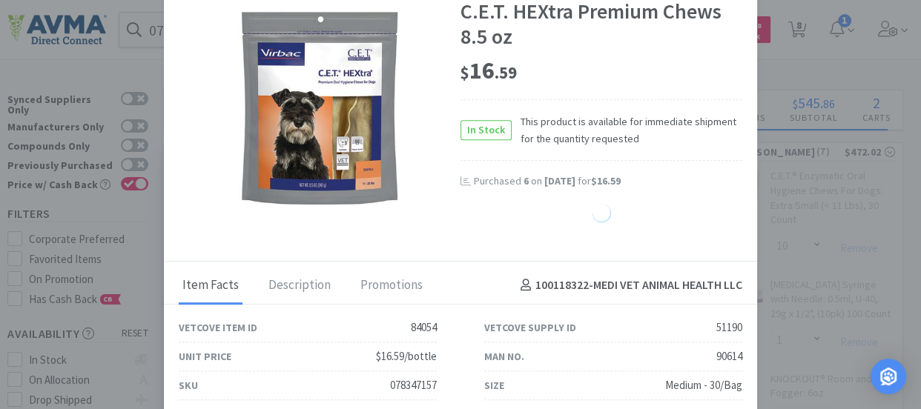
select select "5"
select select "1"
select select "9"
select select "1"
select select "12"
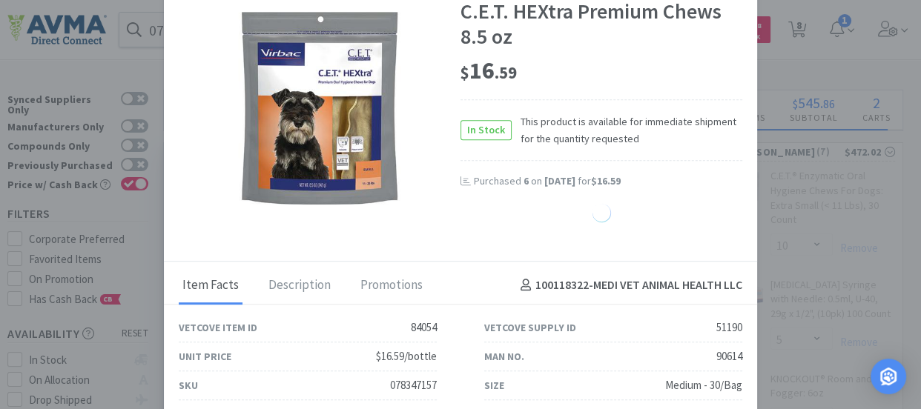
select select "1"
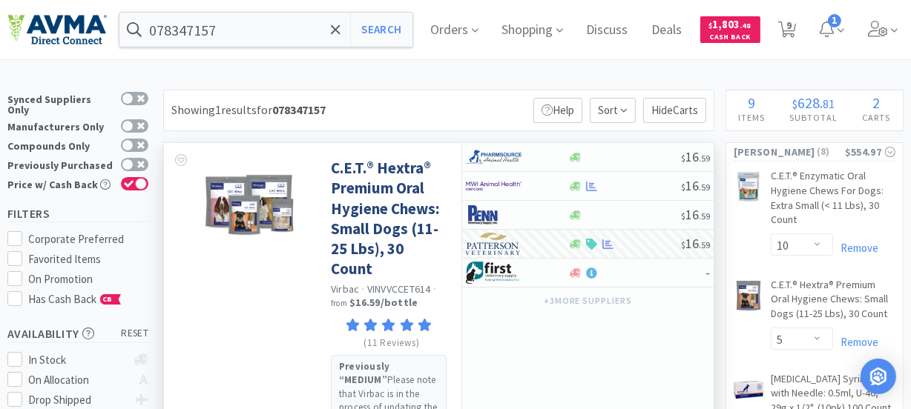
click at [189, 7] on div "078347157 Search Orders Shopping Discuss Discuss Deals Deals $ 1,803 . 48 Cash …" at bounding box center [455, 29] width 896 height 59
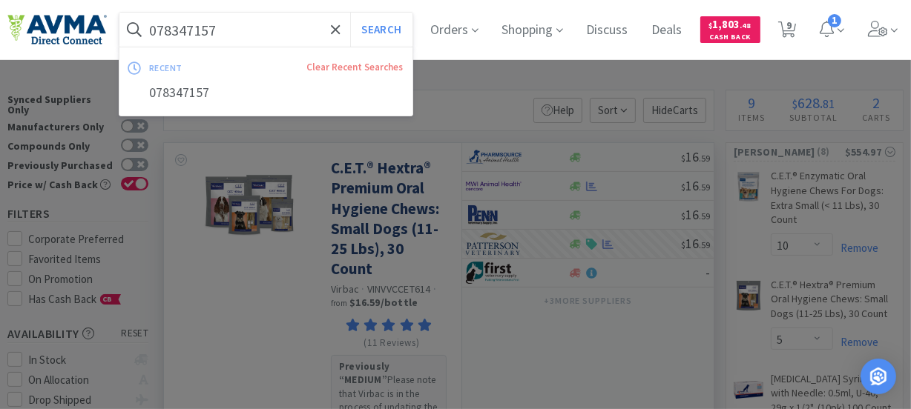
click at [197, 17] on input "078347157" at bounding box center [265, 30] width 293 height 34
paste input "40"
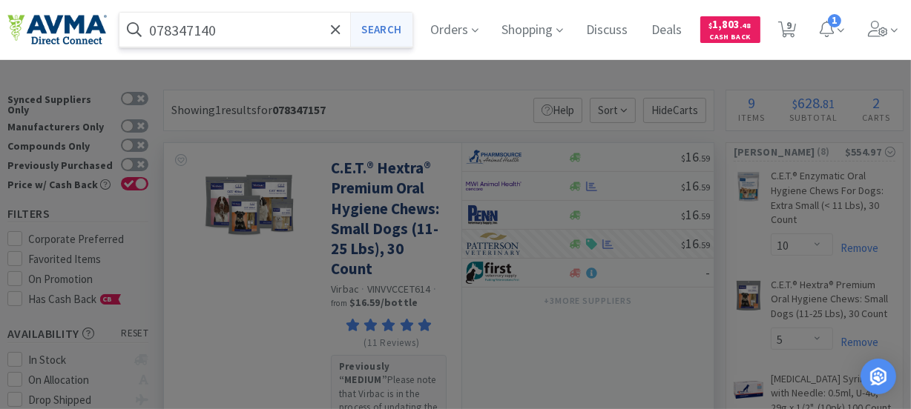
type input "078347140"
click at [370, 32] on button "Search" at bounding box center [381, 30] width 62 height 34
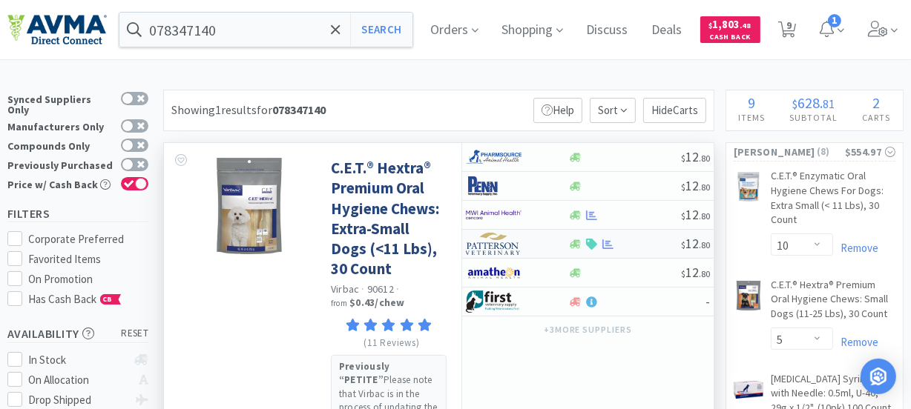
click at [507, 245] on img at bounding box center [494, 244] width 56 height 22
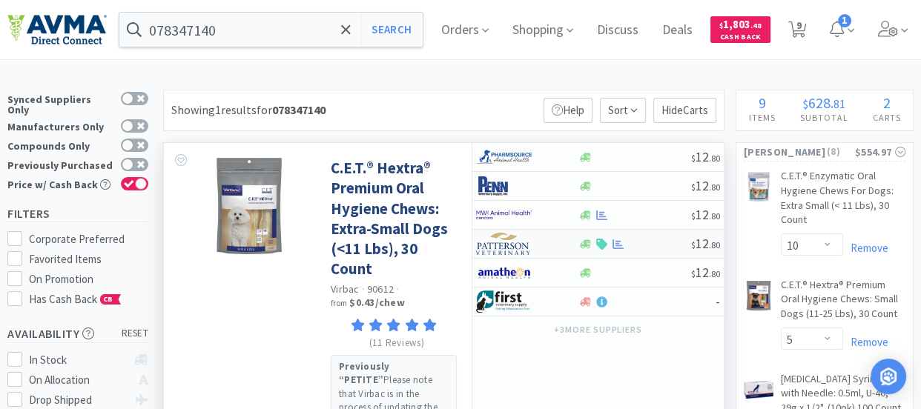
select select "1"
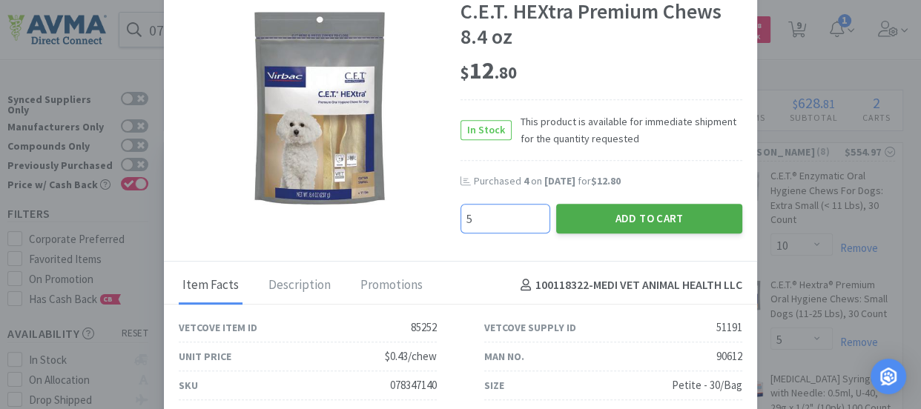
type input "5"
click at [602, 218] on button "Add to Cart" at bounding box center [649, 219] width 186 height 30
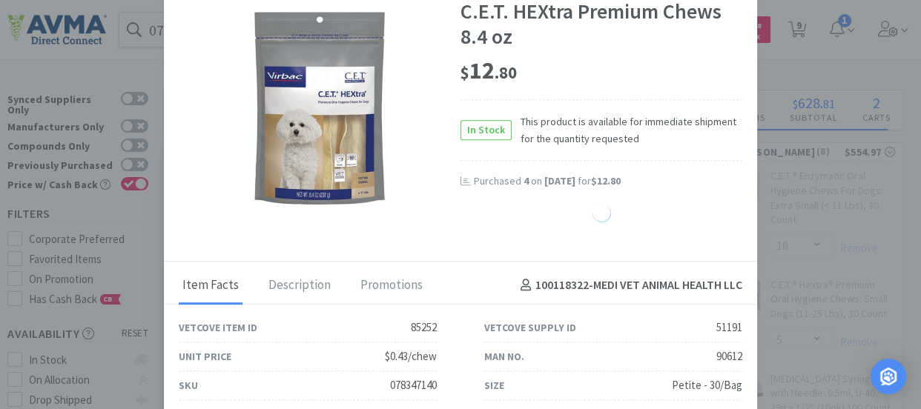
select select "5"
select select "1"
select select "9"
select select "1"
select select "12"
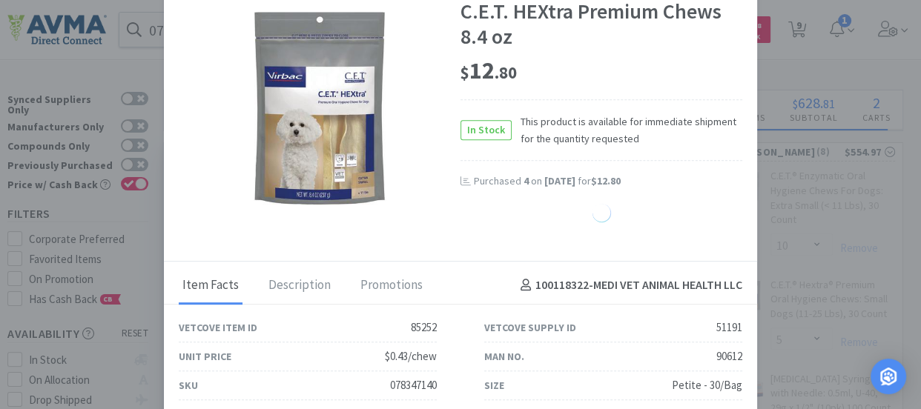
select select "1"
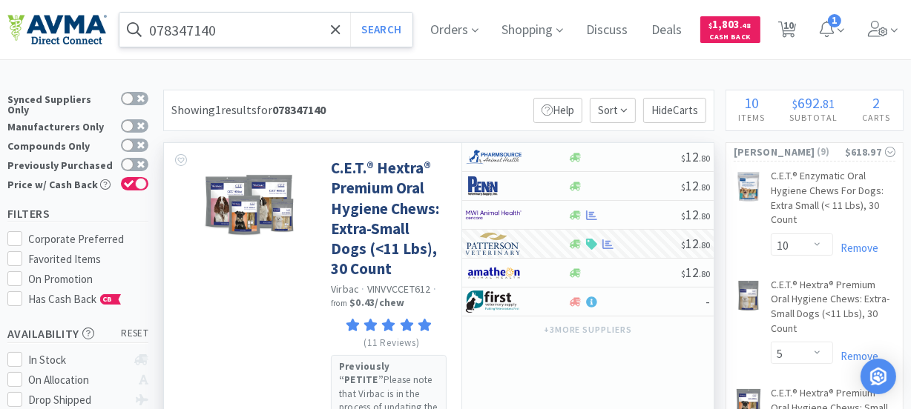
click at [222, 32] on input "078347140" at bounding box center [265, 30] width 293 height 34
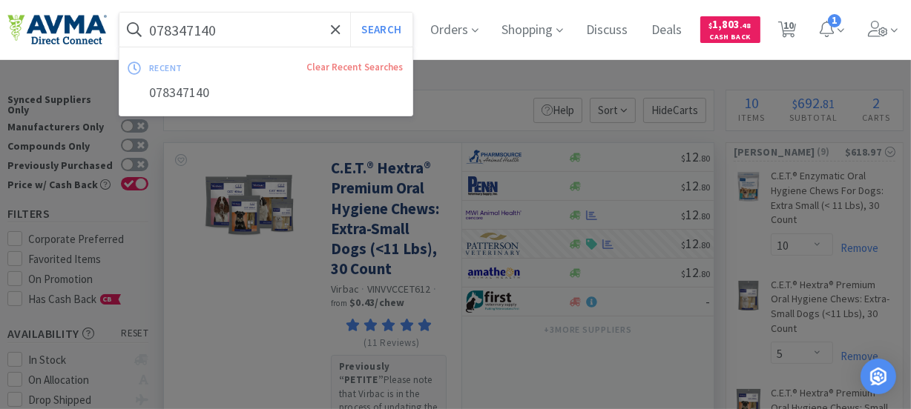
paste input "037157"
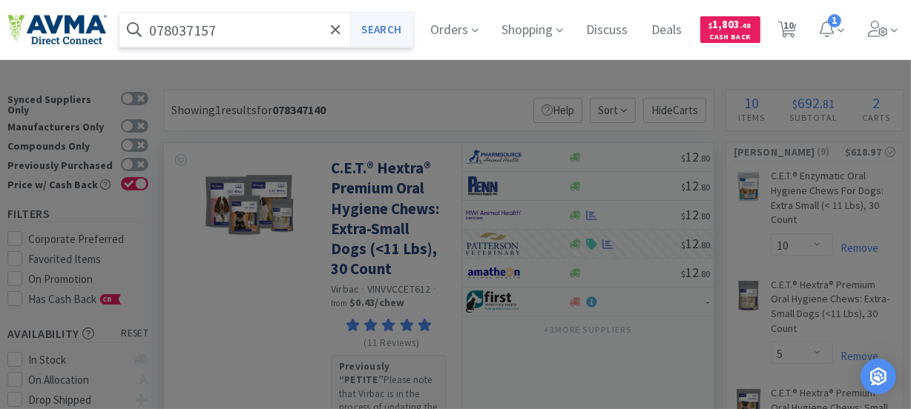
type input "078037157"
click at [372, 29] on button "Search" at bounding box center [381, 30] width 62 height 34
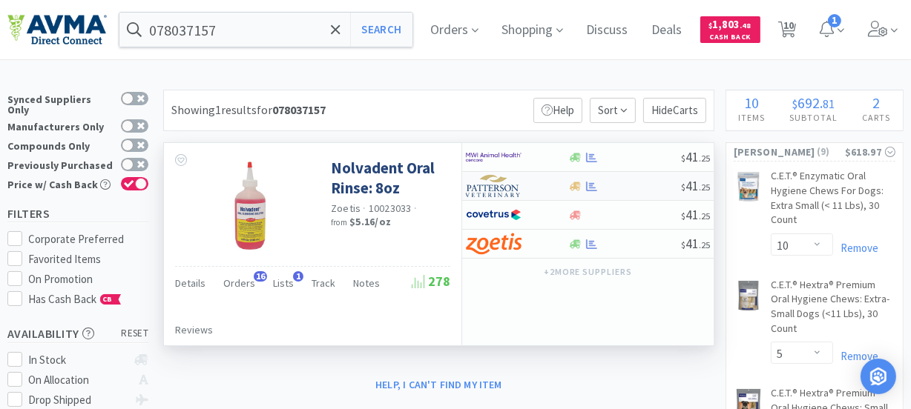
click at [500, 185] on img at bounding box center [494, 186] width 56 height 22
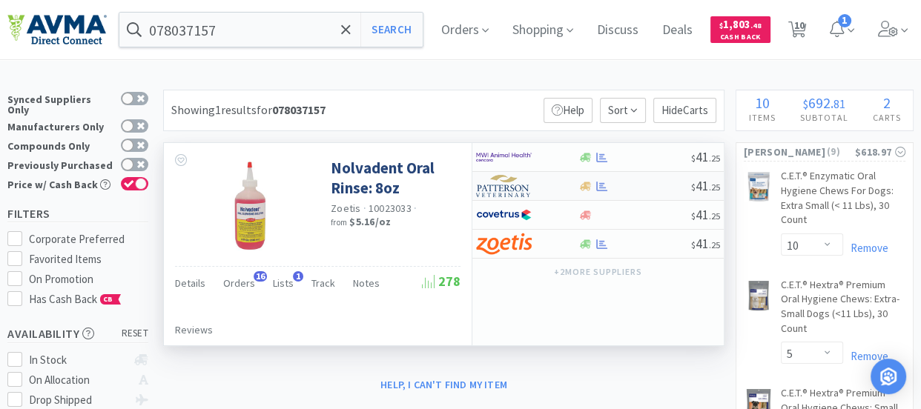
select select "1"
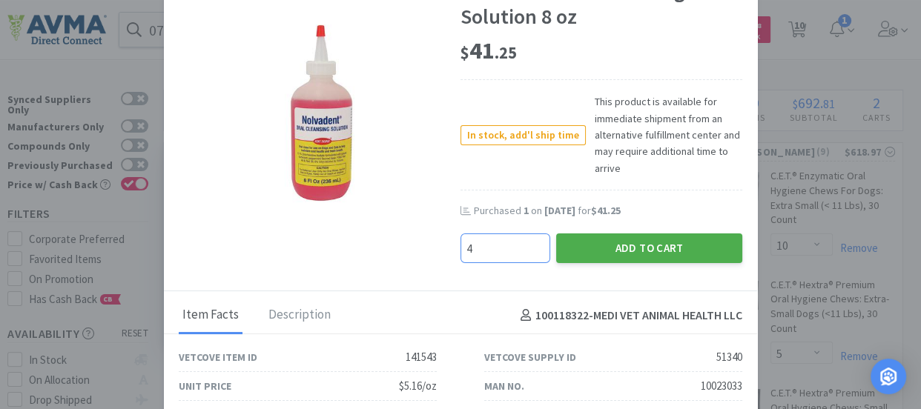
type input "4"
click at [623, 247] on button "Add to Cart" at bounding box center [649, 249] width 186 height 30
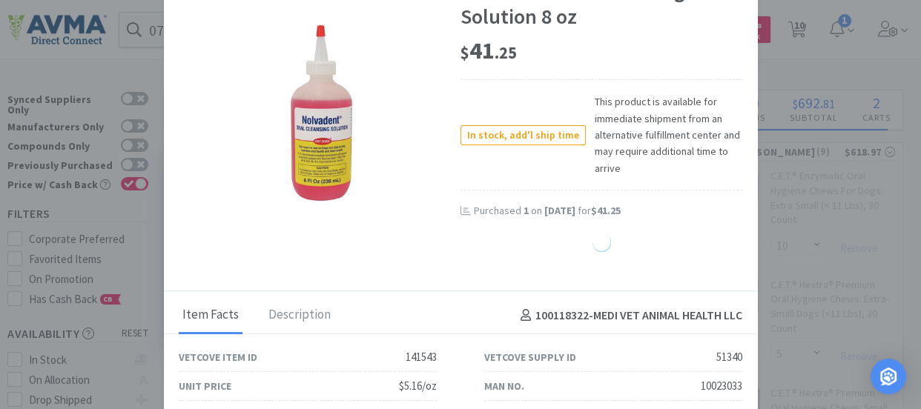
select select "4"
select select "1"
select select "12"
select select "1"
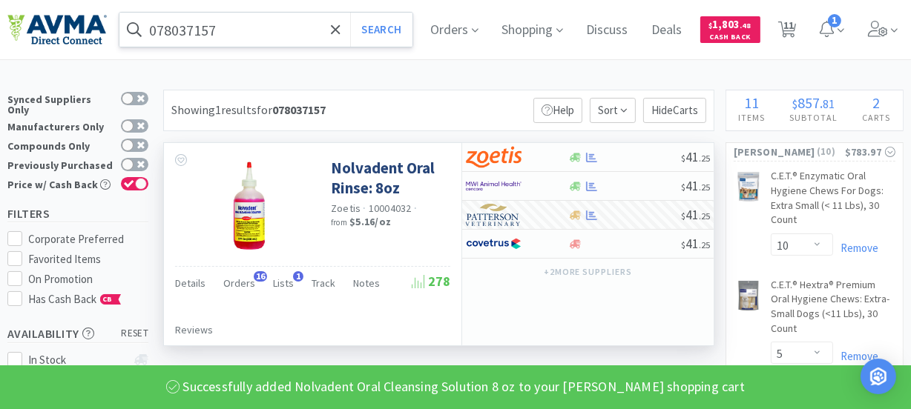
click at [176, 27] on input "078037157" at bounding box center [265, 30] width 293 height 34
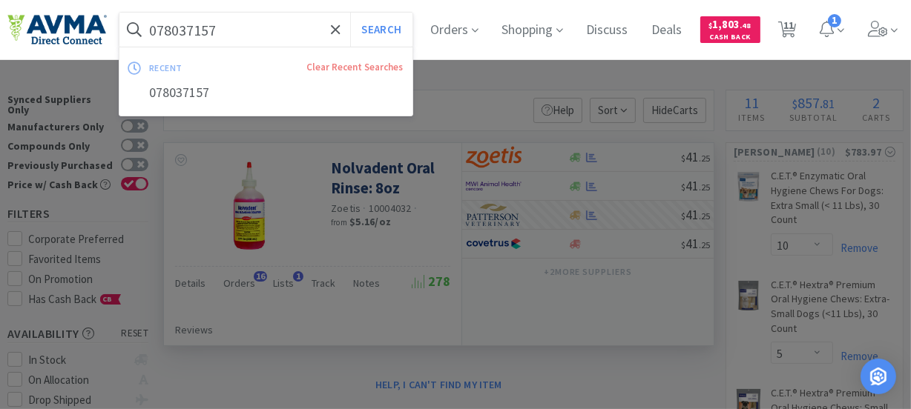
paste input "502322"
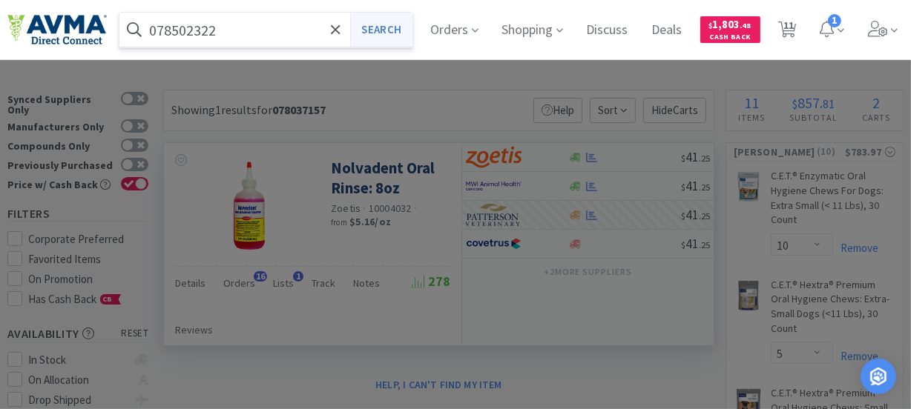
type input "078502322"
click at [393, 27] on button "Search" at bounding box center [381, 30] width 62 height 34
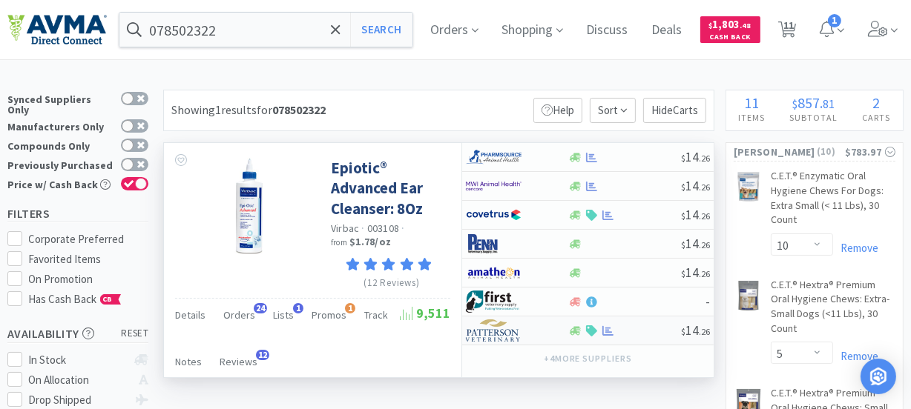
click at [495, 334] on img at bounding box center [494, 331] width 56 height 22
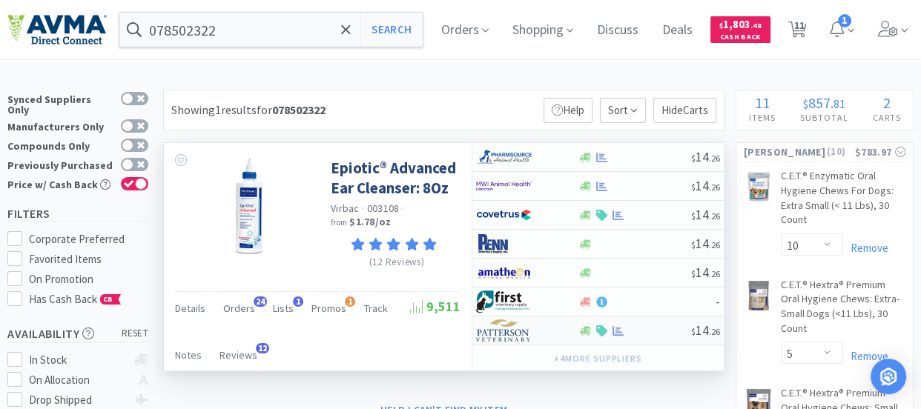
select select "1"
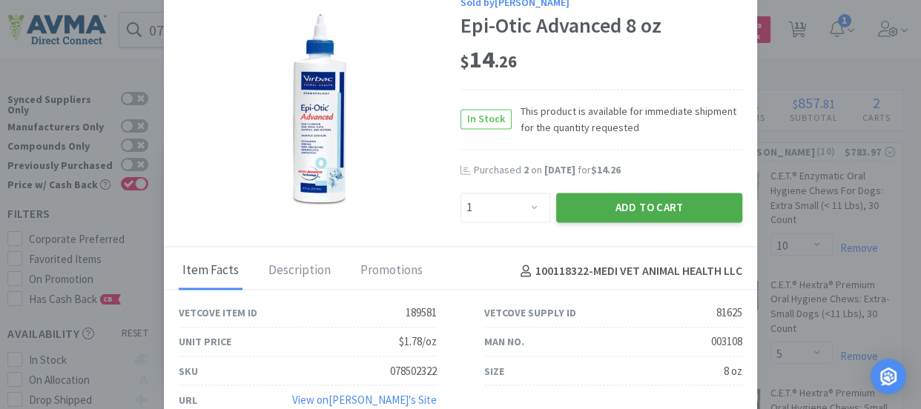
click at [630, 194] on button "Add to Cart" at bounding box center [649, 208] width 186 height 30
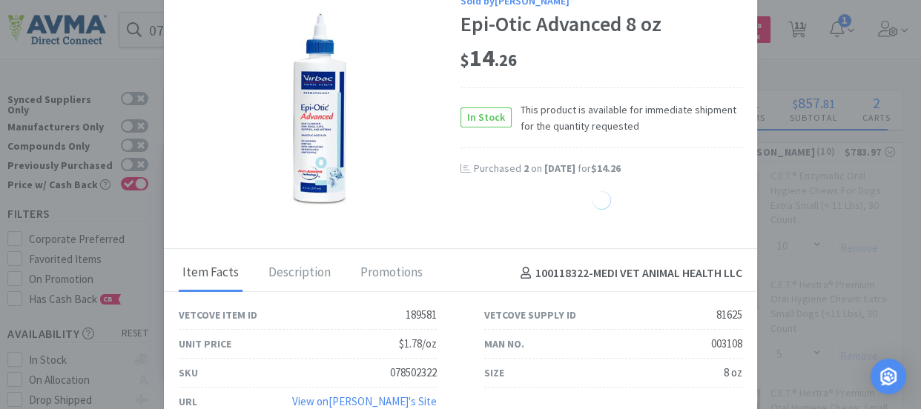
select select "1"
select select "9"
select select "1"
select select "4"
select select "1"
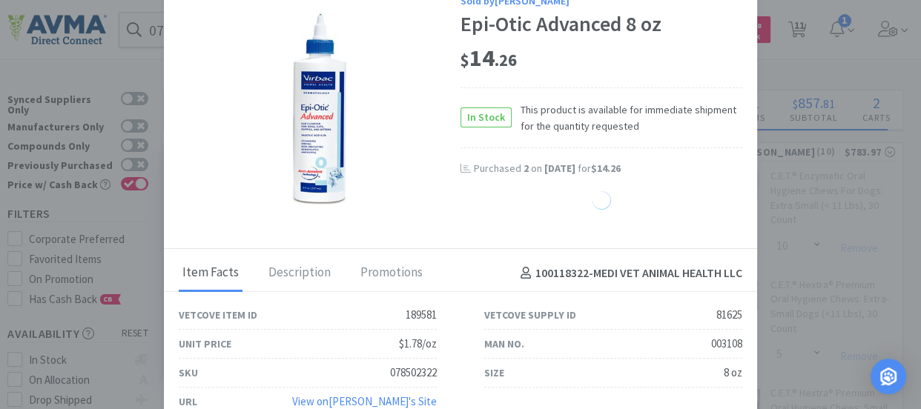
select select "12"
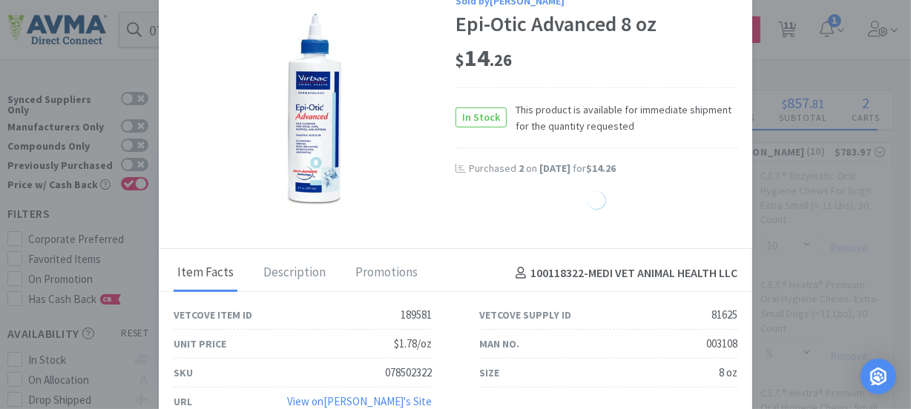
select select "1"
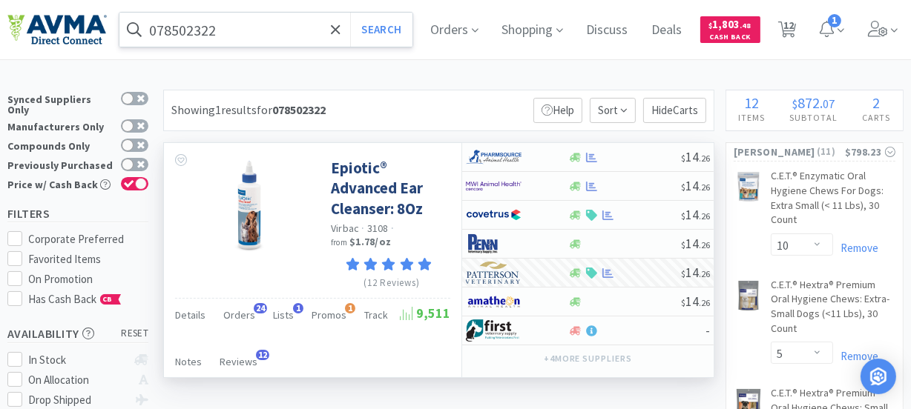
click at [168, 31] on input "078502322" at bounding box center [265, 30] width 293 height 34
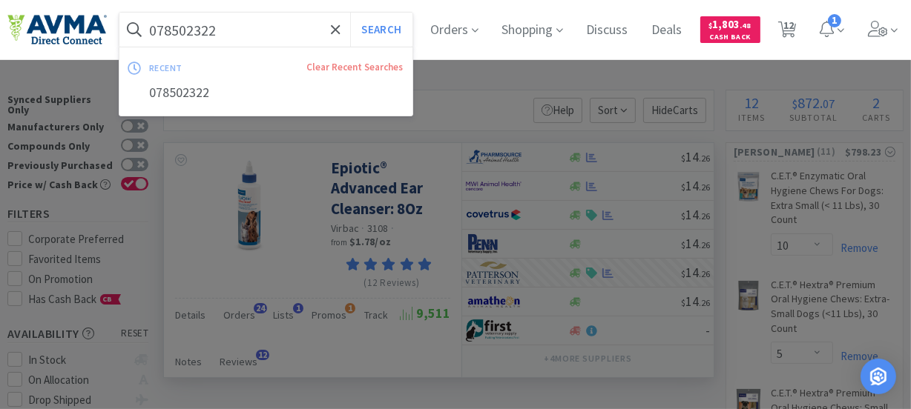
paste input "928637"
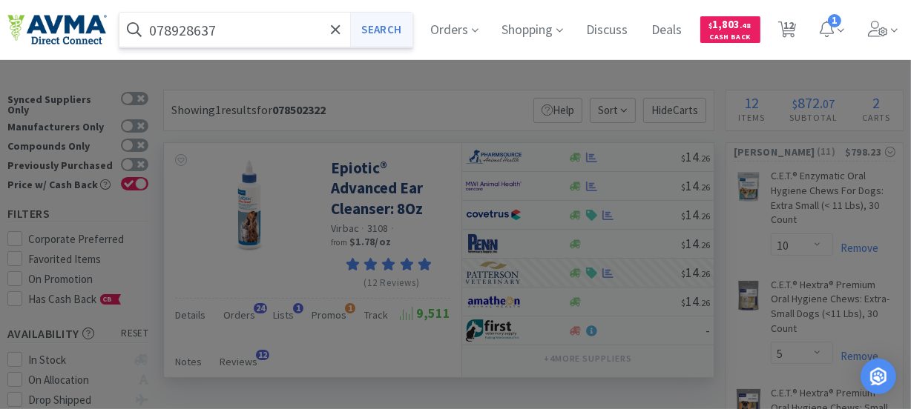
click at [378, 27] on button "Search" at bounding box center [381, 30] width 62 height 34
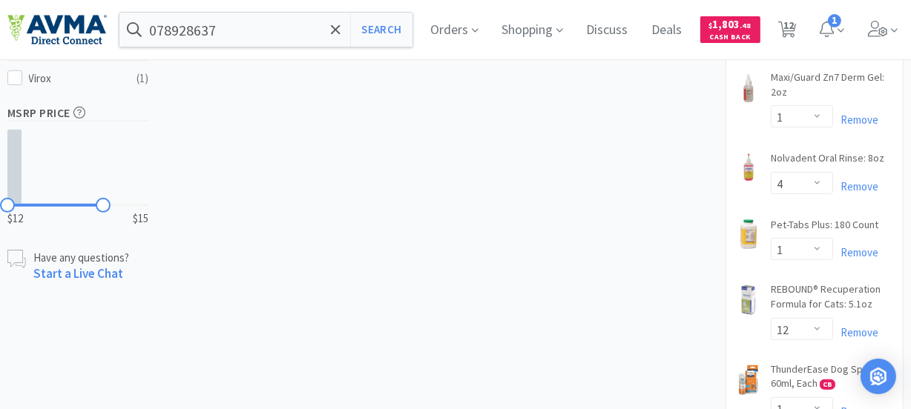
scroll to position [651, 0]
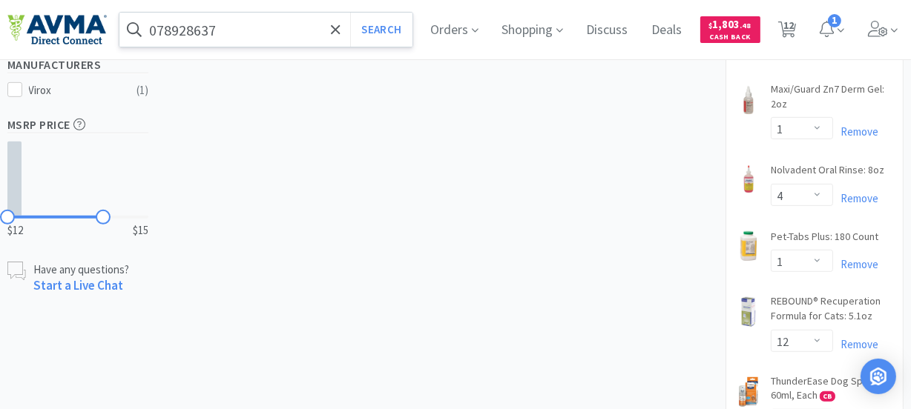
click at [247, 31] on input "078928637" at bounding box center [265, 30] width 293 height 34
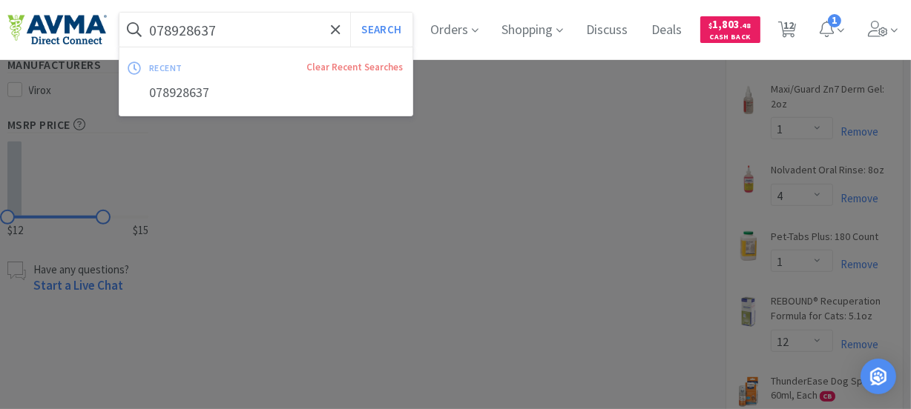
paste input "37803"
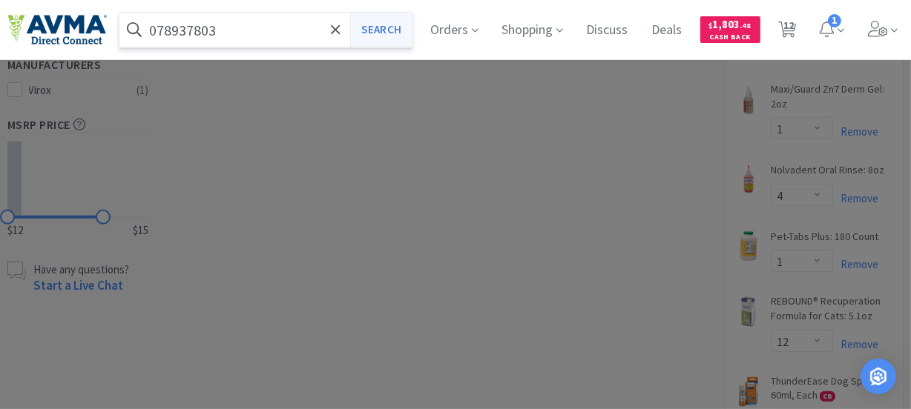
type input "078937803"
click at [377, 22] on button "Search" at bounding box center [381, 30] width 62 height 34
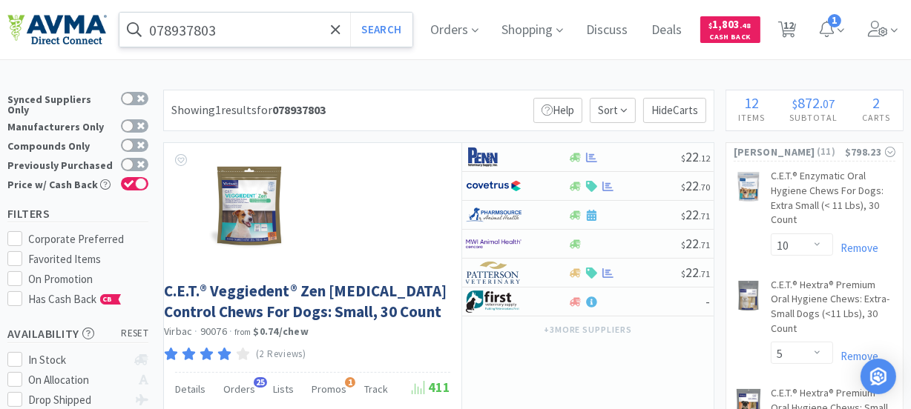
click at [245, 30] on input "078937803" at bounding box center [265, 30] width 293 height 34
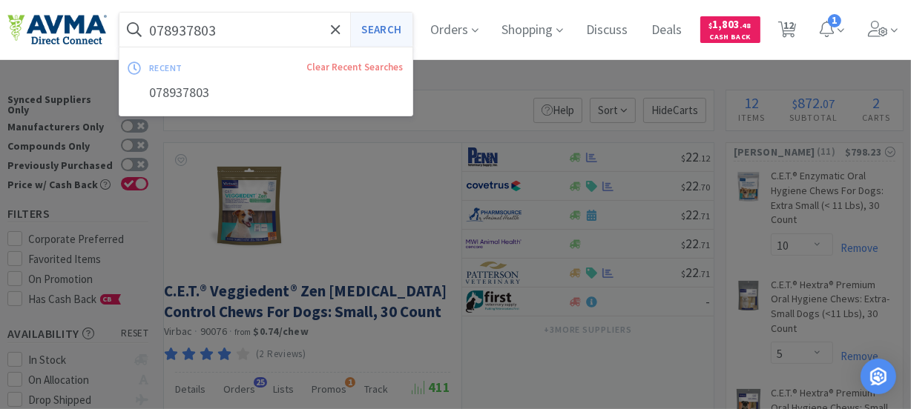
click at [390, 24] on button "Search" at bounding box center [381, 30] width 62 height 34
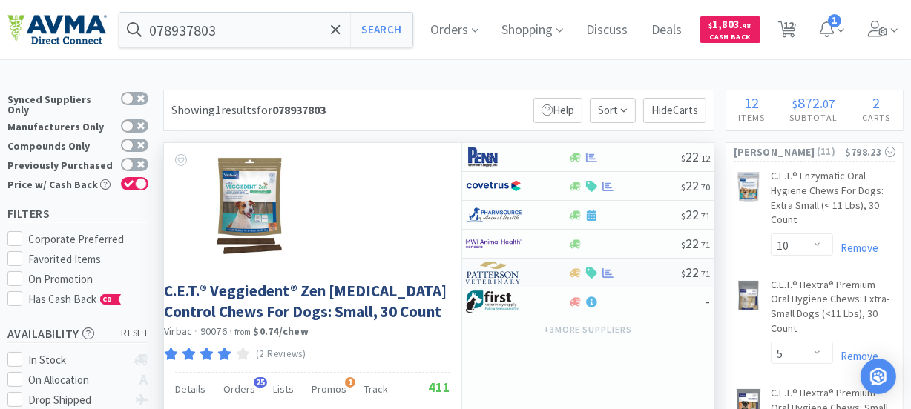
click at [498, 270] on img at bounding box center [494, 273] width 56 height 22
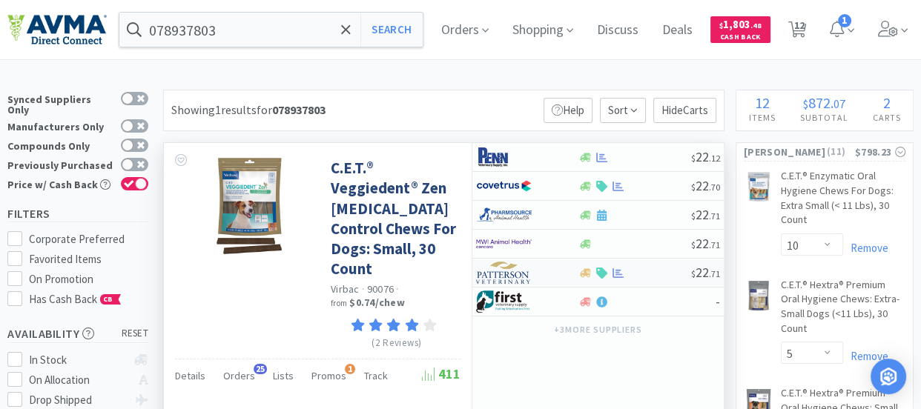
select select "1"
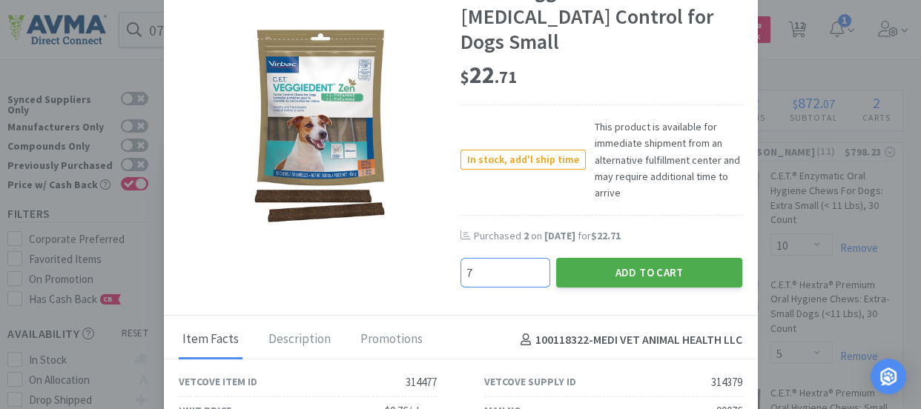
type input "7"
click at [673, 258] on button "Add to Cart" at bounding box center [649, 273] width 186 height 30
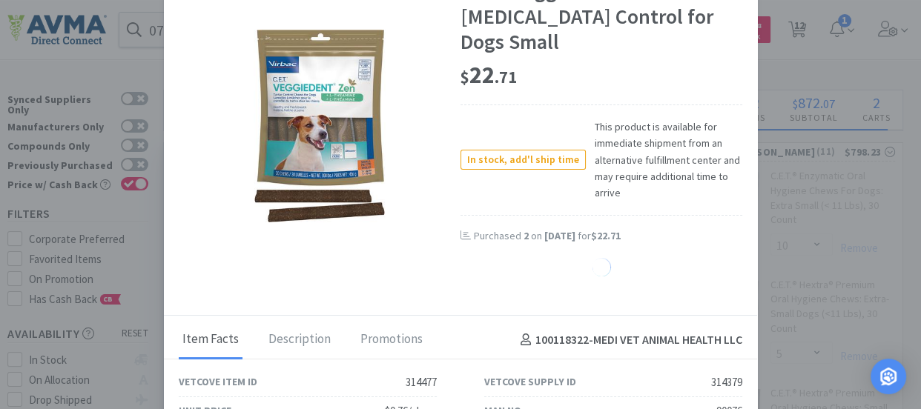
select select "7"
select select "1"
select select "9"
select select "1"
select select "4"
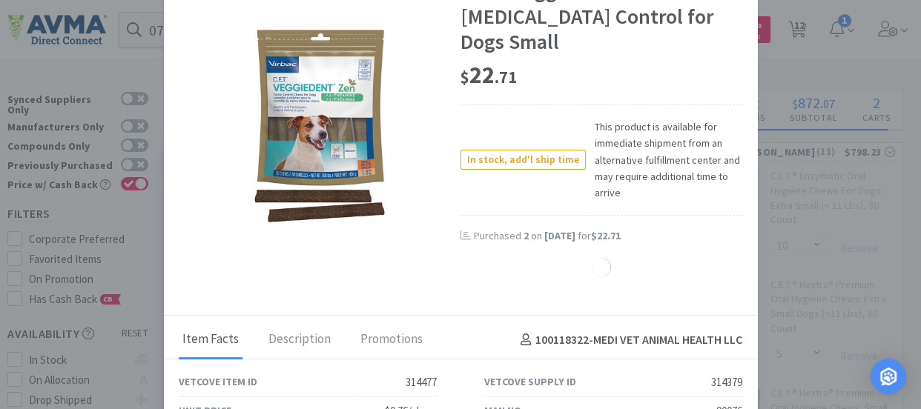
select select "1"
select select "12"
select select "1"
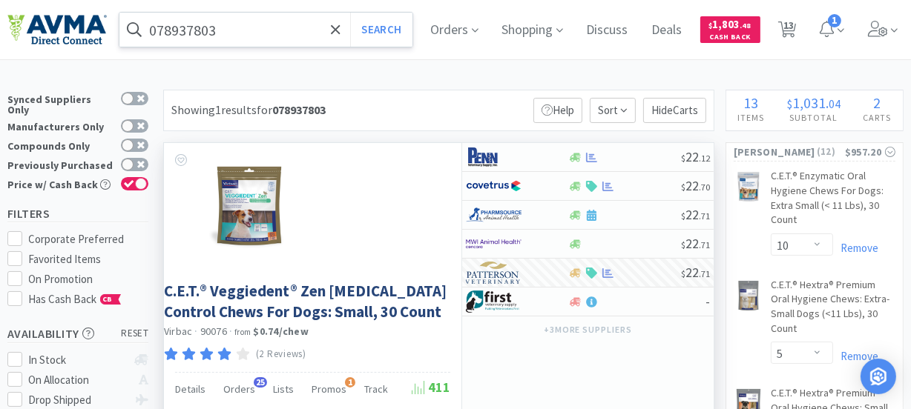
click at [224, 27] on input "078937803" at bounding box center [265, 30] width 293 height 34
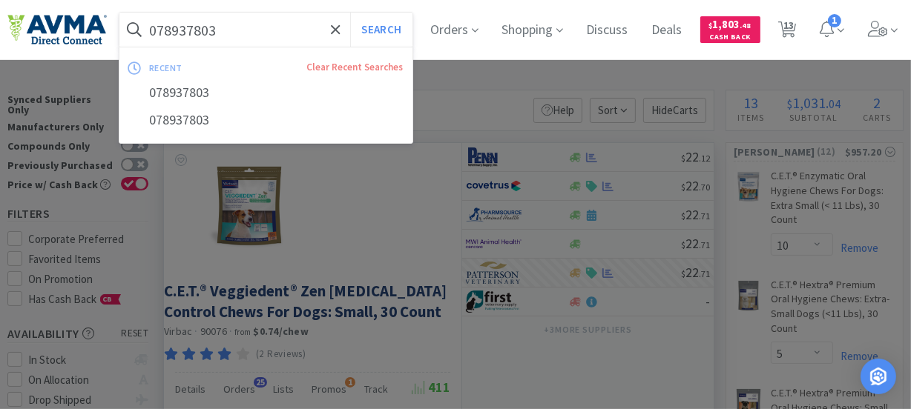
paste input "4"
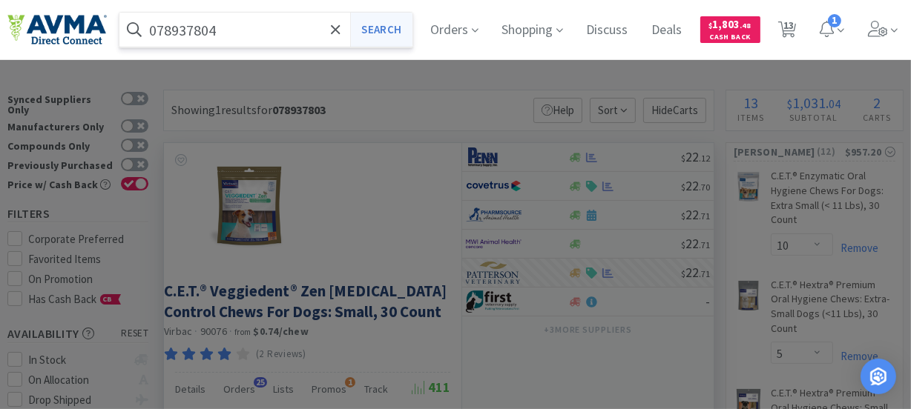
type input "078937804"
click at [398, 23] on button "Search" at bounding box center [381, 30] width 62 height 34
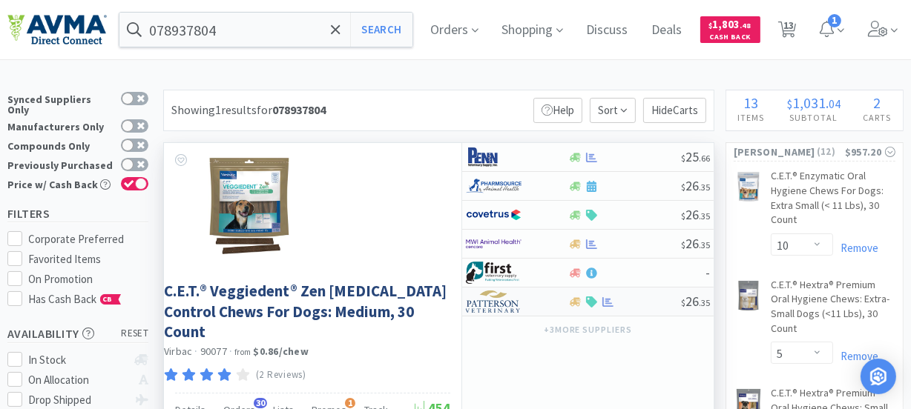
click at [497, 303] on img at bounding box center [494, 302] width 56 height 22
select select "1"
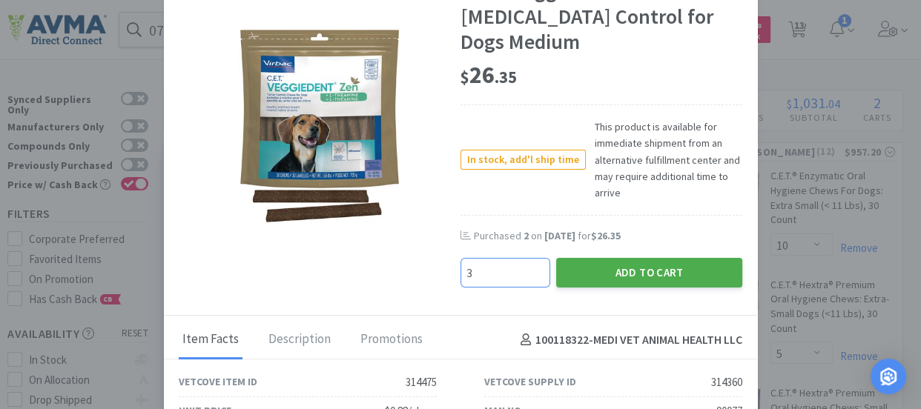
type input "3"
click at [618, 267] on button "Add to Cart" at bounding box center [649, 273] width 186 height 30
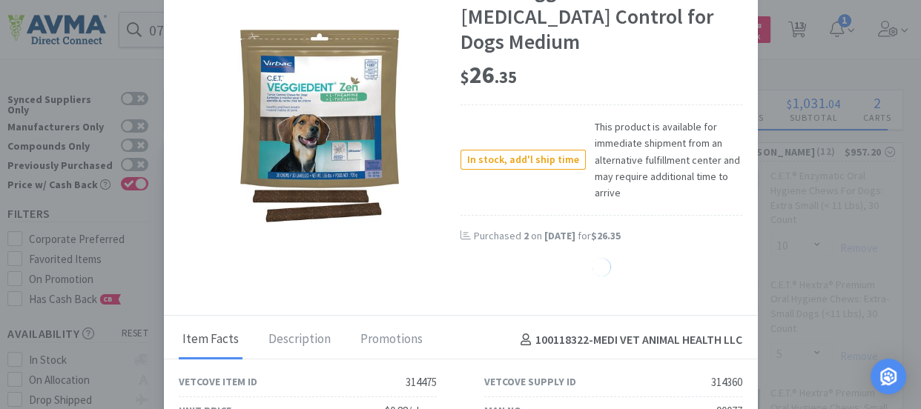
select select "3"
select select "7"
select select "1"
select select "9"
select select "1"
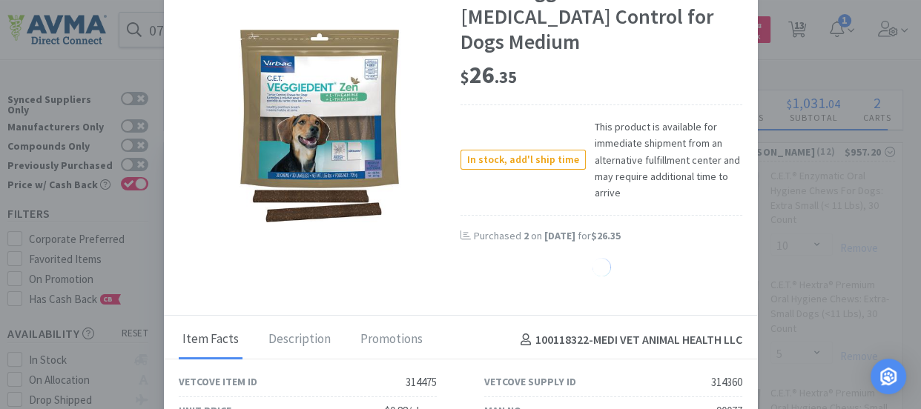
select select "4"
select select "1"
select select "12"
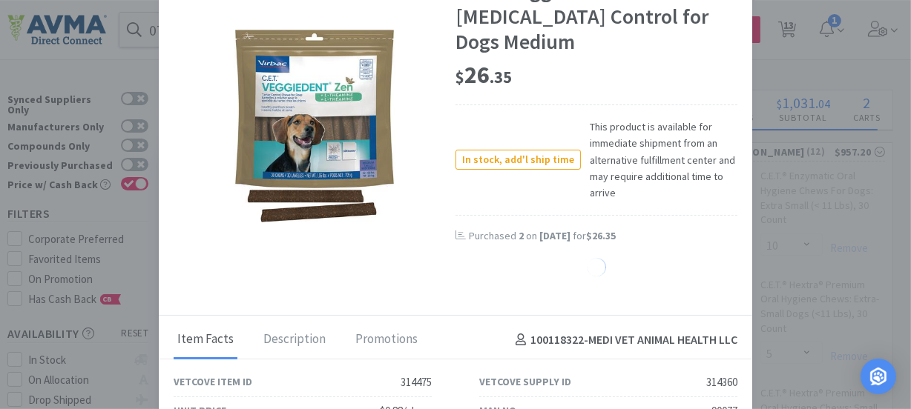
select select "1"
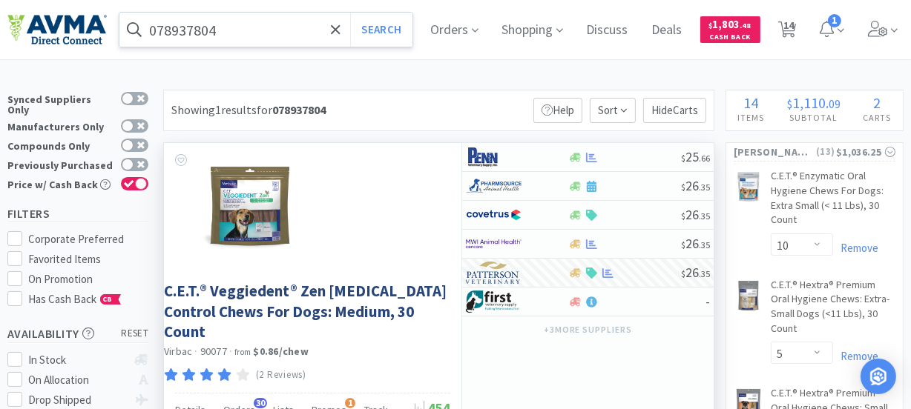
click at [237, 26] on input "078937804" at bounding box center [265, 30] width 293 height 34
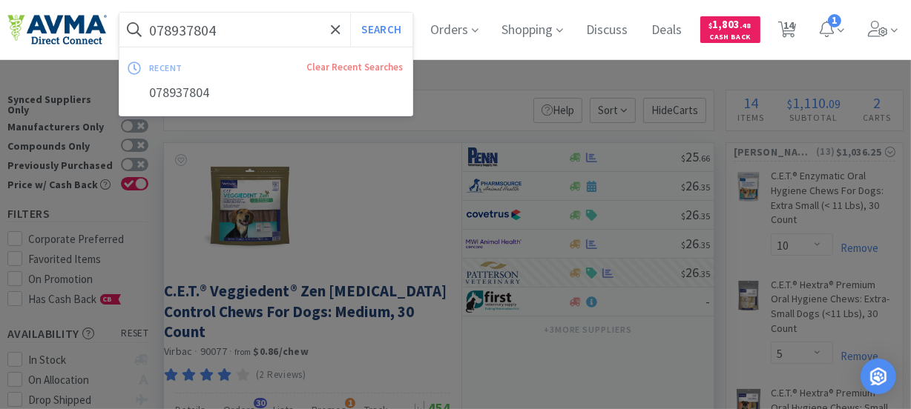
paste input "53755"
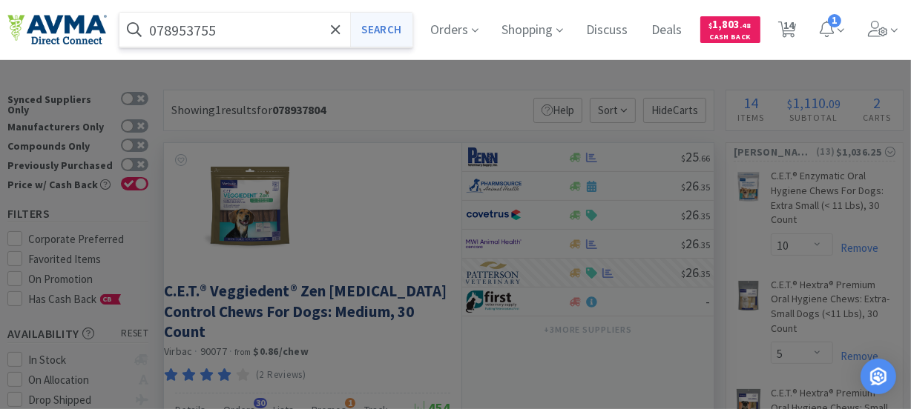
type input "078953755"
click at [389, 33] on button "Search" at bounding box center [381, 30] width 62 height 34
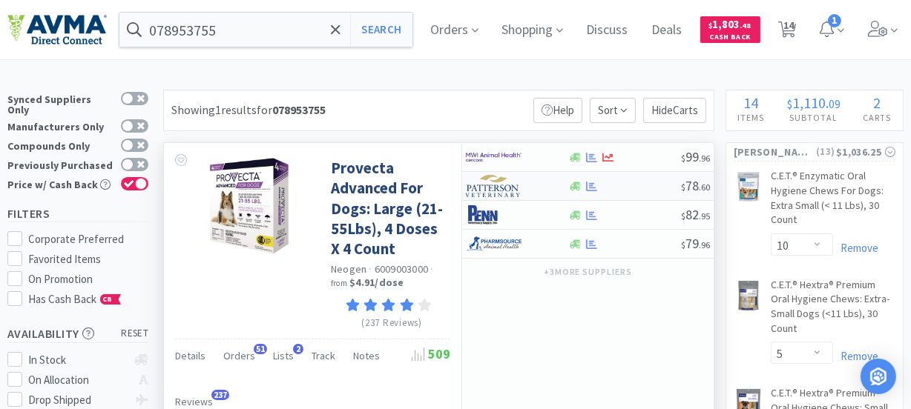
click at [497, 188] on img at bounding box center [494, 186] width 56 height 22
select select "1"
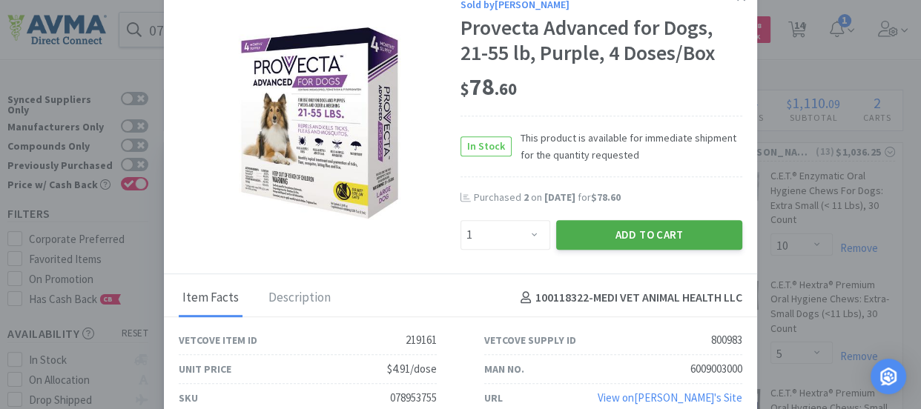
click at [628, 229] on button "Add to Cart" at bounding box center [649, 235] width 186 height 30
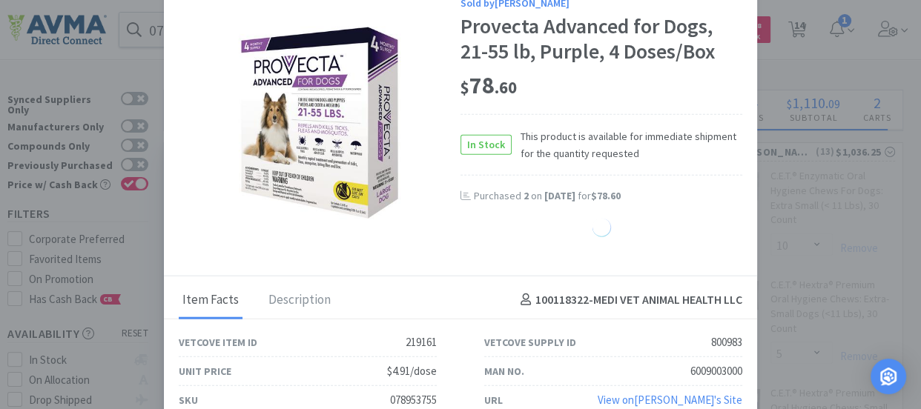
select select "1"
select select "12"
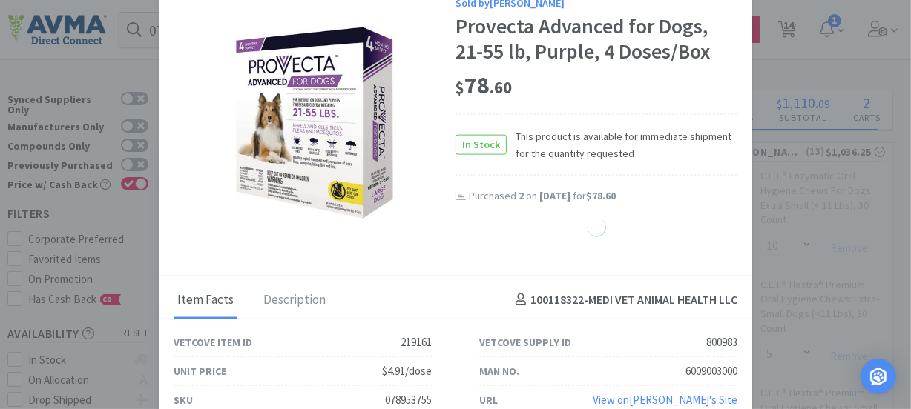
select select "1"
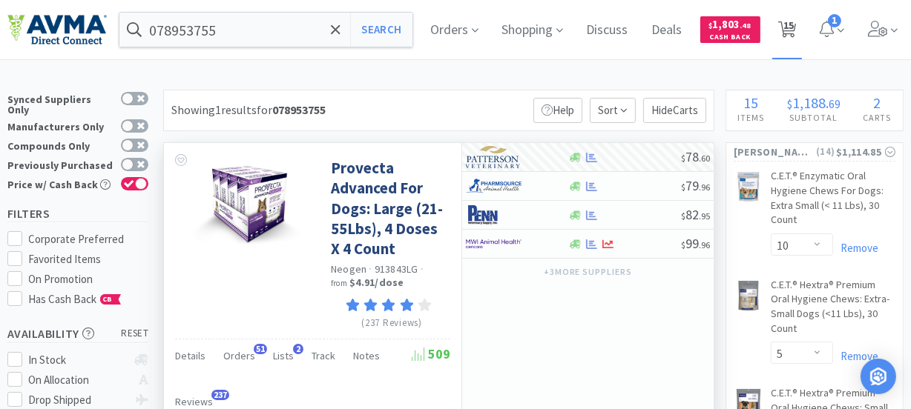
click at [793, 27] on span "15" at bounding box center [788, 25] width 10 height 59
select select "10"
select select "5"
select select "3"
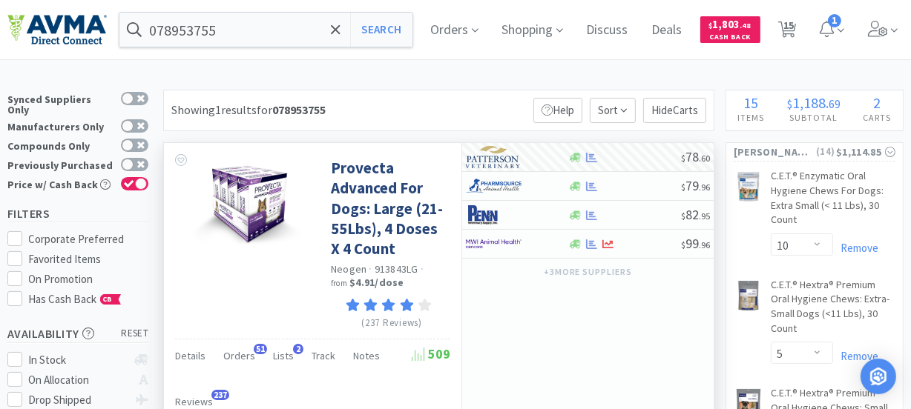
select select "7"
select select "1"
select select "9"
select select "1"
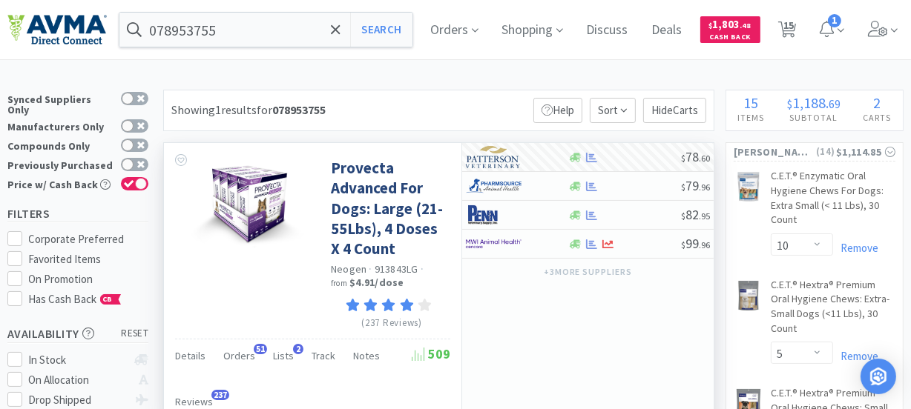
select select "4"
select select "1"
select select "12"
select select "1"
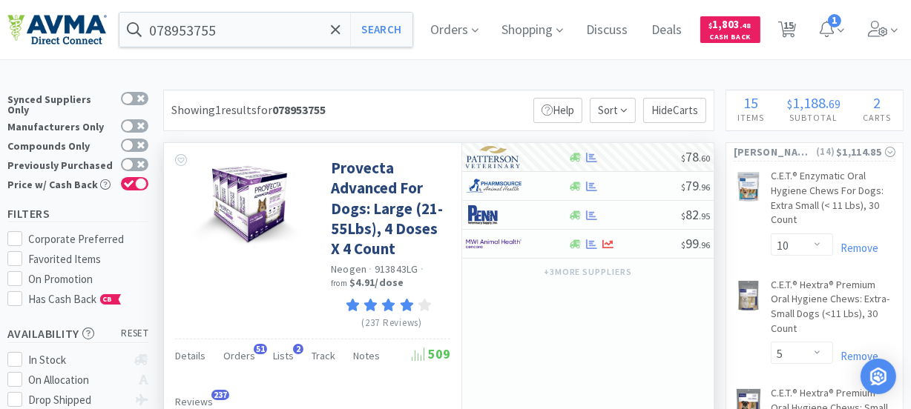
select select "4"
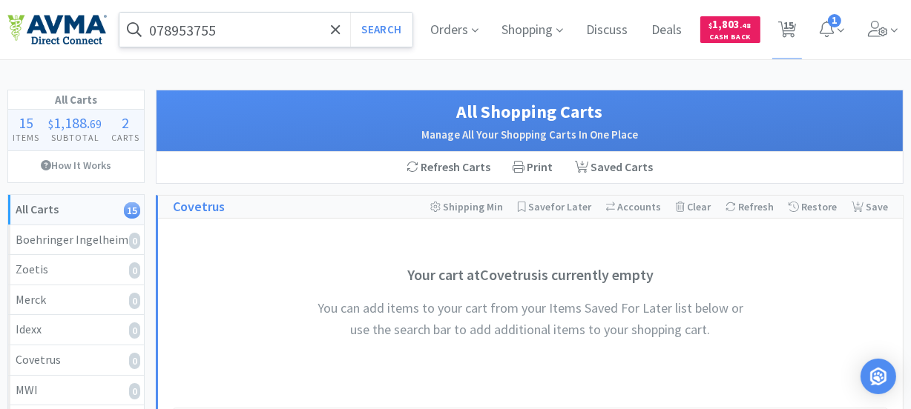
click at [251, 31] on input "078953755" at bounding box center [265, 30] width 293 height 34
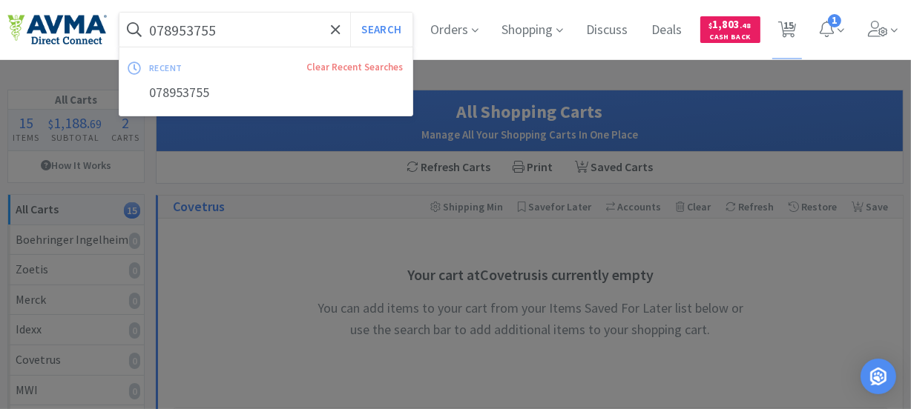
paste input "127260"
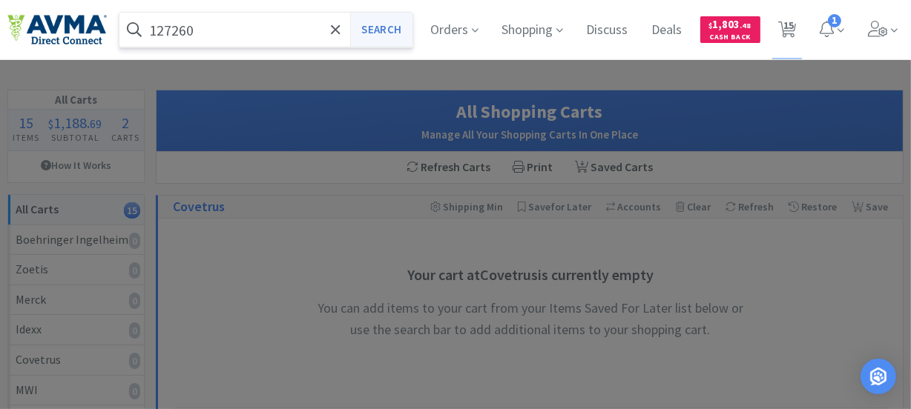
type input "127260"
click at [390, 31] on button "Search" at bounding box center [381, 30] width 62 height 34
select select "10"
select select "5"
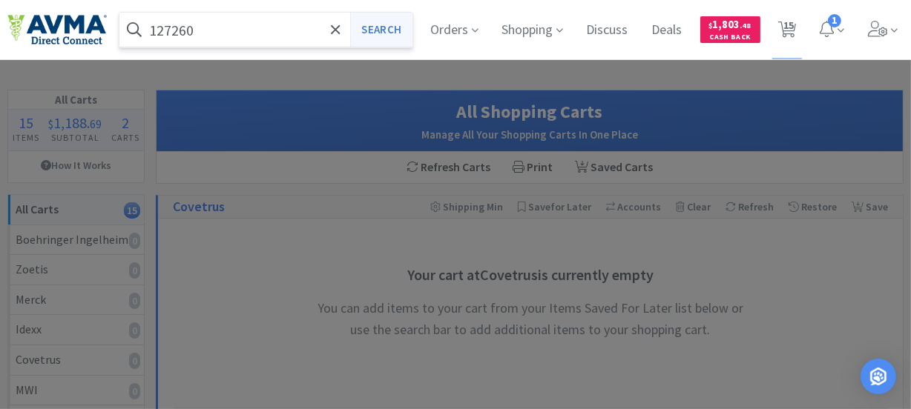
select select "3"
select select "7"
select select "1"
select select "9"
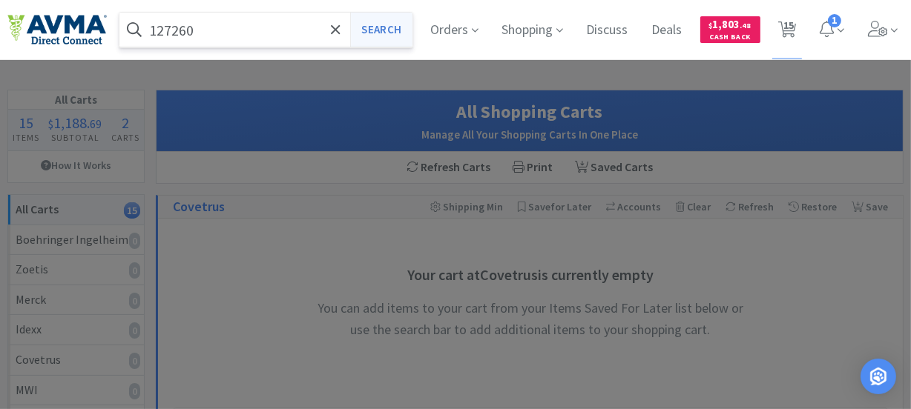
select select "1"
select select "4"
select select "1"
select select "12"
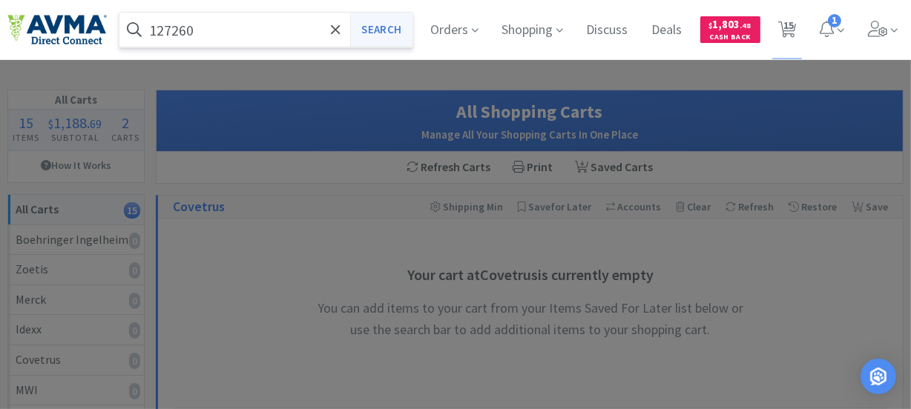
select select "1"
select select "4"
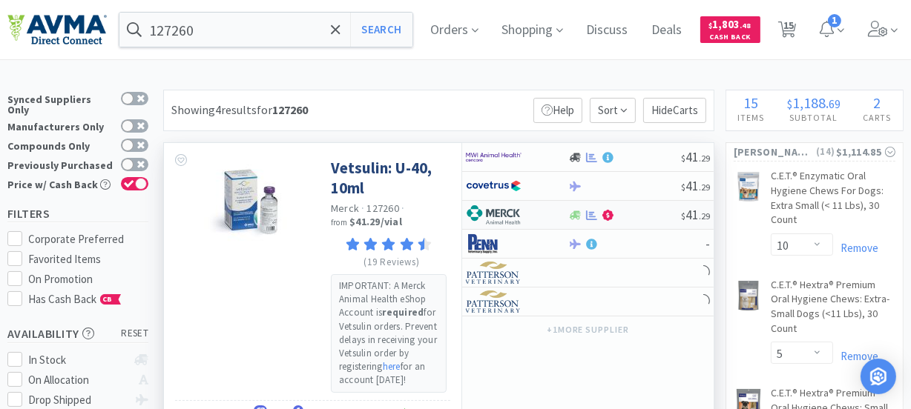
click at [504, 211] on img at bounding box center [494, 215] width 56 height 22
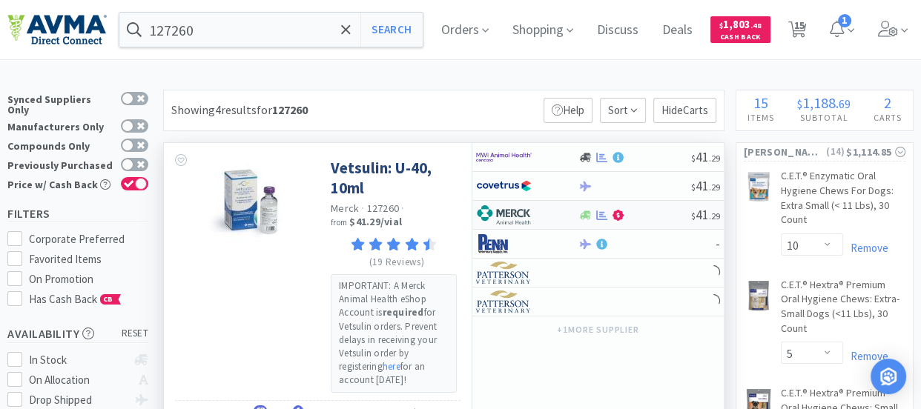
select select "2"
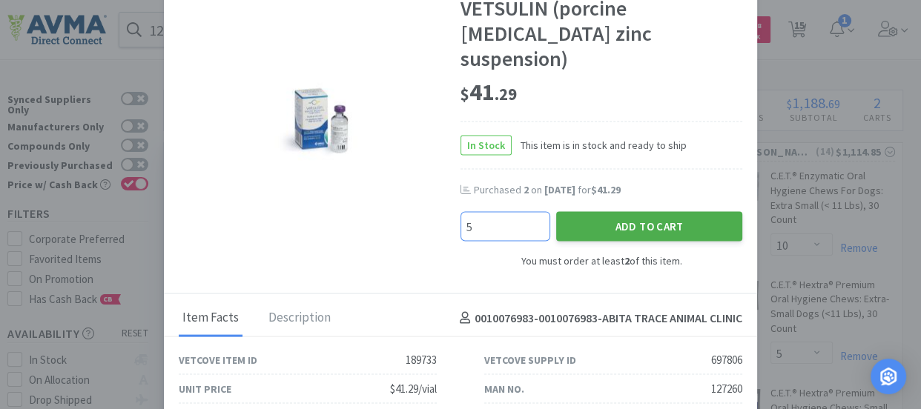
type input "5"
click at [616, 217] on button "Add to Cart" at bounding box center [649, 227] width 186 height 30
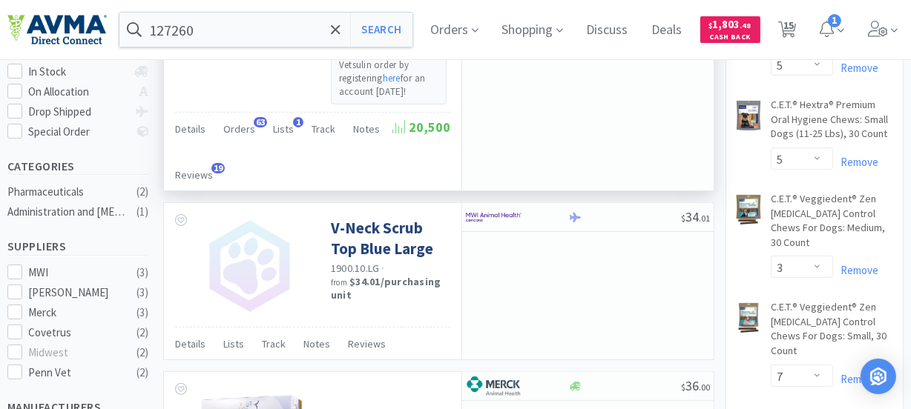
select select "5"
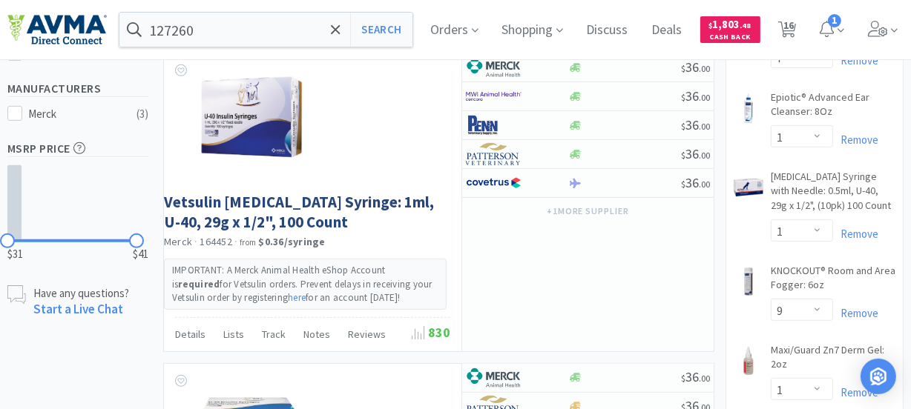
scroll to position [607, 0]
click at [793, 24] on span "16" at bounding box center [788, 25] width 10 height 59
select select "5"
select select "10"
select select "5"
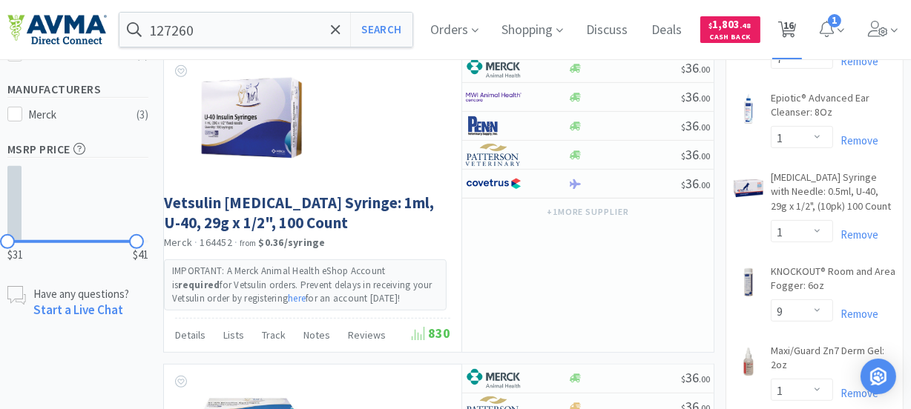
select select "5"
select select "3"
select select "7"
select select "1"
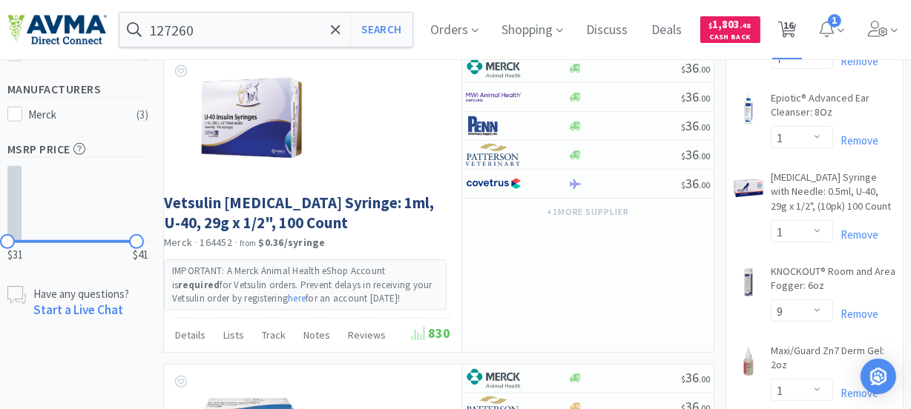
select select "9"
select select "1"
select select "4"
select select "1"
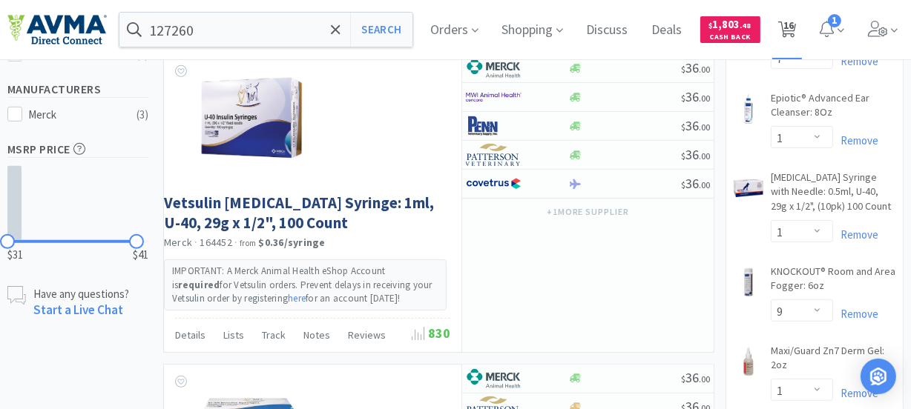
select select "12"
select select "1"
select select "4"
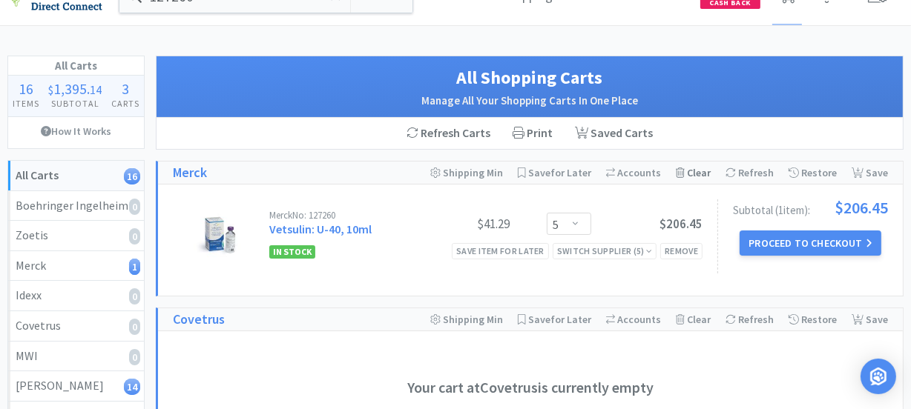
scroll to position [67, 0]
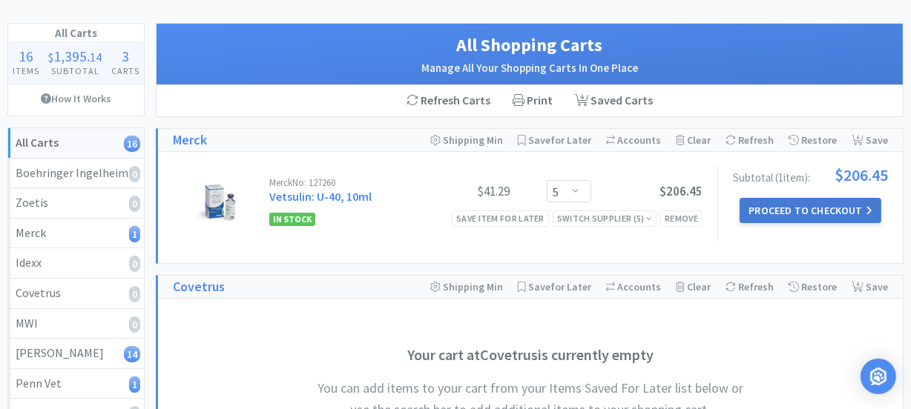
click at [812, 204] on button "Proceed to Checkout" at bounding box center [809, 210] width 141 height 25
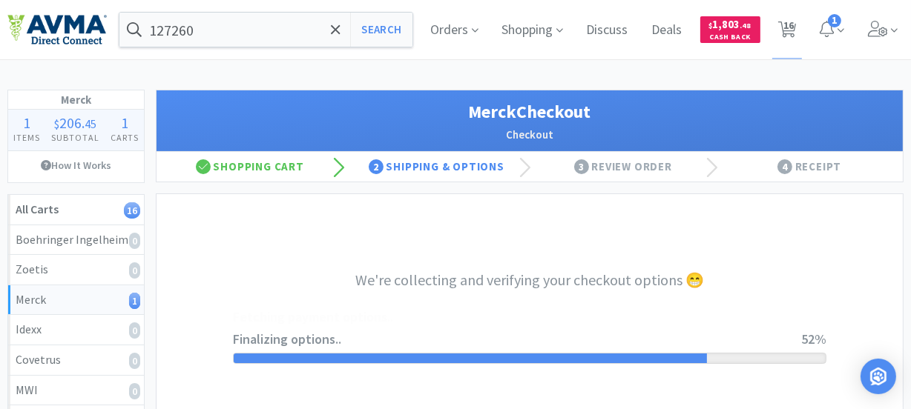
select select "-E803-5253-KMMPAYYV97YF2Z"
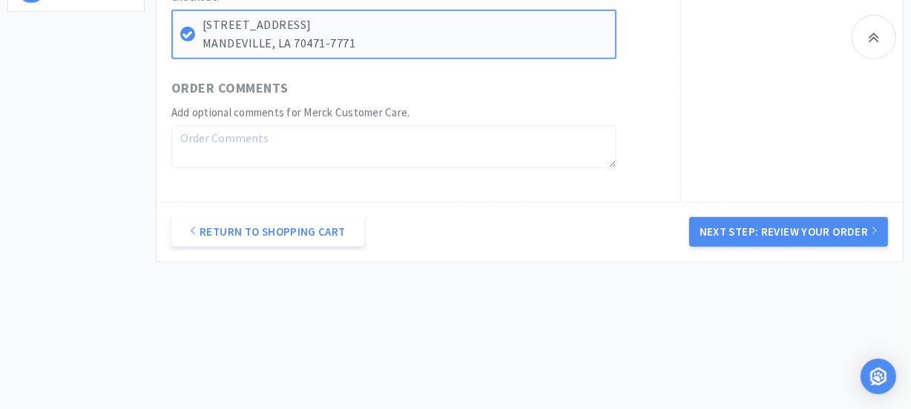
scroll to position [697, 0]
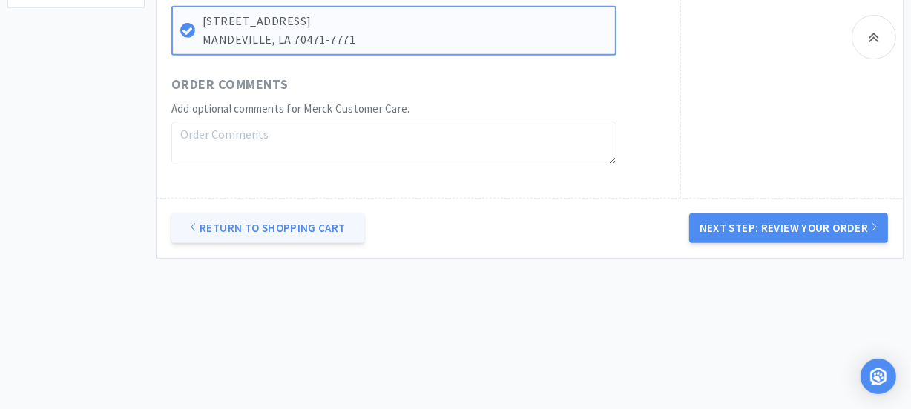
click at [285, 228] on link "Return to Shopping Cart" at bounding box center [267, 229] width 193 height 30
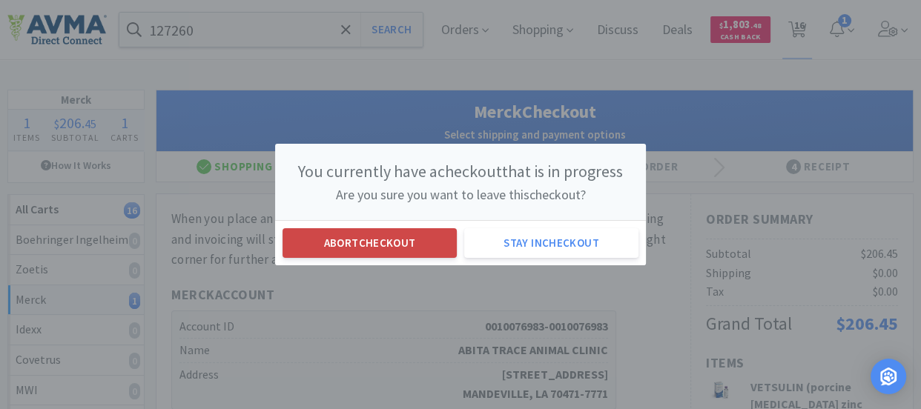
click at [409, 234] on button "Abort checkout" at bounding box center [370, 243] width 174 height 30
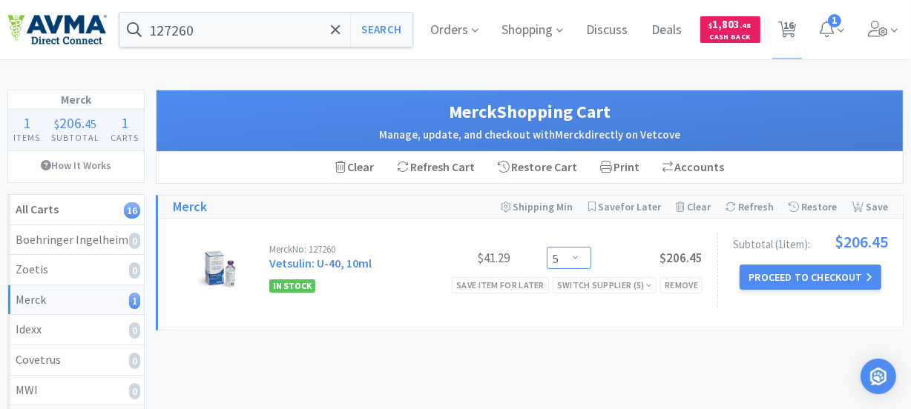
click at [575, 255] on select "Enter Quantity 2 3 4 5 6 7 8 9 10 11 12 13 14 15 16 17 18 19 20 21 Enter Quanti…" at bounding box center [569, 258] width 44 height 22
click at [547, 247] on select "Enter Quantity 2 3 4 5 6 7 8 9 10 11 12 13 14 15 16 17 18 19 20 21 Enter Quanti…" at bounding box center [569, 258] width 44 height 22
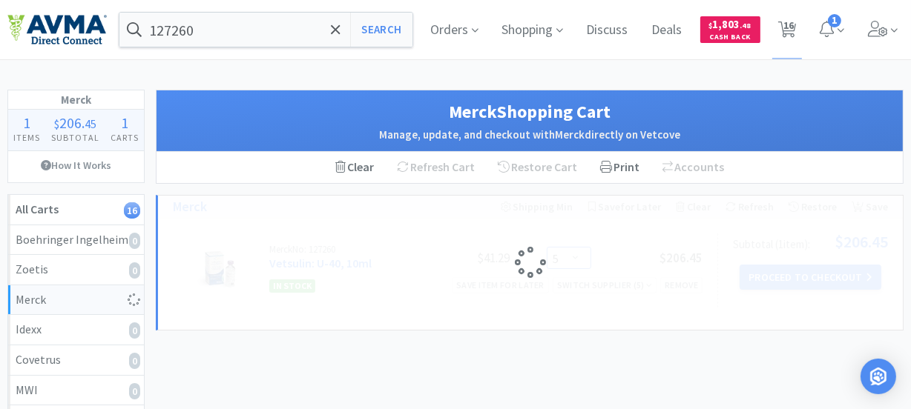
select select "6"
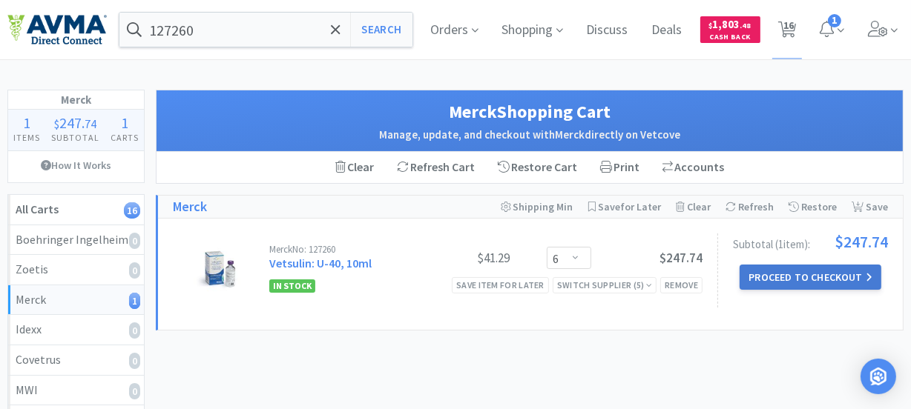
click at [808, 271] on button "Proceed to Checkout" at bounding box center [809, 277] width 141 height 25
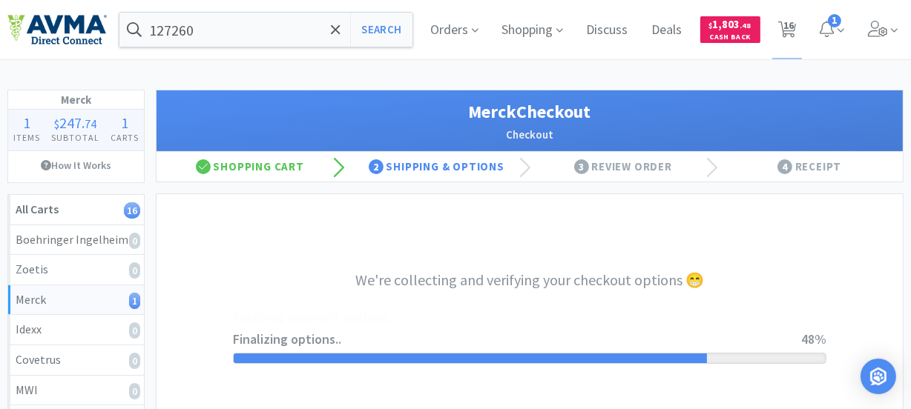
select select "-E803-5253-KMMPAYYV97YF2Z"
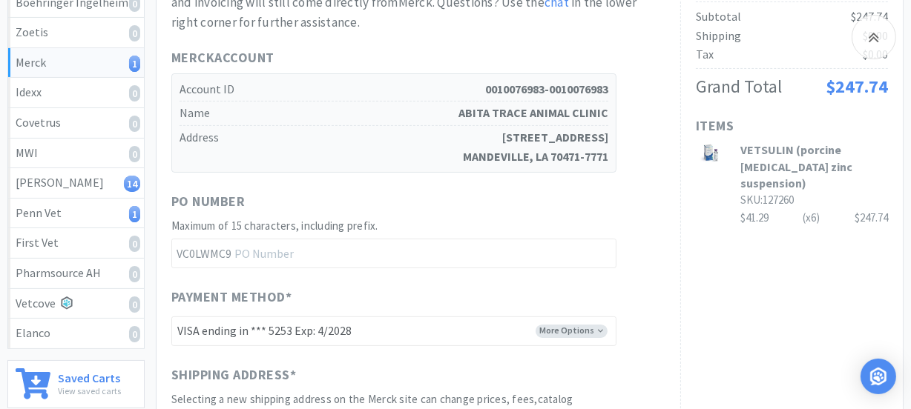
scroll to position [269, 0]
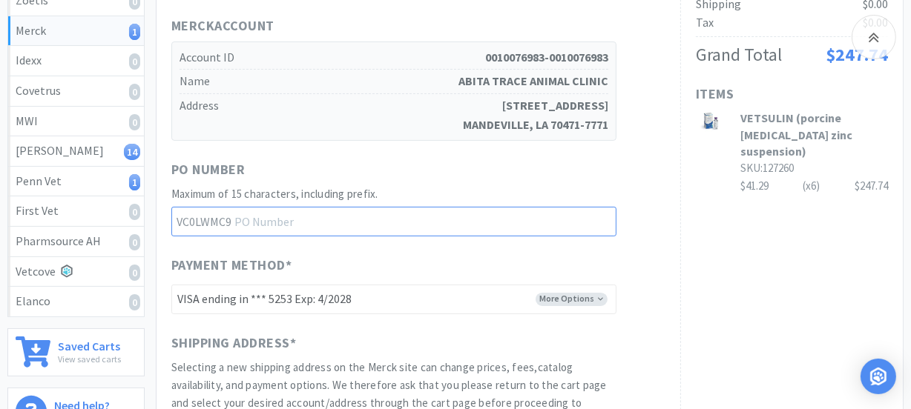
click at [340, 222] on input "text" at bounding box center [393, 222] width 445 height 30
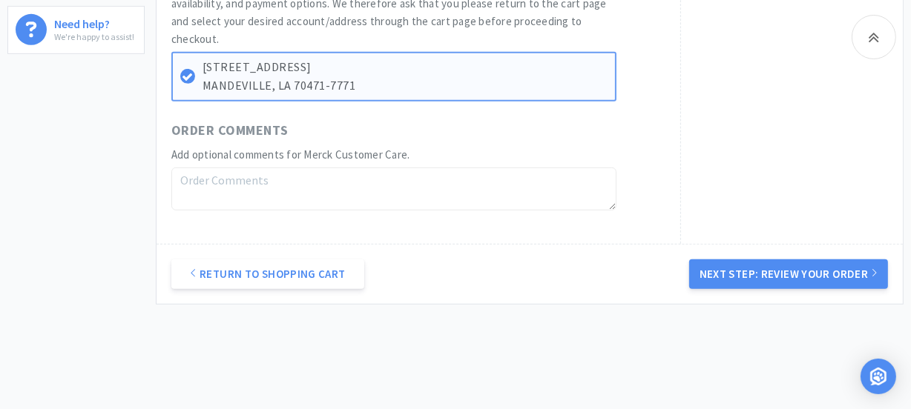
scroll to position [674, 0]
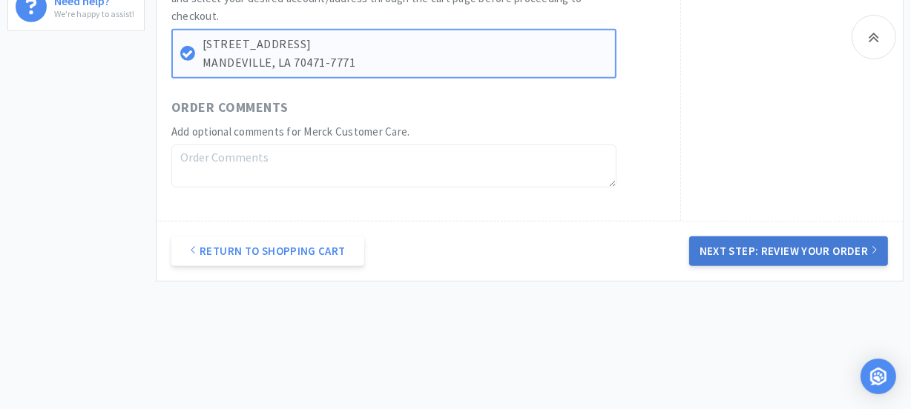
type input "52235"
click at [814, 250] on button "Next Step: Review Your Order" at bounding box center [788, 252] width 199 height 30
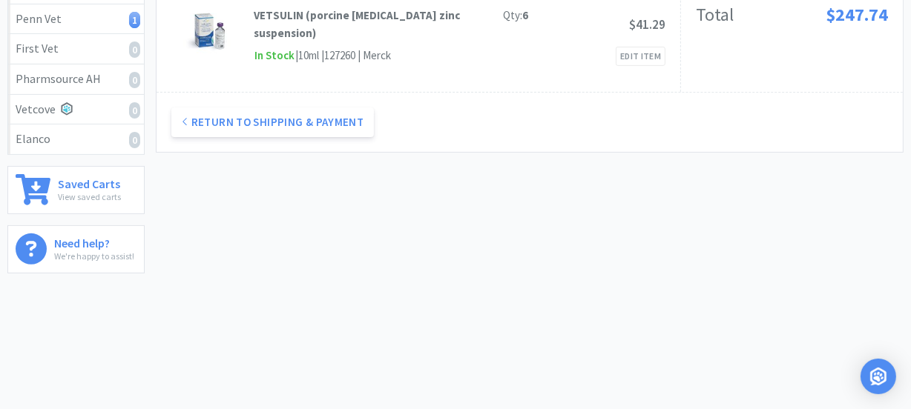
scroll to position [0, 0]
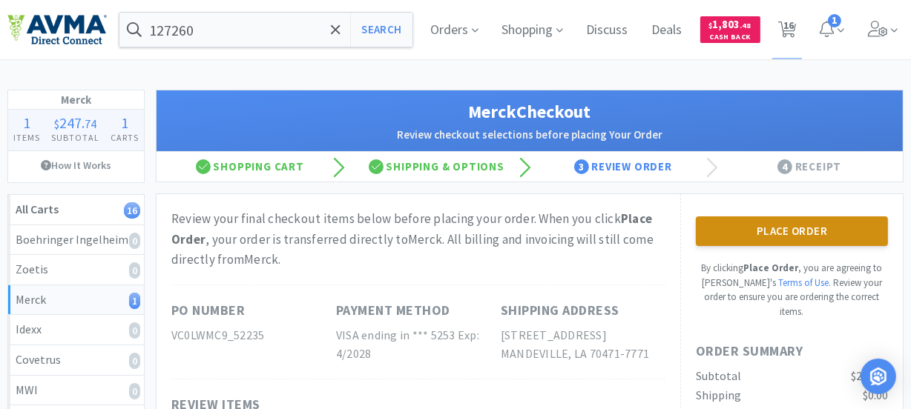
click at [769, 228] on button "Place Order" at bounding box center [792, 232] width 192 height 30
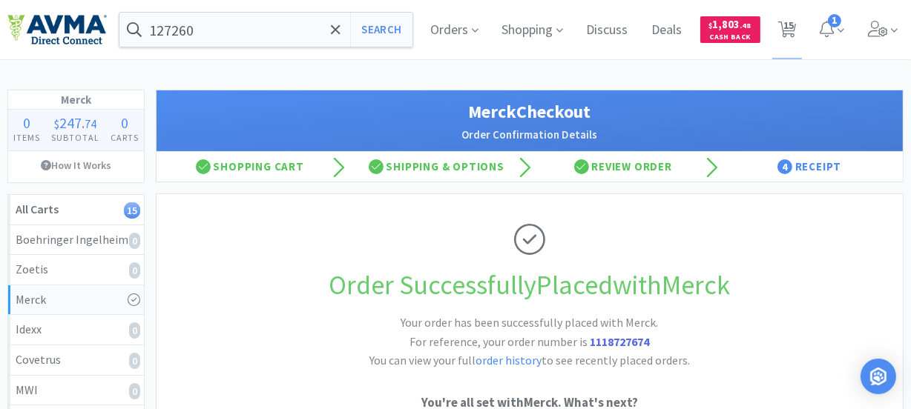
click at [616, 340] on strong "1118727674" at bounding box center [619, 341] width 59 height 15
copy strong "1118727674"
click at [255, 28] on input "127260" at bounding box center [265, 30] width 293 height 34
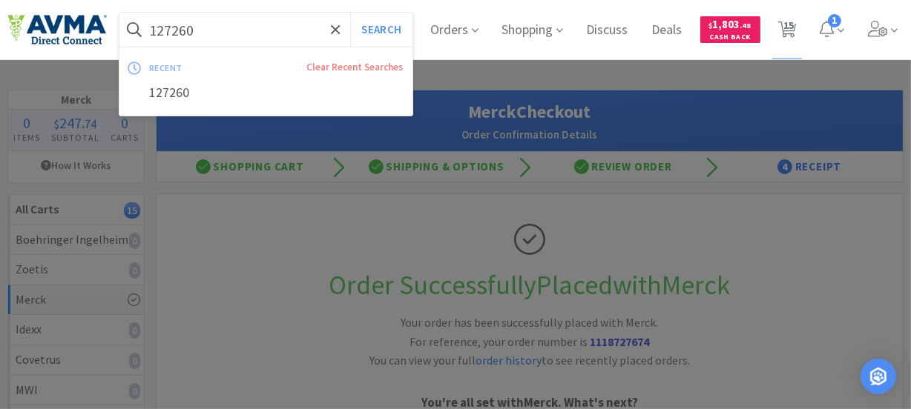
paste input "600178"
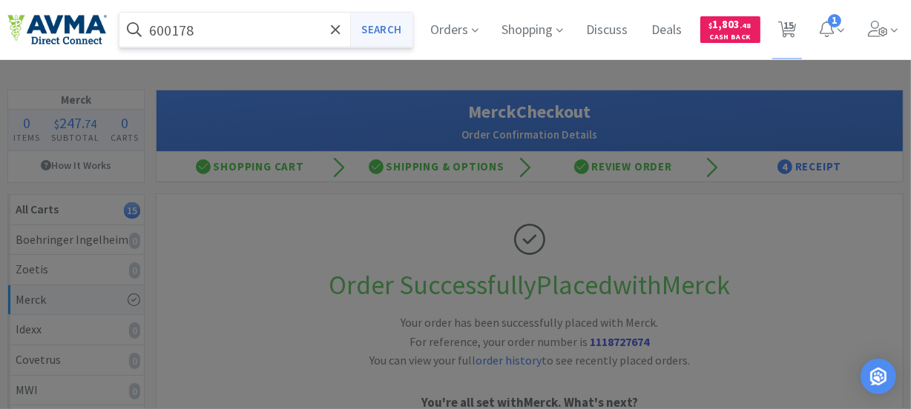
type input "600178"
click at [385, 22] on button "Search" at bounding box center [381, 30] width 62 height 34
select select "10"
select select "5"
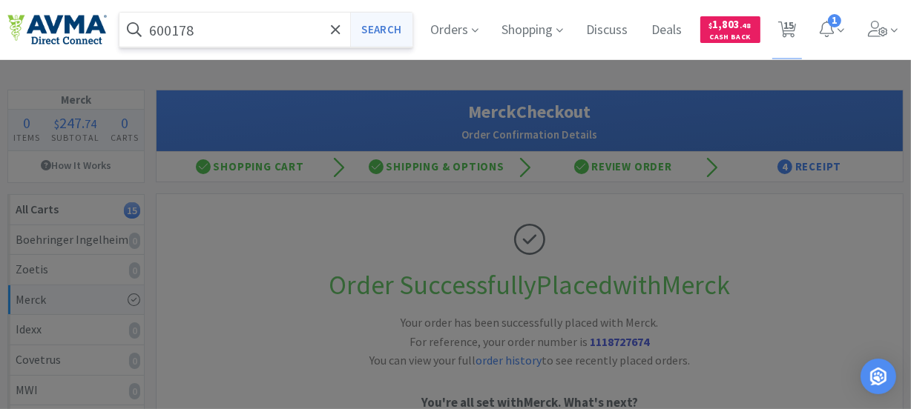
select select "3"
select select "7"
select select "1"
select select "9"
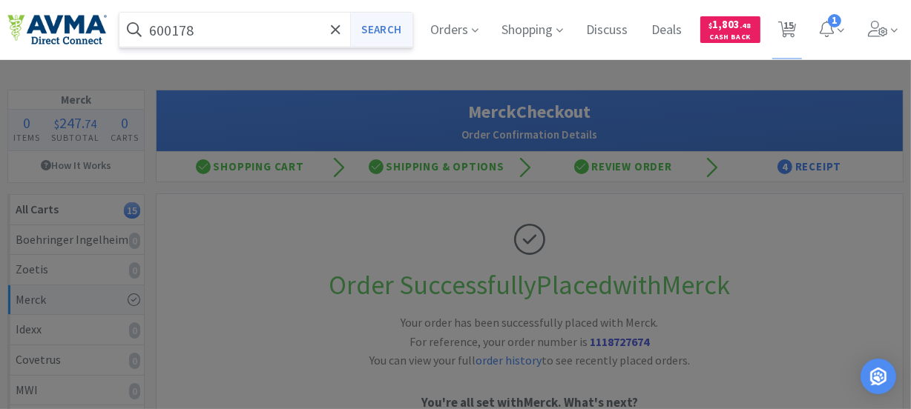
select select "1"
select select "4"
select select "1"
select select "12"
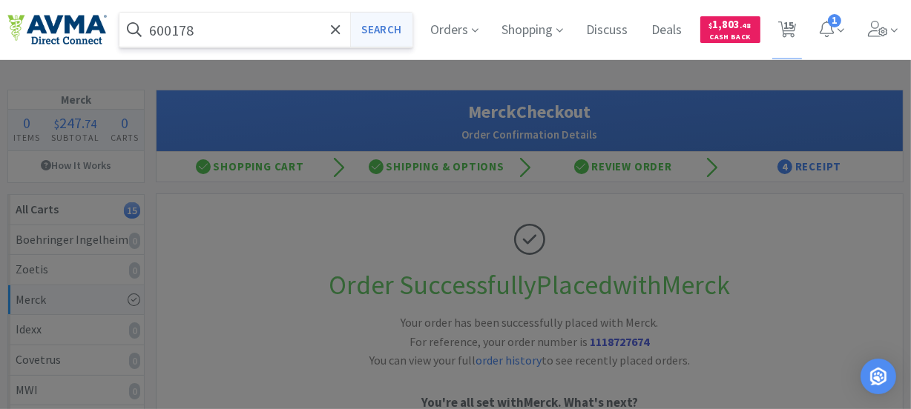
select select "1"
select select "4"
